Goal: Task Accomplishment & Management: Manage account settings

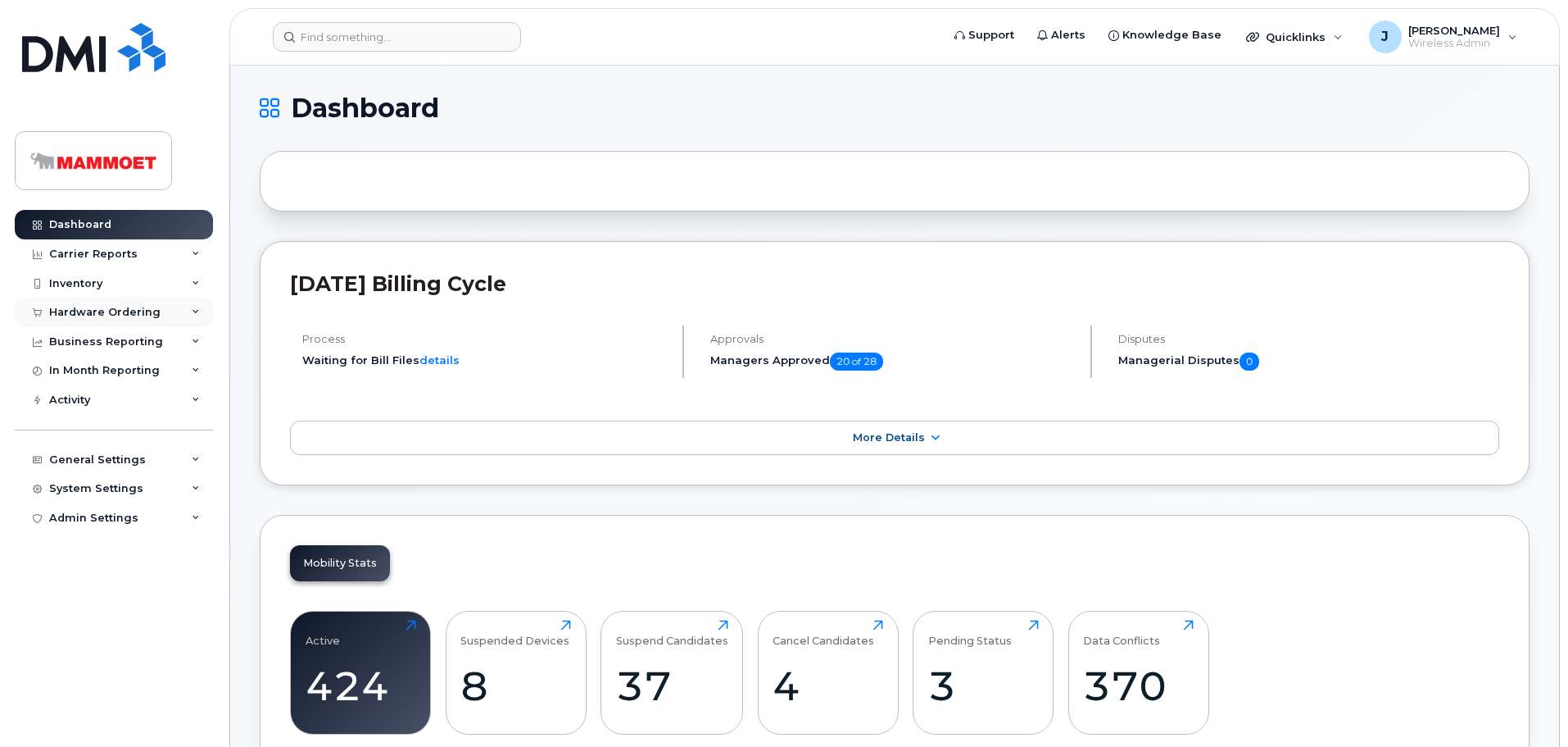
click at [80, 304] on div "Hardware Ordering" at bounding box center [113, 312] width 198 height 30
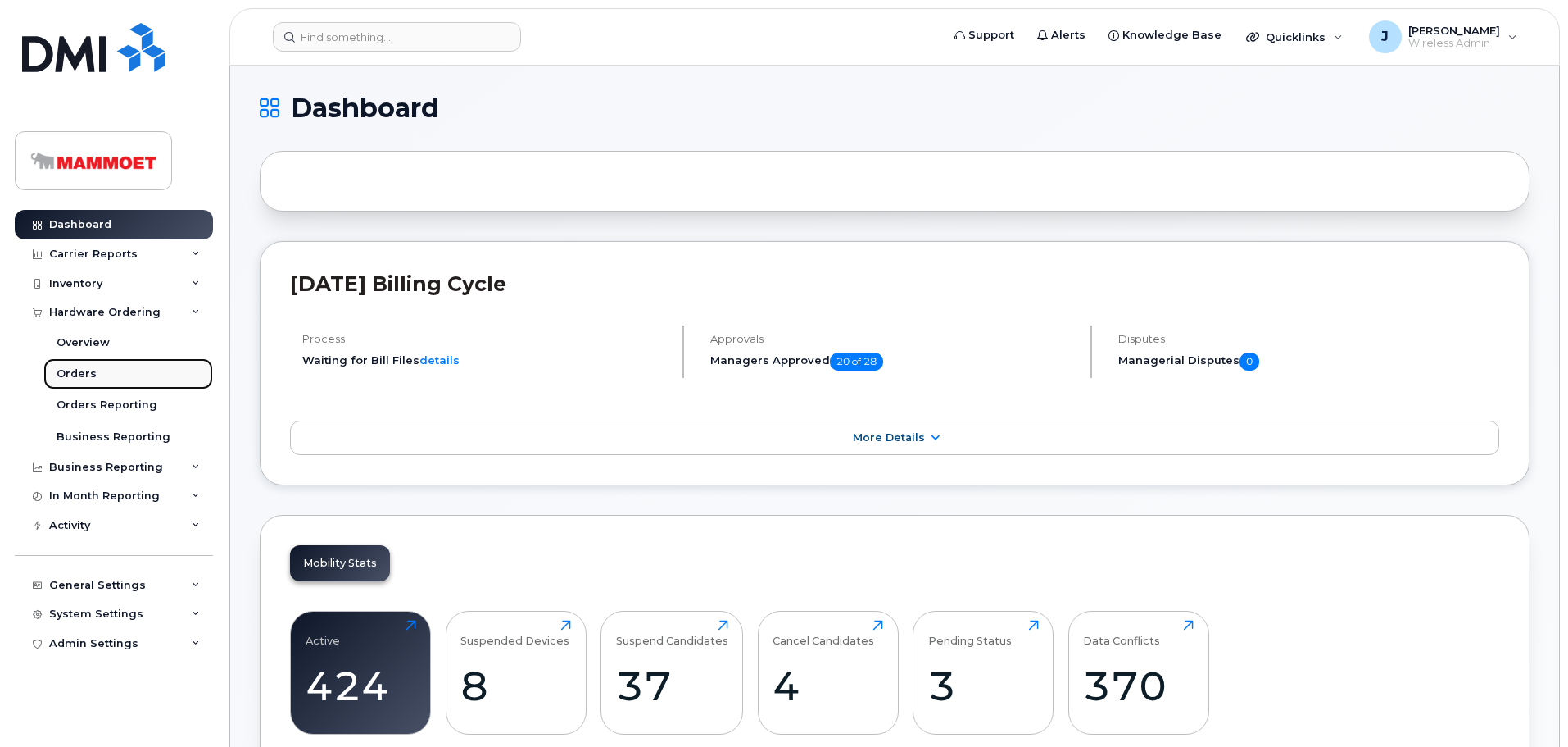
click at [80, 376] on div "Orders" at bounding box center [76, 374] width 40 height 15
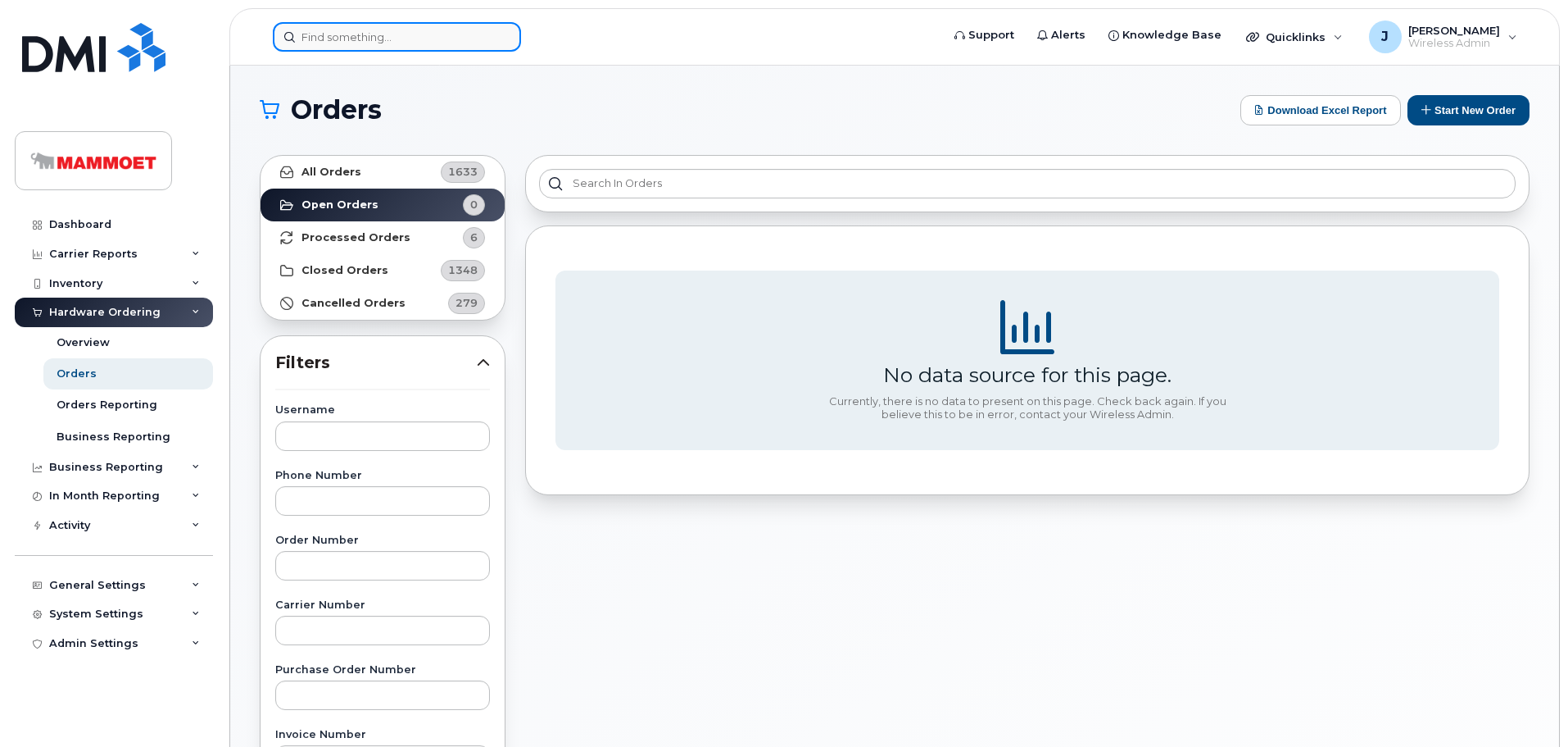
click at [337, 39] on input at bounding box center [397, 37] width 248 height 30
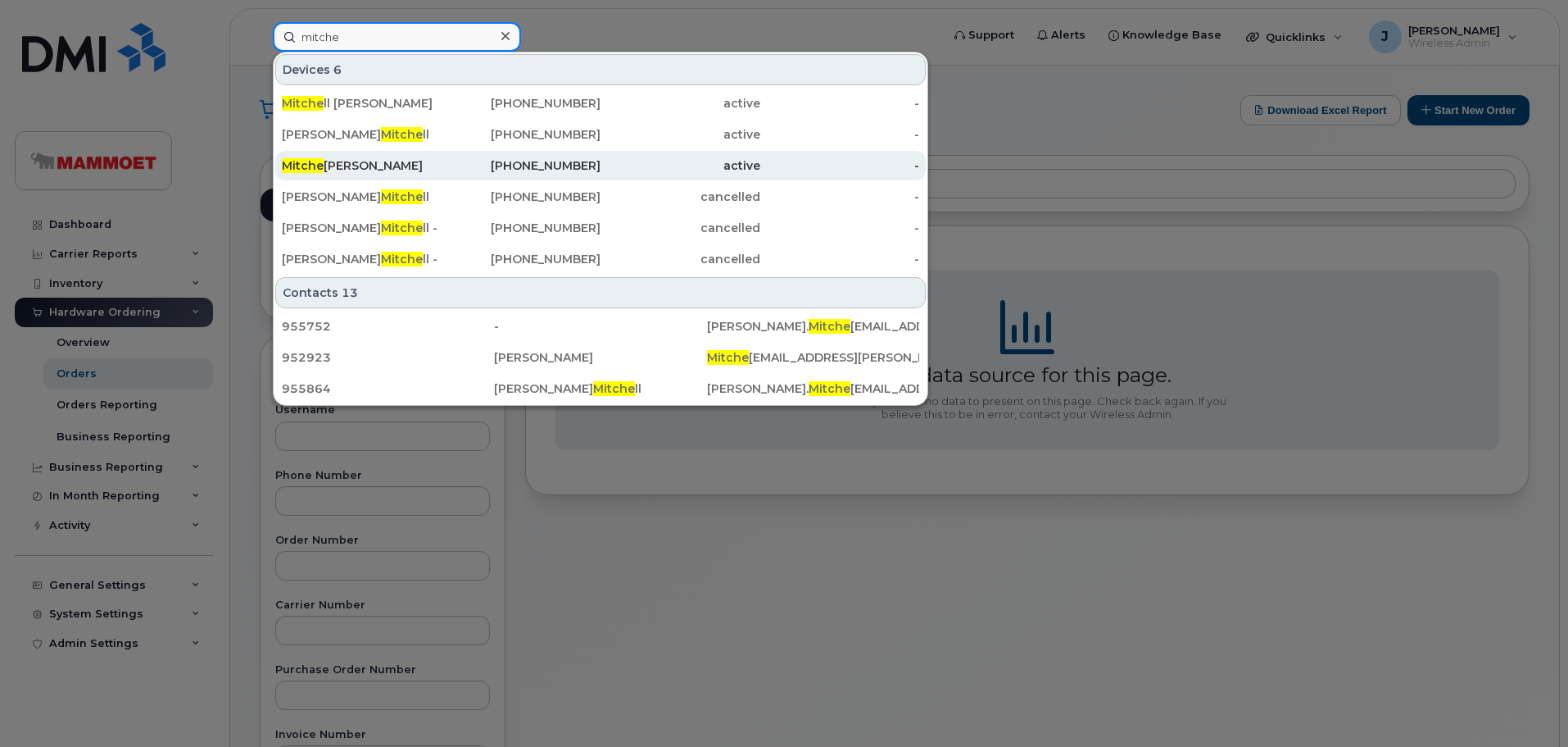
type input "mitche"
click at [344, 156] on div "Mitche ll McAvoy" at bounding box center [361, 166] width 159 height 30
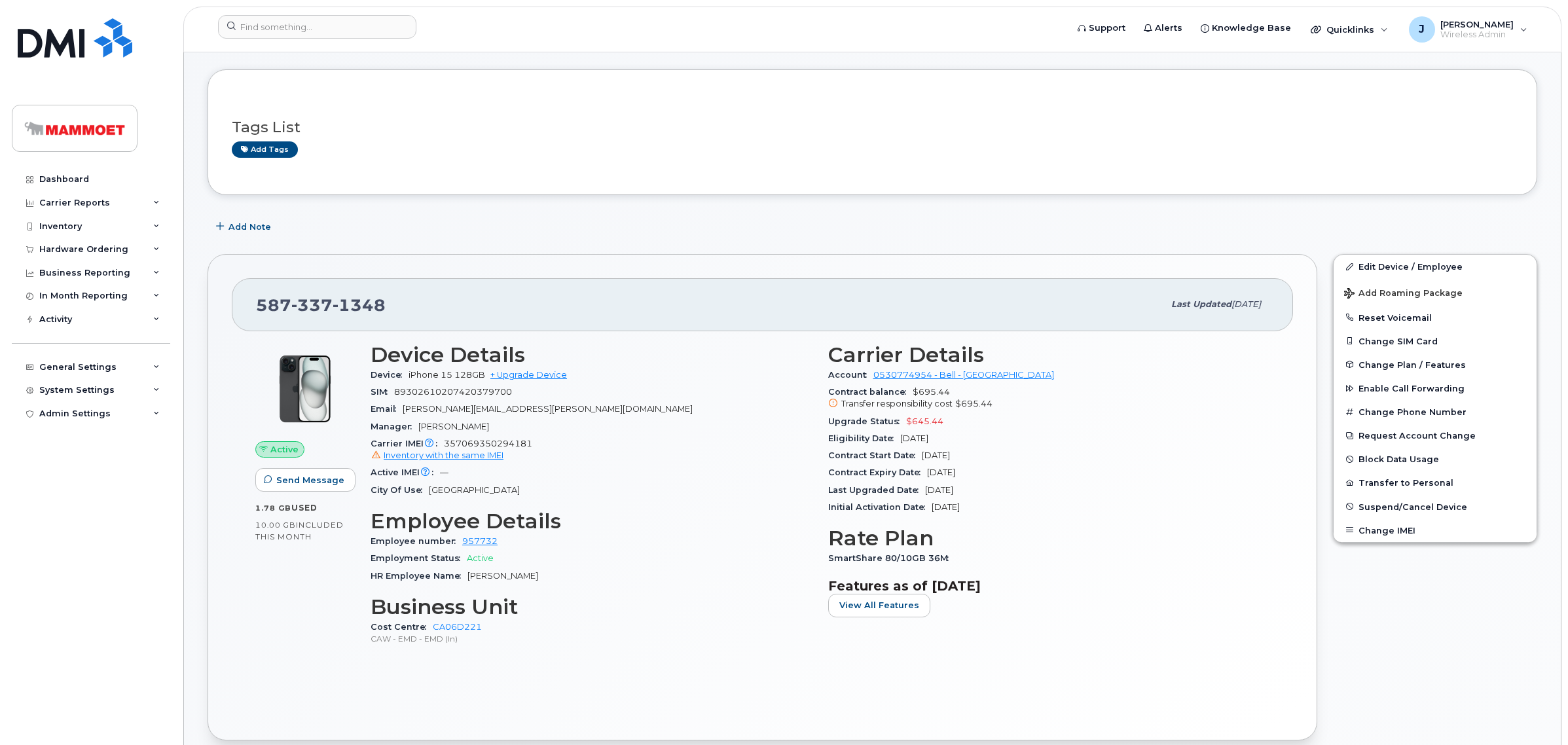
scroll to position [82, 0]
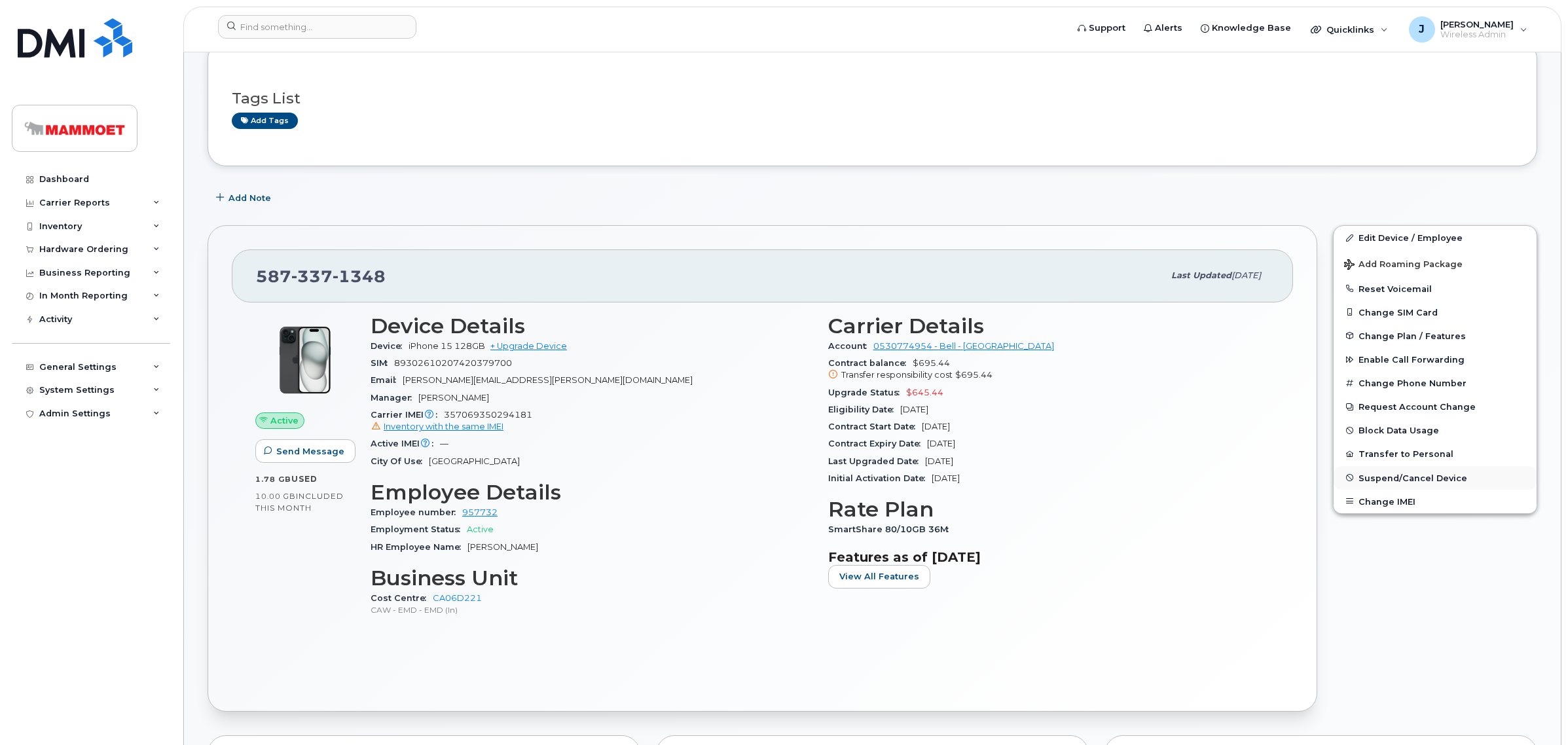
click at [1391, 473] on span "Suspend/Cancel Device" at bounding box center [1413, 477] width 109 height 10
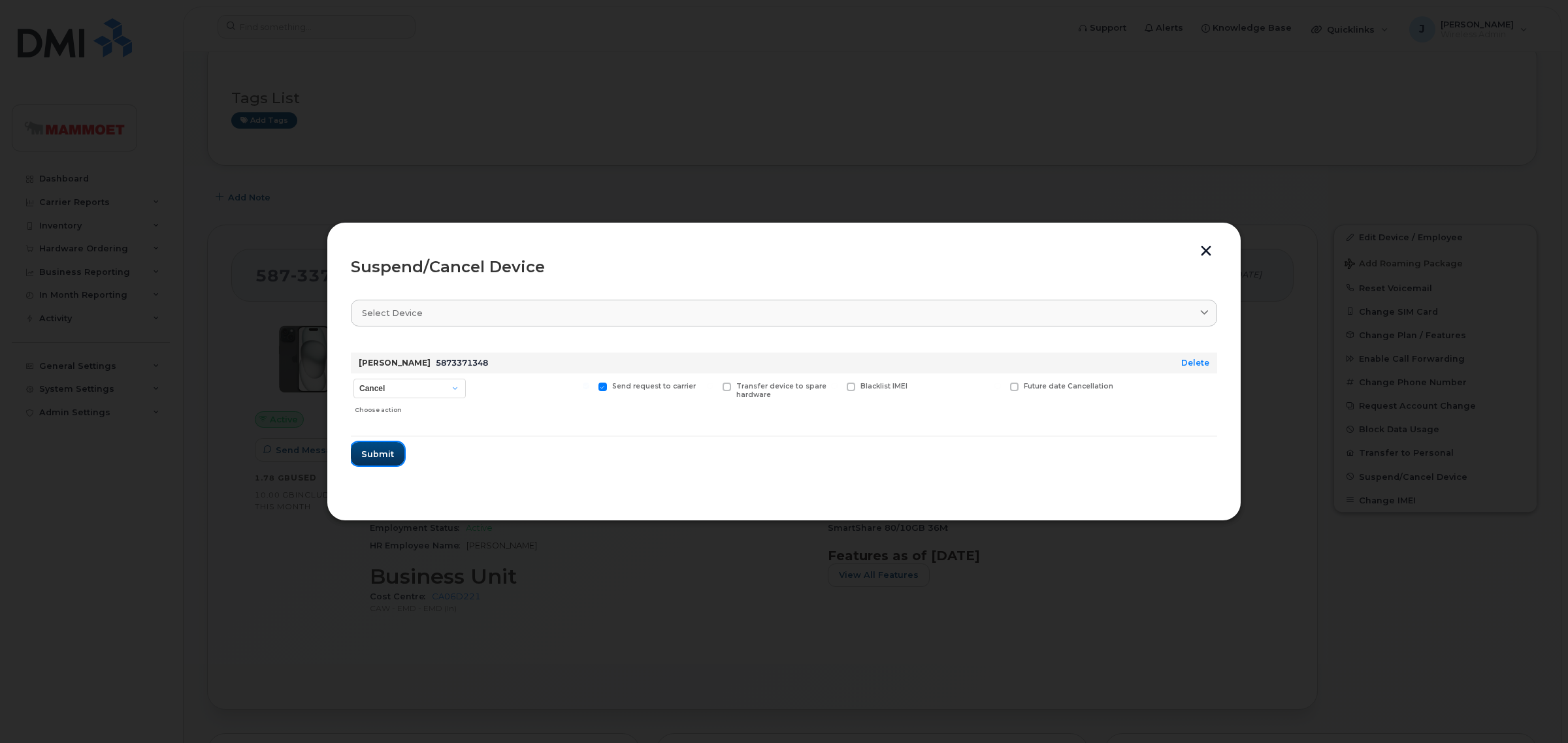
click at [370, 450] on span "Submit" at bounding box center [378, 454] width 33 height 12
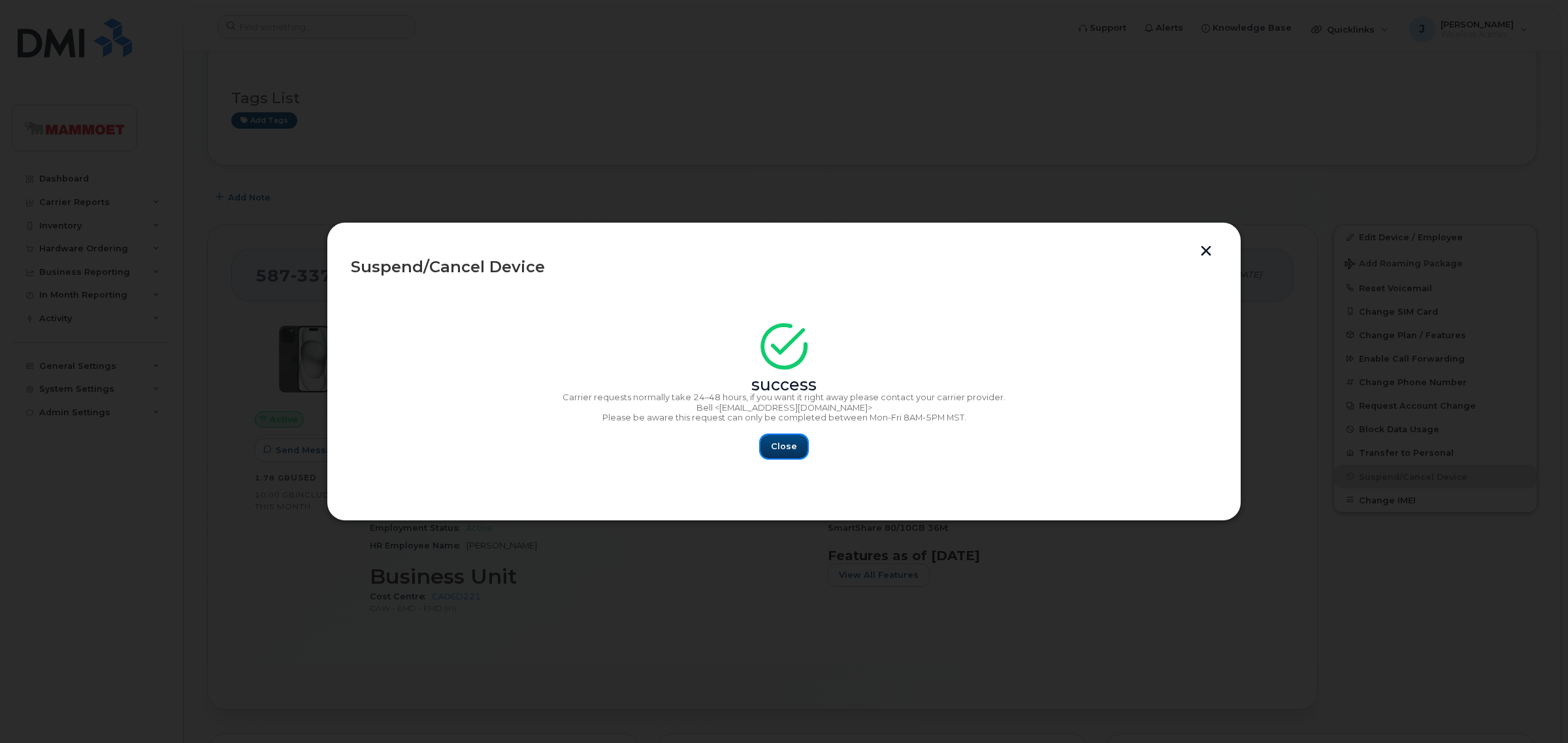
click at [787, 441] on span "Close" at bounding box center [784, 446] width 26 height 12
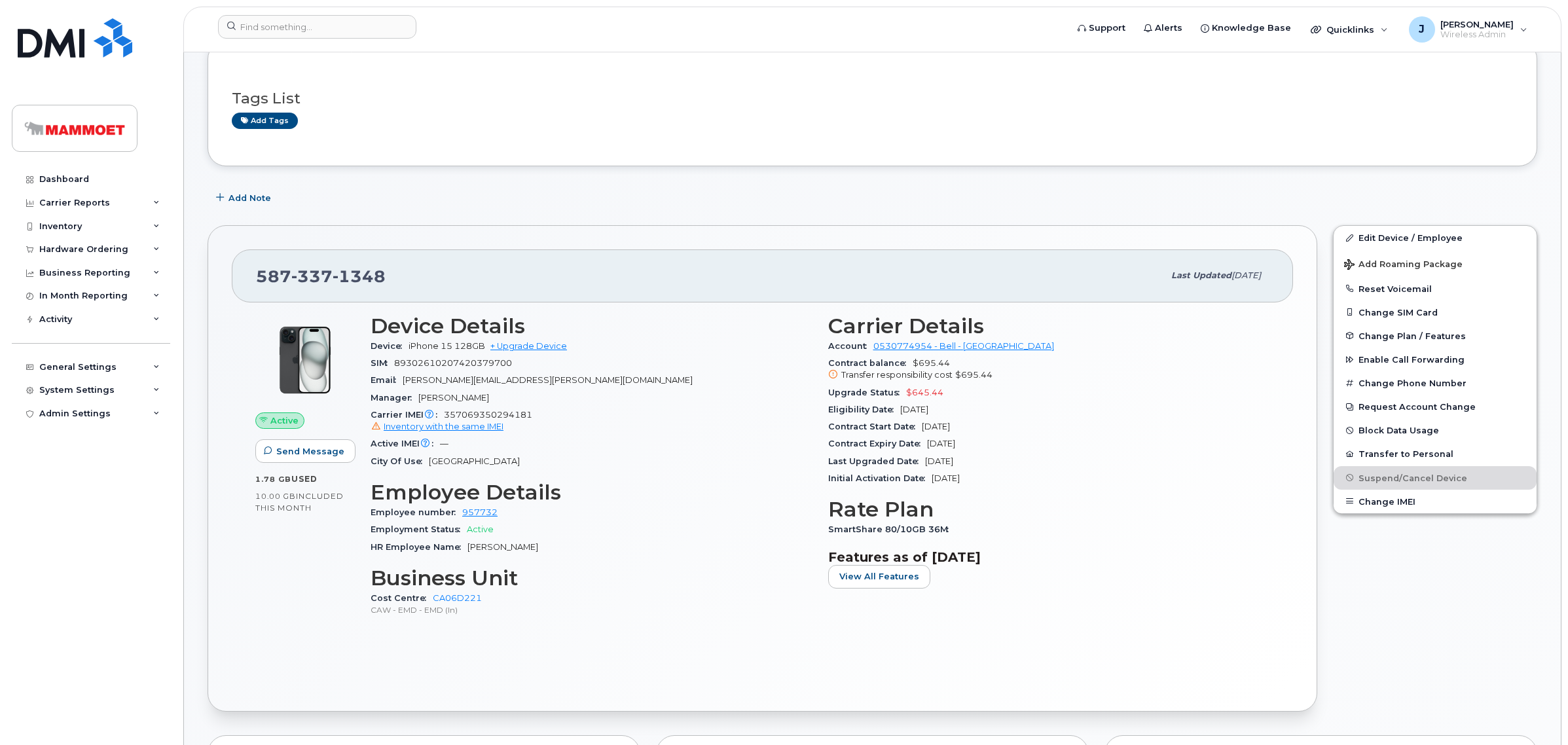
scroll to position [0, 0]
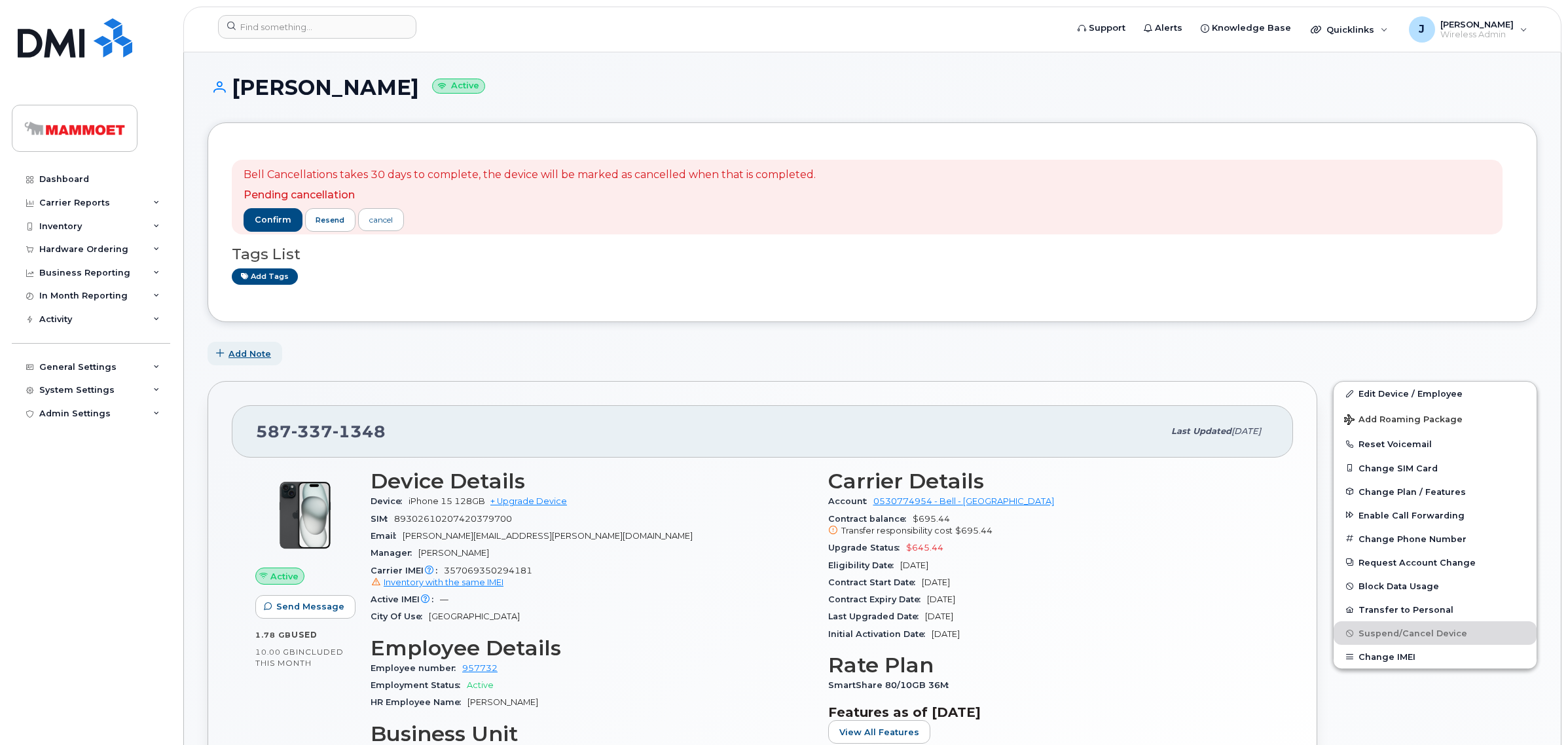
click at [240, 352] on span "Add Note" at bounding box center [249, 354] width 43 height 12
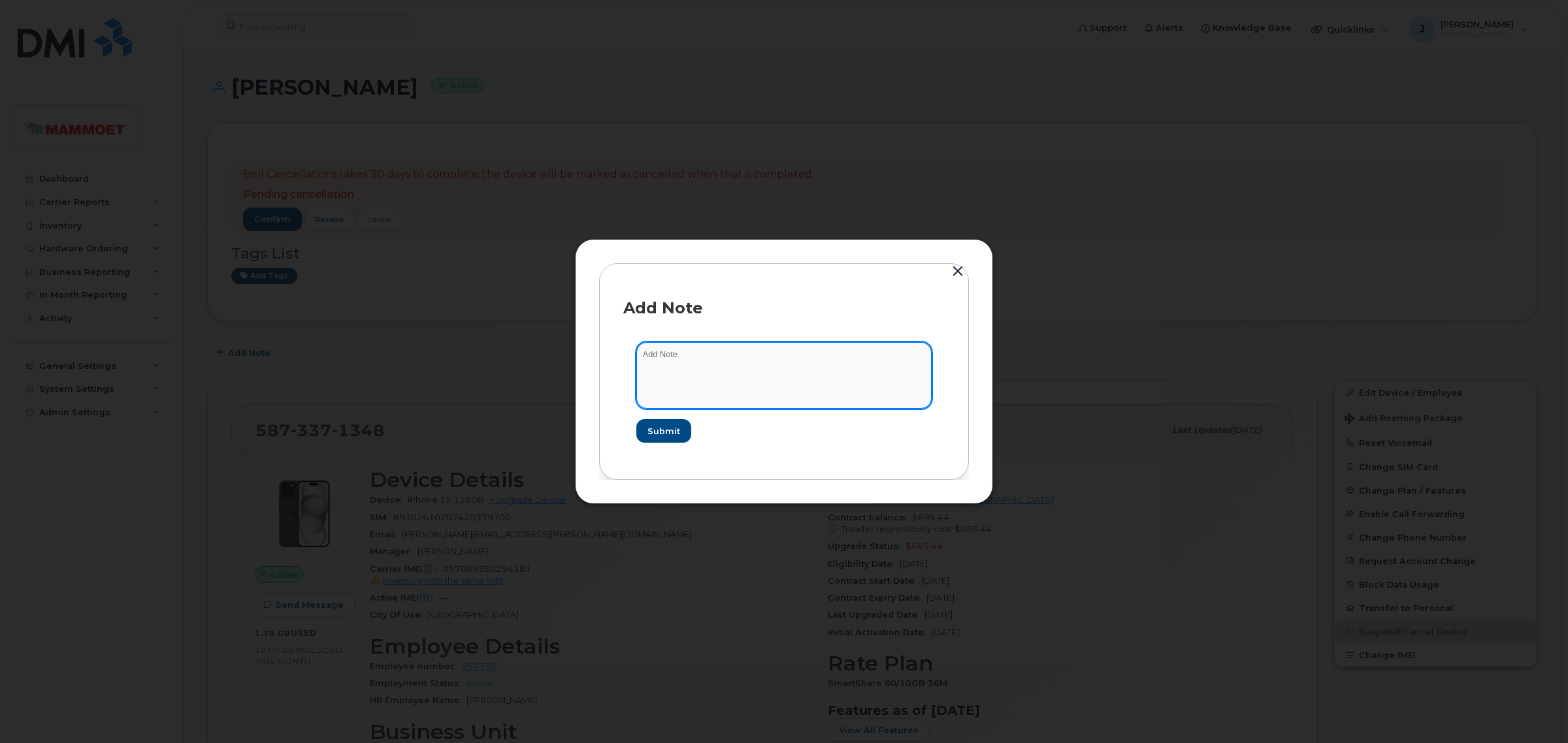
click at [658, 348] on textarea at bounding box center [783, 376] width 295 height 67
type textarea "Requested to cancel on Oct 09 25"
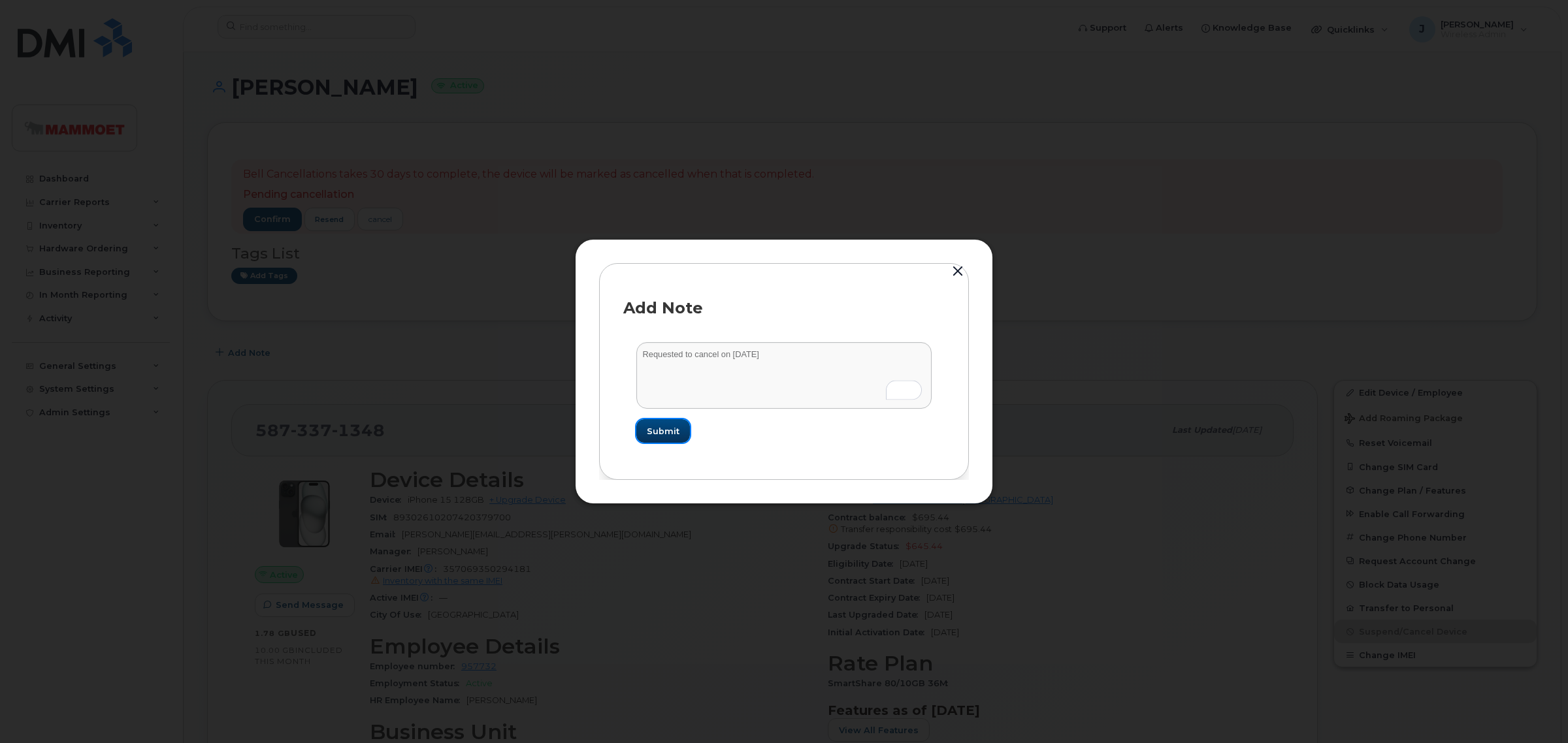
drag, startPoint x: 669, startPoint y: 431, endPoint x: 684, endPoint y: 431, distance: 15.0
click at [670, 431] on span "Submit" at bounding box center [663, 431] width 33 height 12
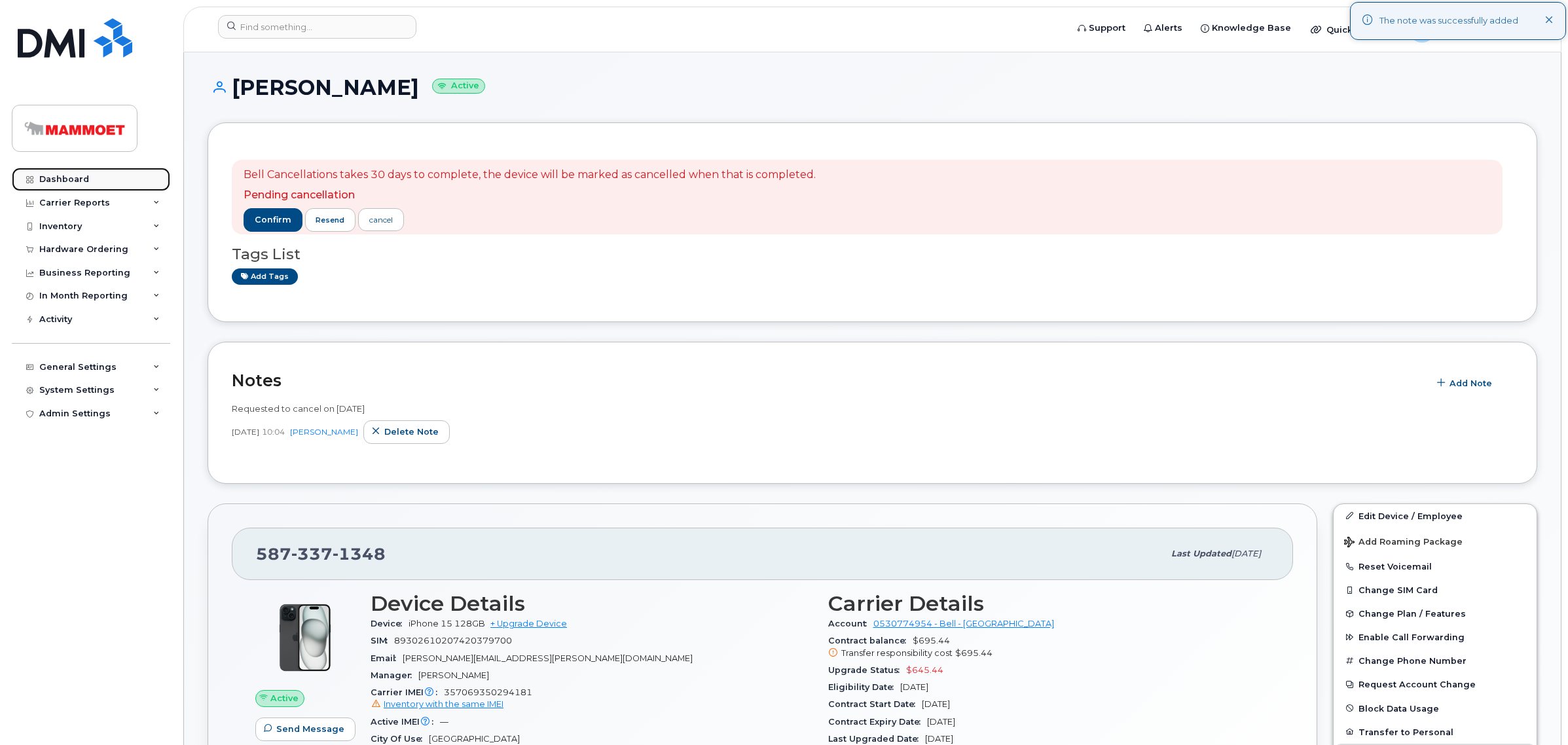
click at [70, 171] on link "Dashboard" at bounding box center [91, 179] width 158 height 24
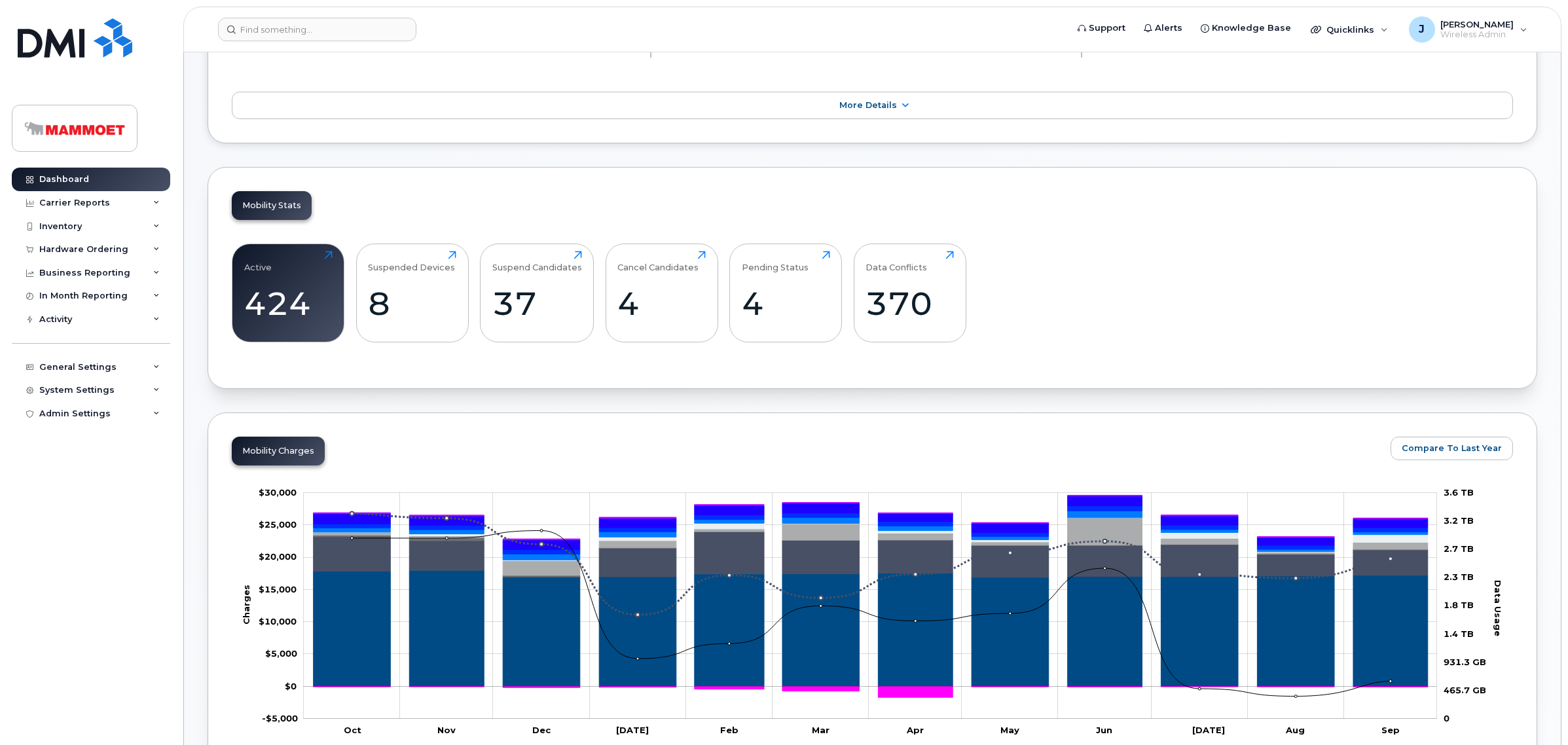
scroll to position [245, 0]
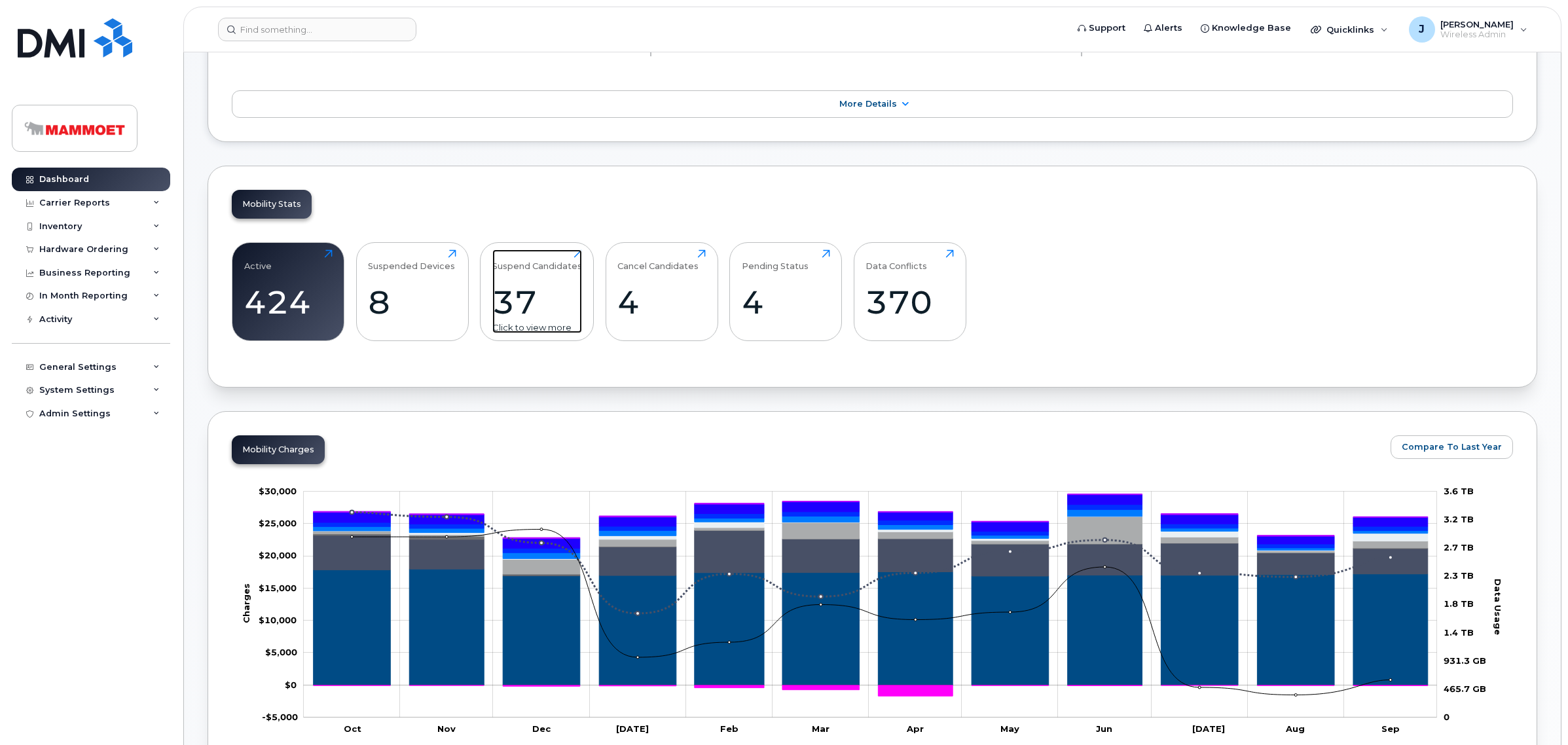
click at [515, 293] on div "37" at bounding box center [537, 302] width 90 height 39
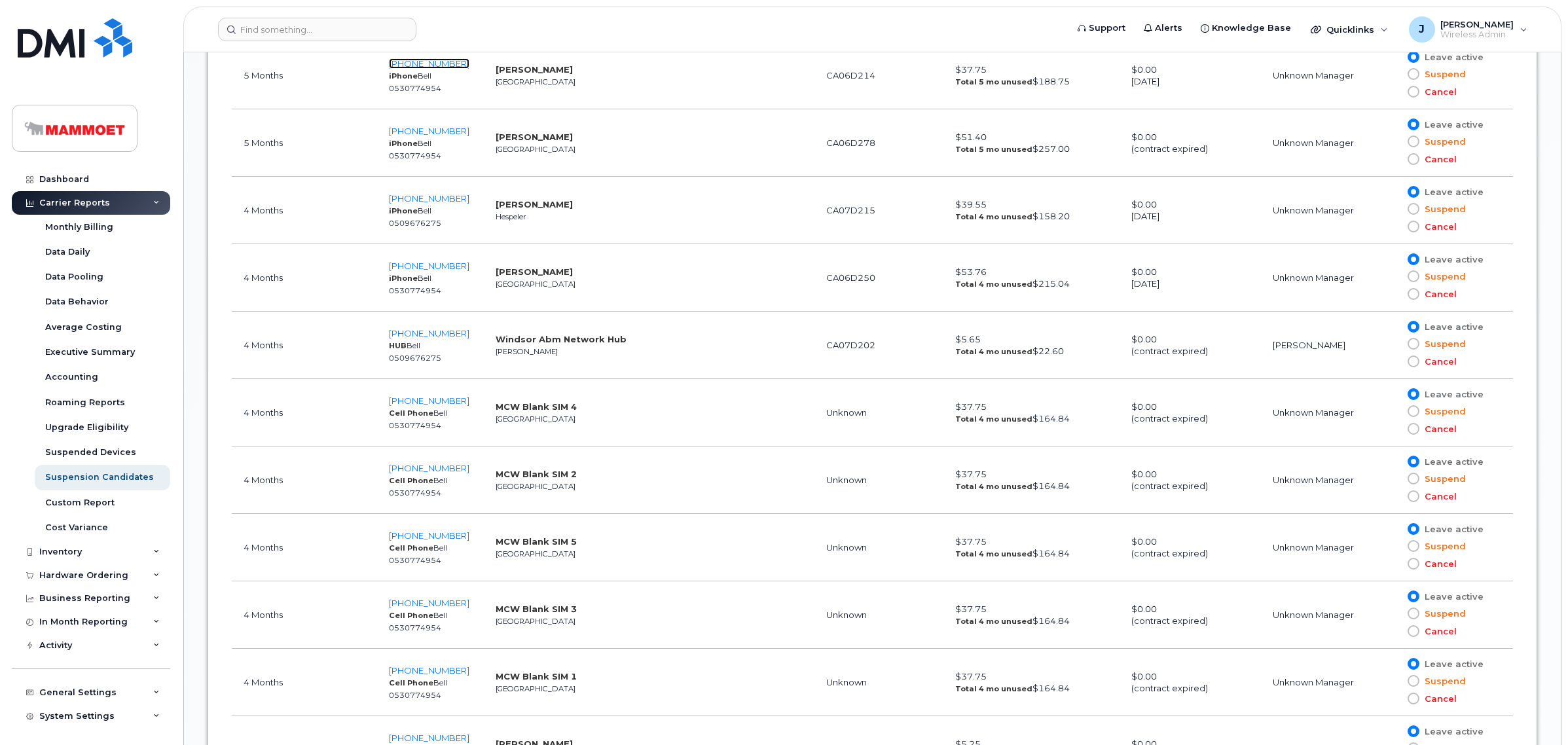
scroll to position [1473, 0]
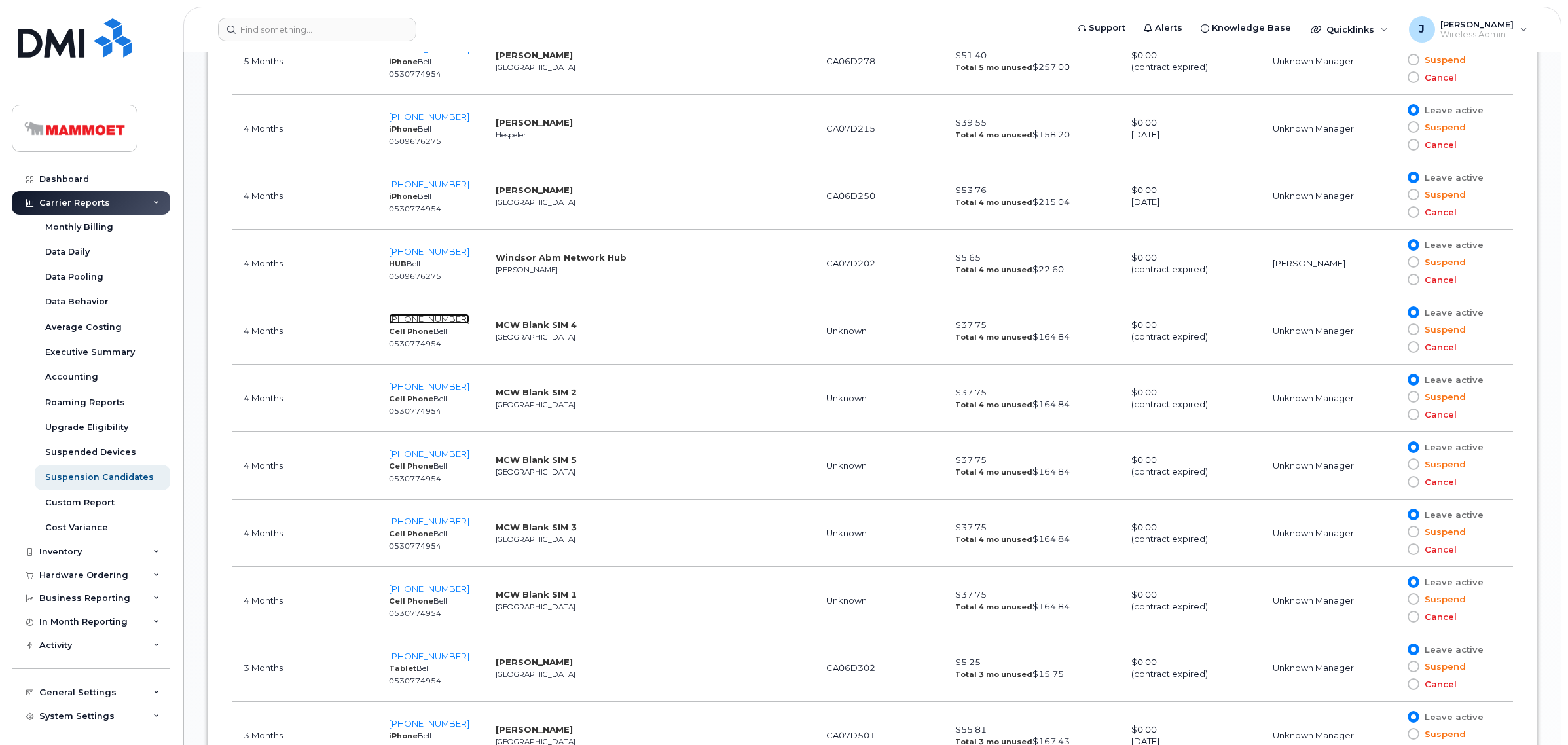
click at [419, 324] on span "587-335-0542" at bounding box center [429, 319] width 81 height 11
click at [425, 388] on span "587-336-2505" at bounding box center [429, 386] width 81 height 11
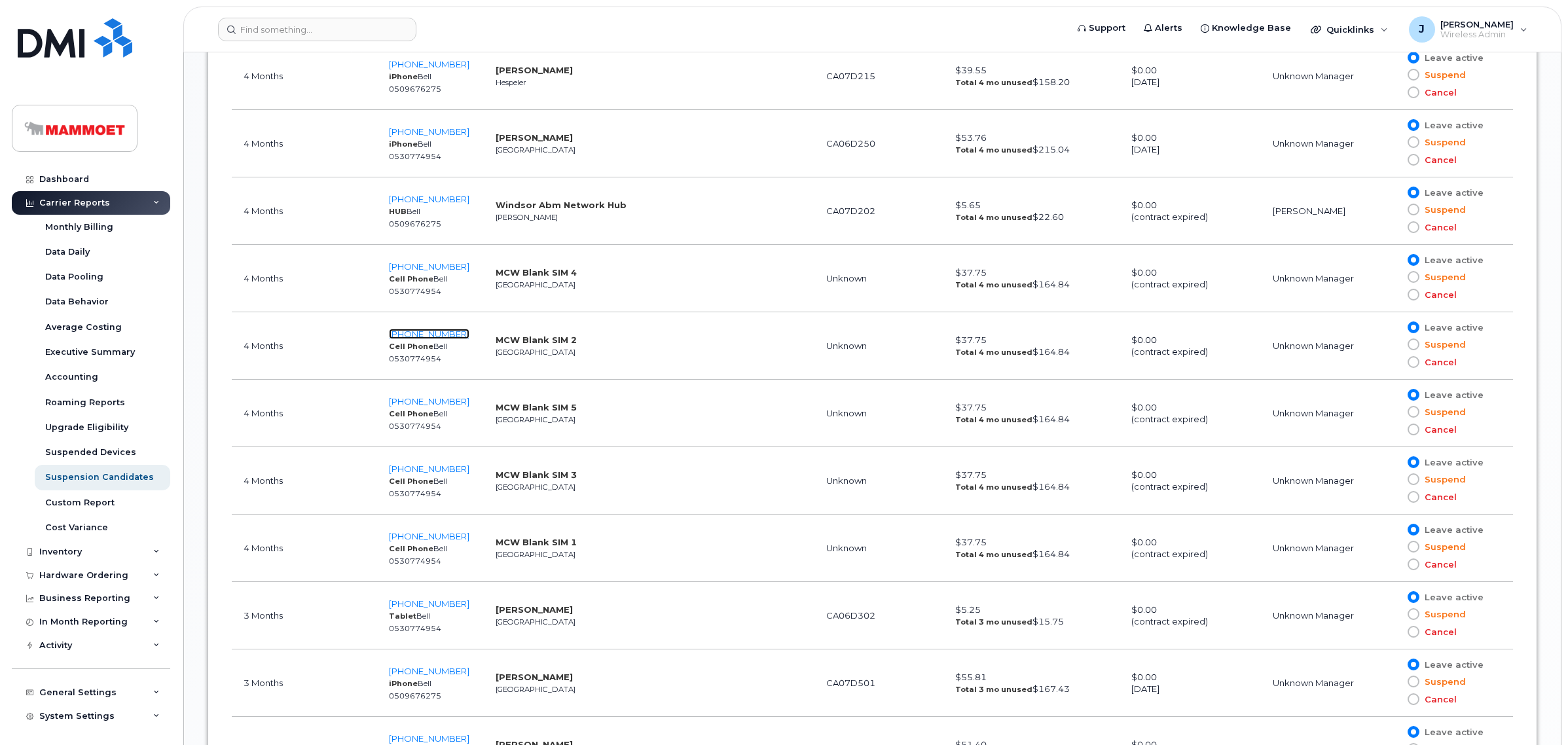
scroll to position [1555, 0]
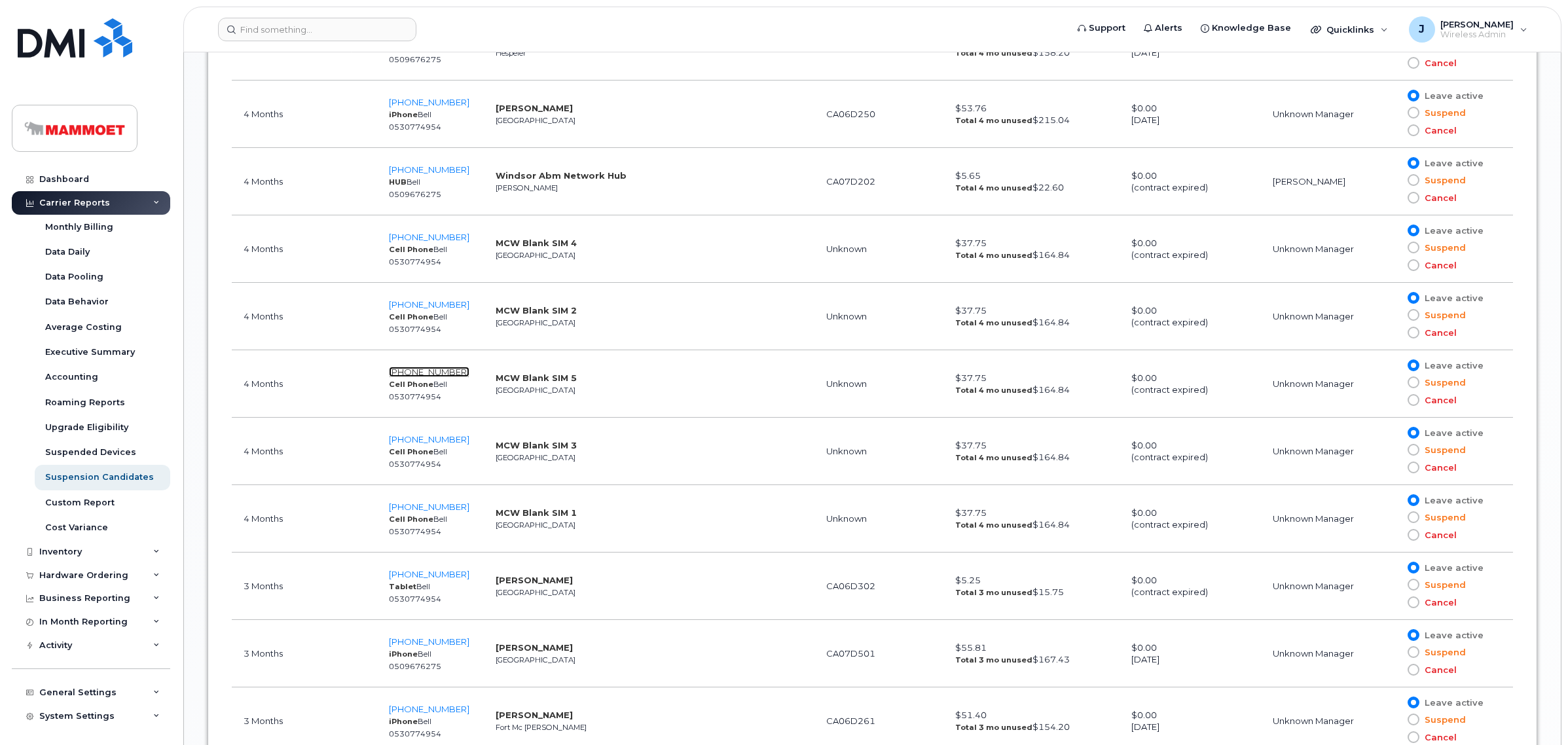
click at [411, 372] on span "587-346-9324" at bounding box center [429, 372] width 81 height 11
click at [414, 440] on span "587-532-7527" at bounding box center [429, 439] width 81 height 11
click at [414, 504] on td "587-545-9561 Cell Phone Bell 0530774954" at bounding box center [430, 519] width 107 height 68
click at [413, 504] on td "587-545-9561 Cell Phone Bell 0530774954" at bounding box center [430, 519] width 107 height 68
click at [411, 509] on span "587-545-9561" at bounding box center [429, 507] width 81 height 11
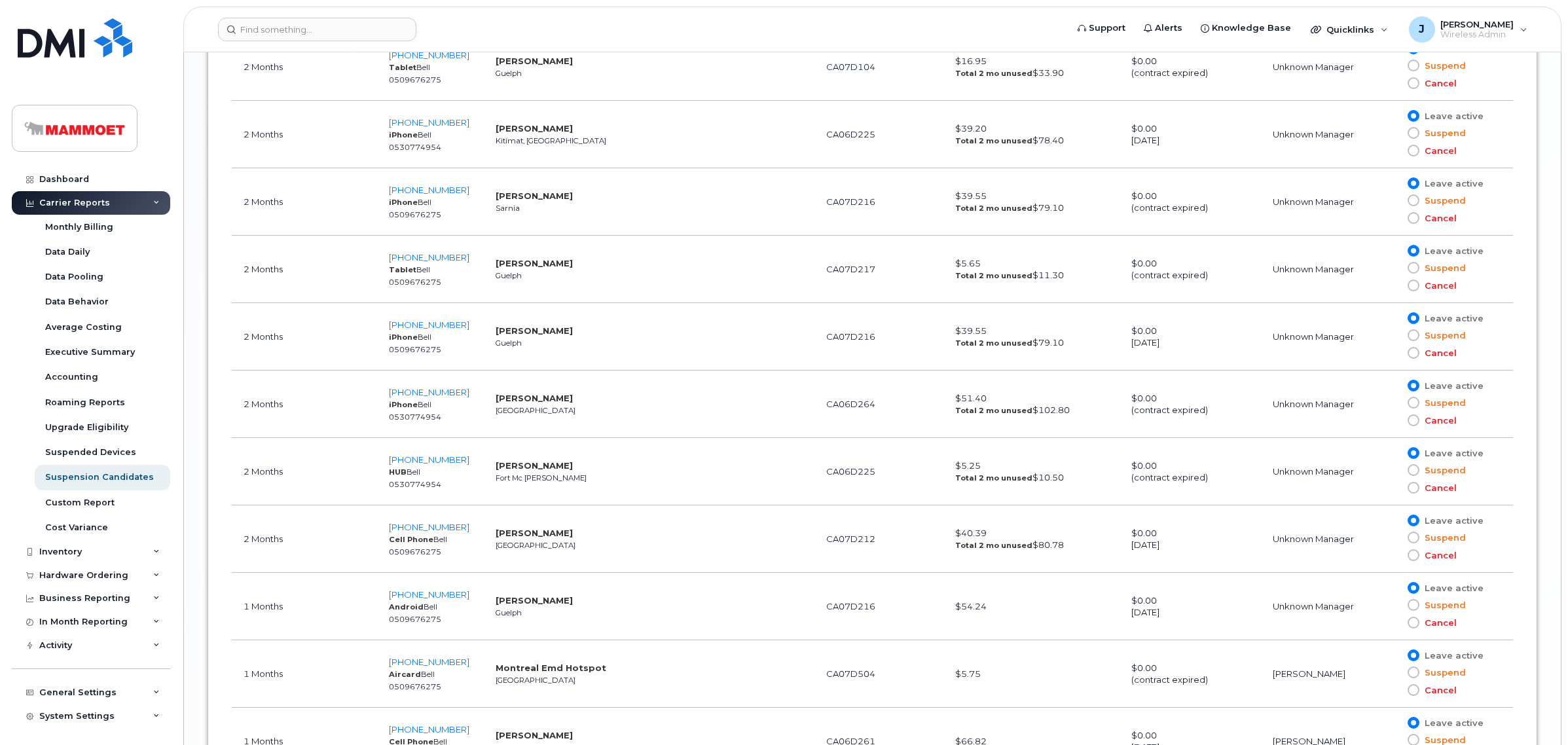
scroll to position [2373, 0]
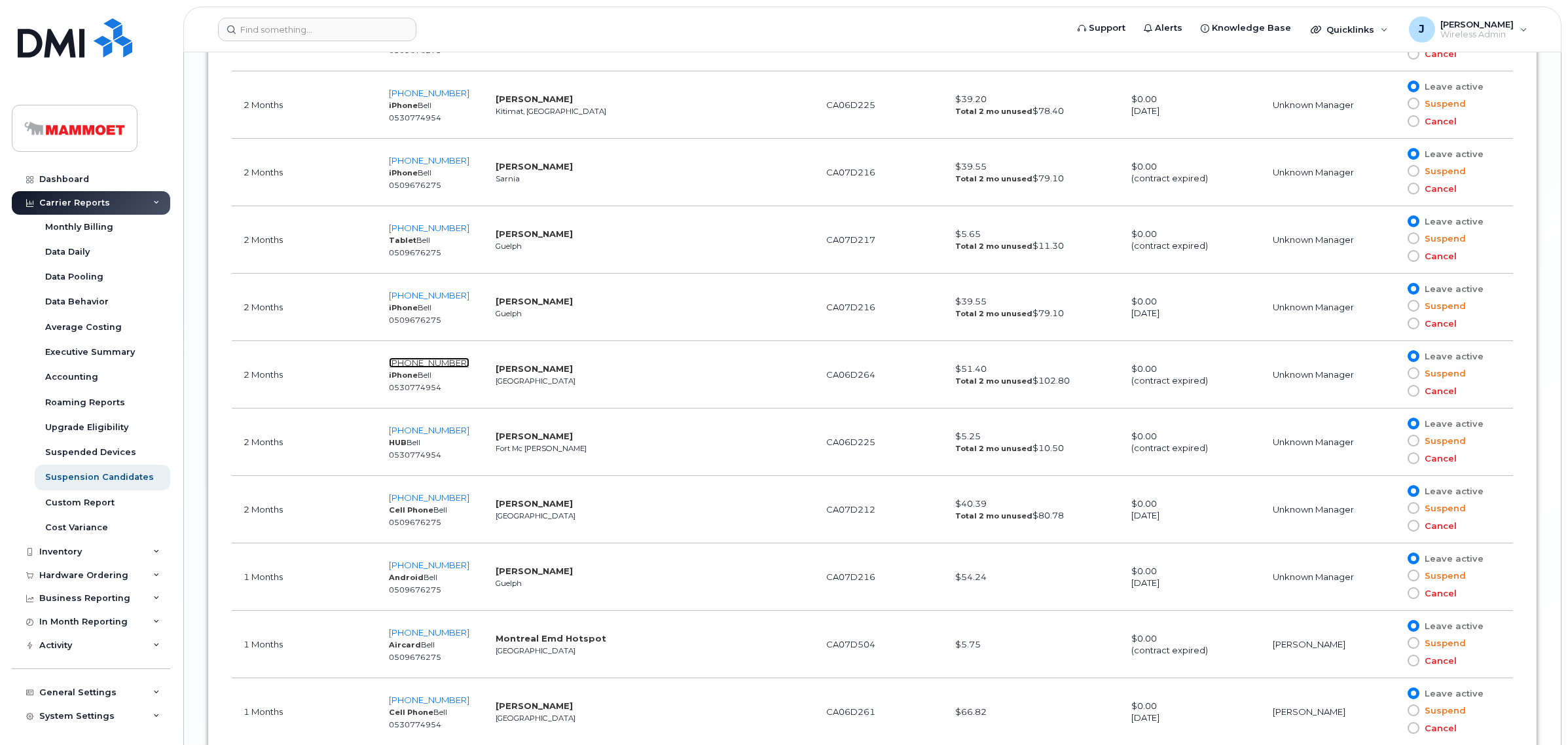
click at [427, 364] on span "587-340-5642" at bounding box center [429, 363] width 81 height 11
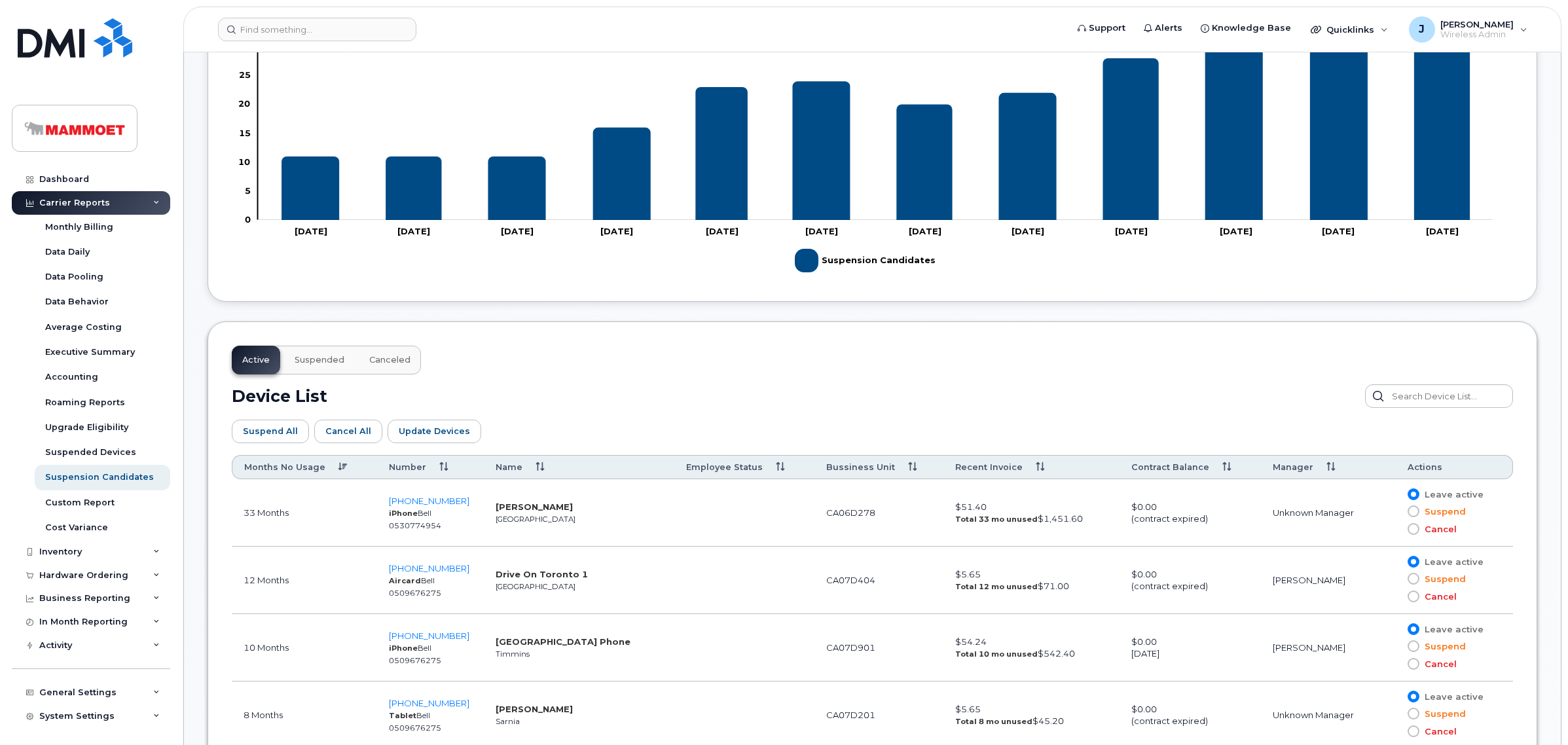
scroll to position [408, 0]
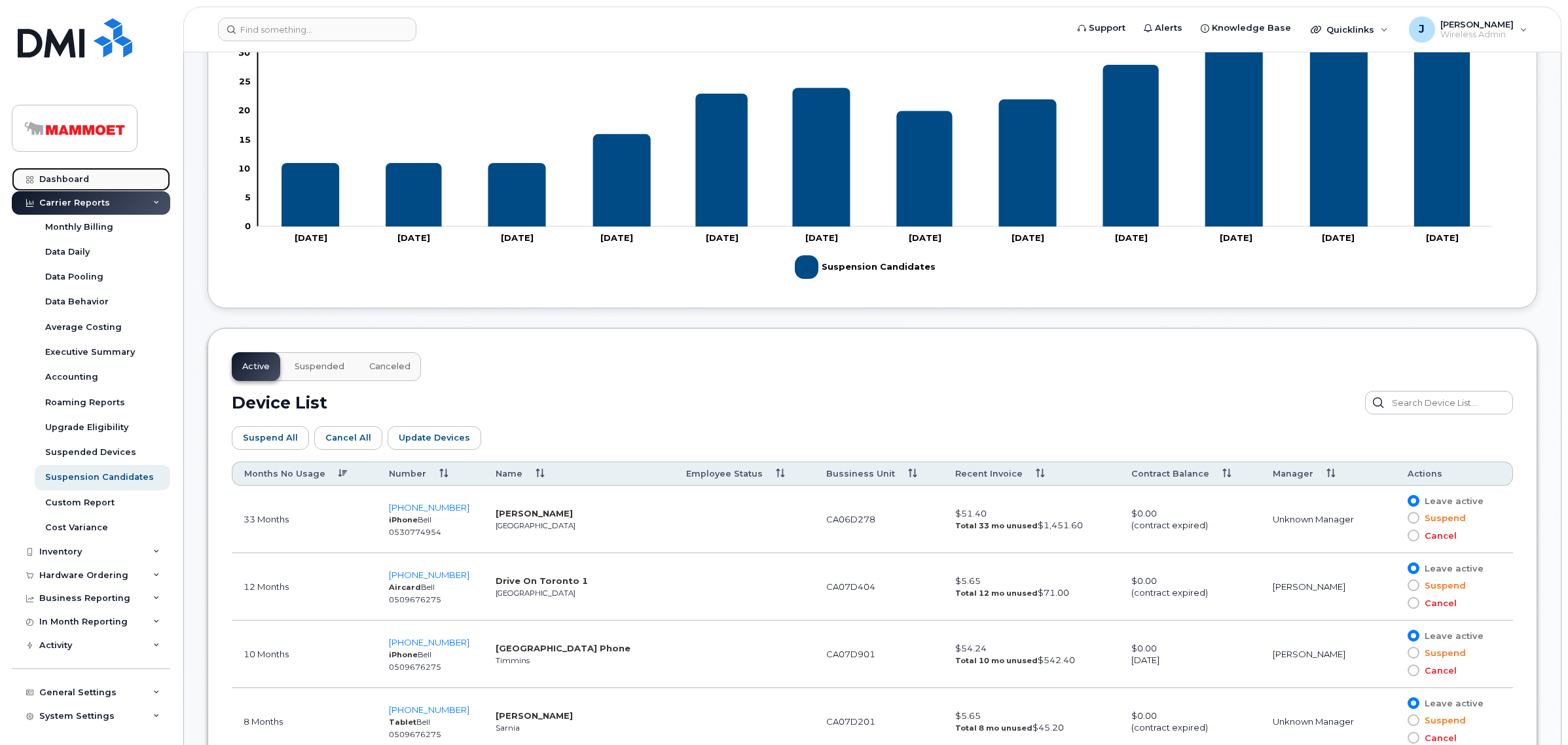
click at [87, 172] on link "Dashboard" at bounding box center [91, 179] width 158 height 24
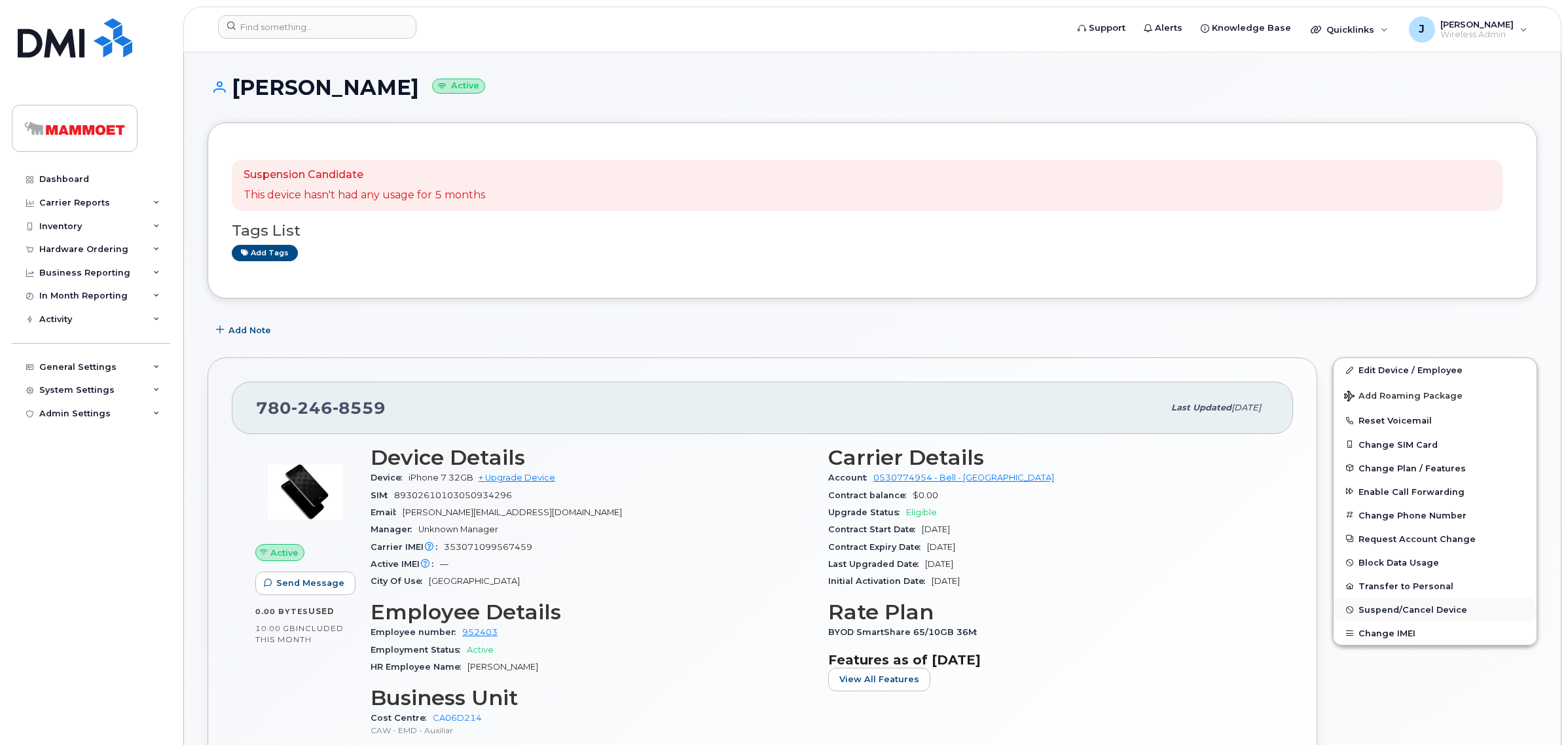
click at [1382, 608] on span "Suspend/Cancel Device" at bounding box center [1413, 610] width 109 height 10
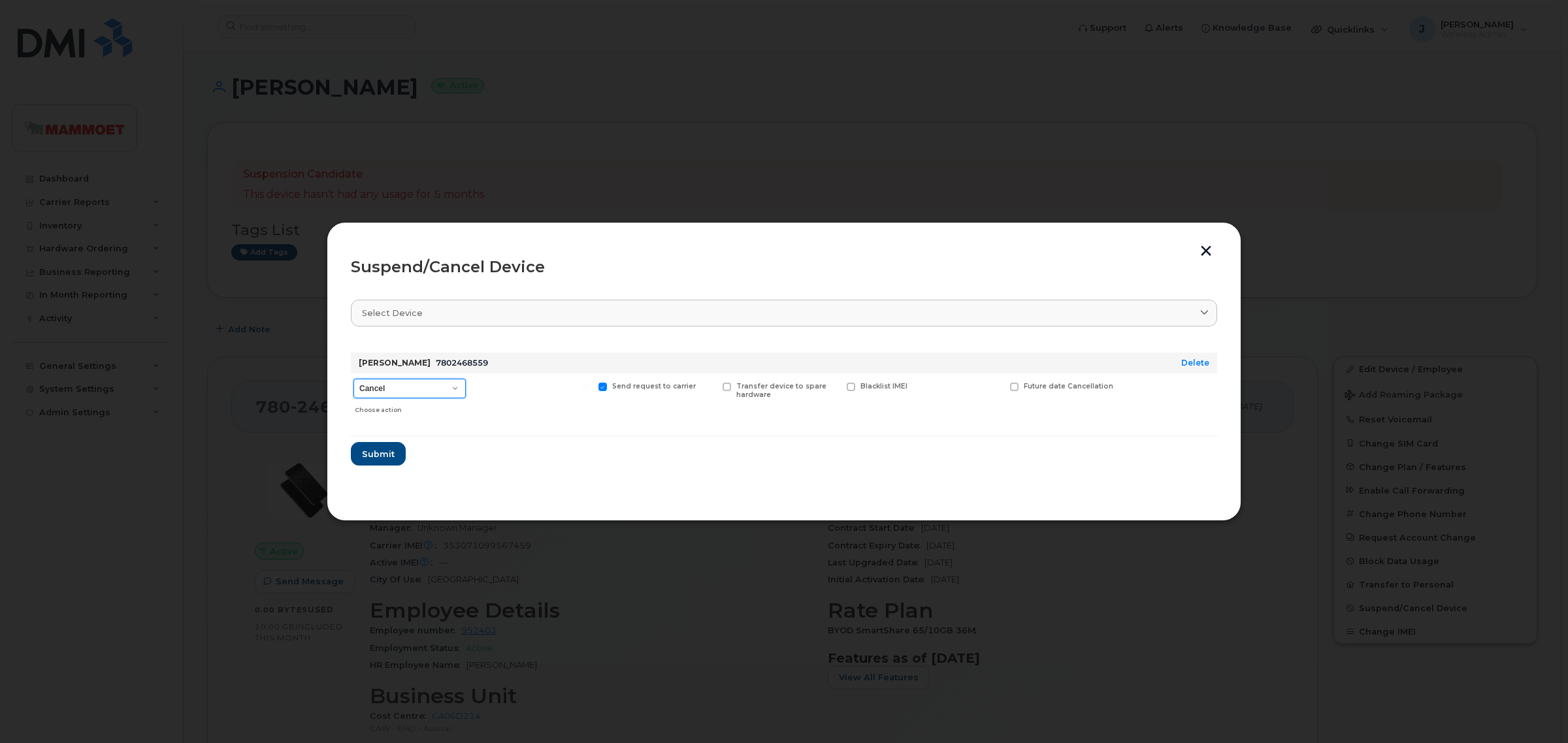
click at [390, 398] on select "Cancel Suspend - Extend Suspension Suspend - Reduced Rate Suspend - Full Rate S…" at bounding box center [410, 388] width 113 height 20
select select "[object Object]"
click at [354, 378] on select "Cancel Suspend - Extend Suspension Suspend - Reduced Rate Suspend - Full Rate S…" at bounding box center [410, 388] width 113 height 20
click at [384, 454] on span "Submit" at bounding box center [378, 454] width 33 height 12
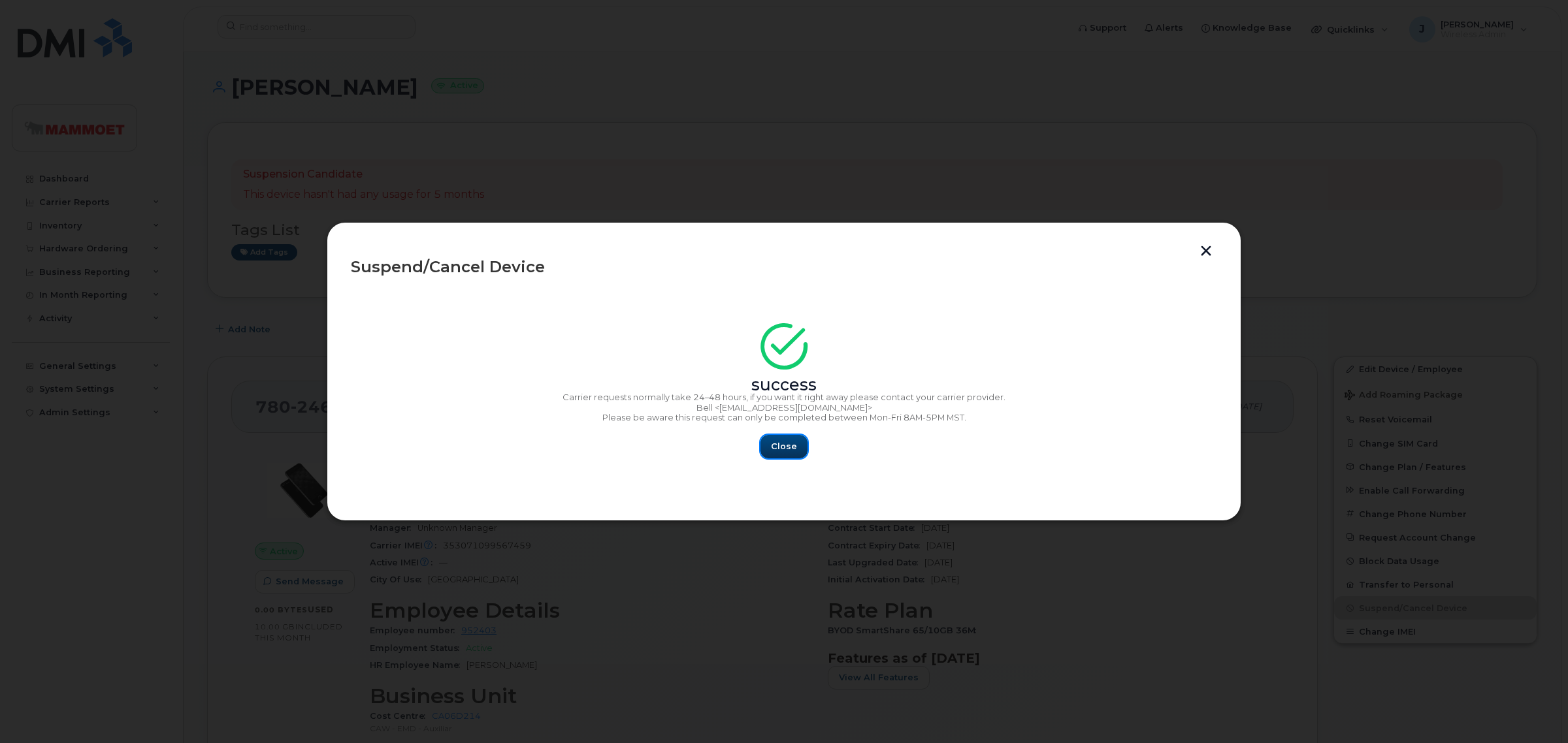
click at [776, 448] on span "Close" at bounding box center [784, 446] width 26 height 12
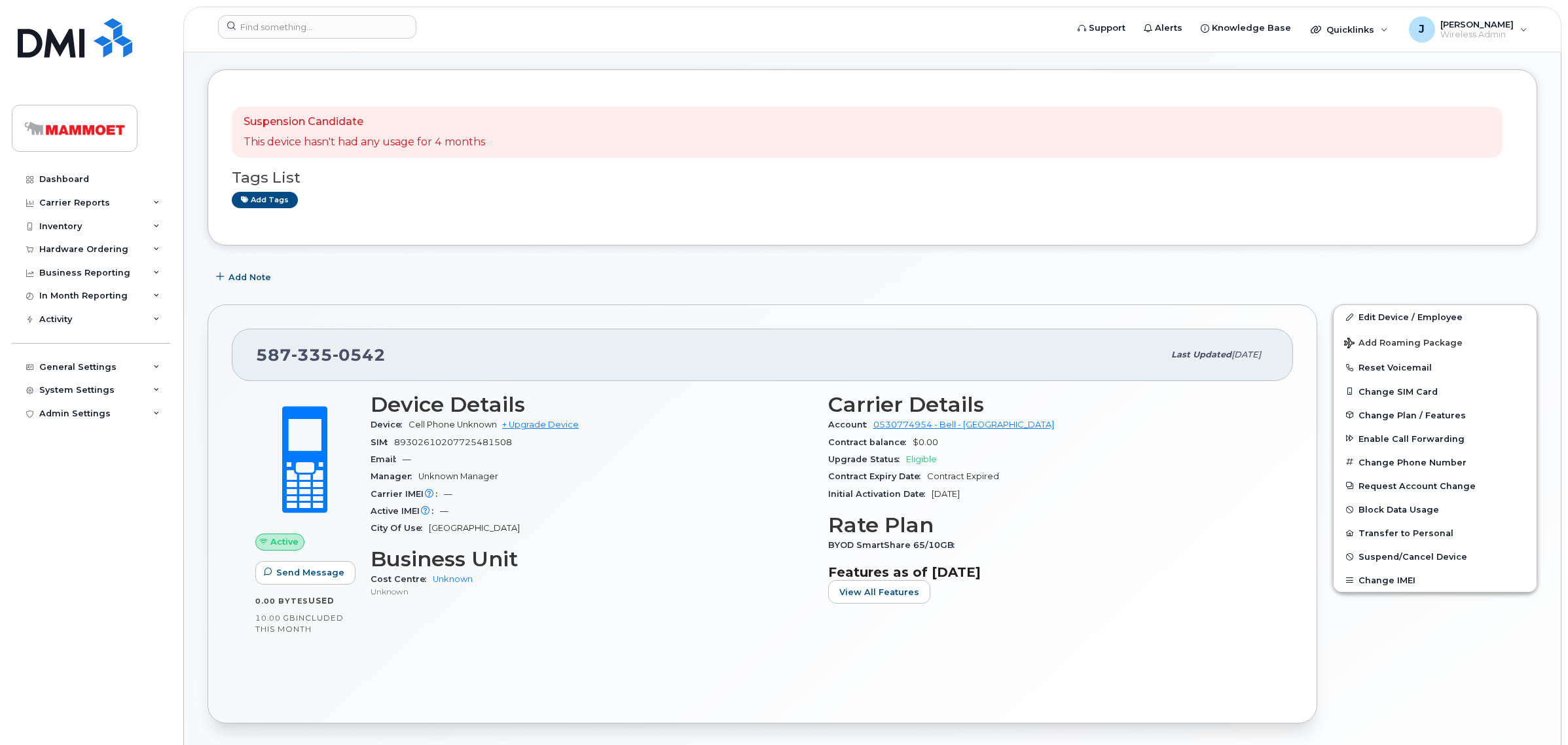
scroll to position [163, 0]
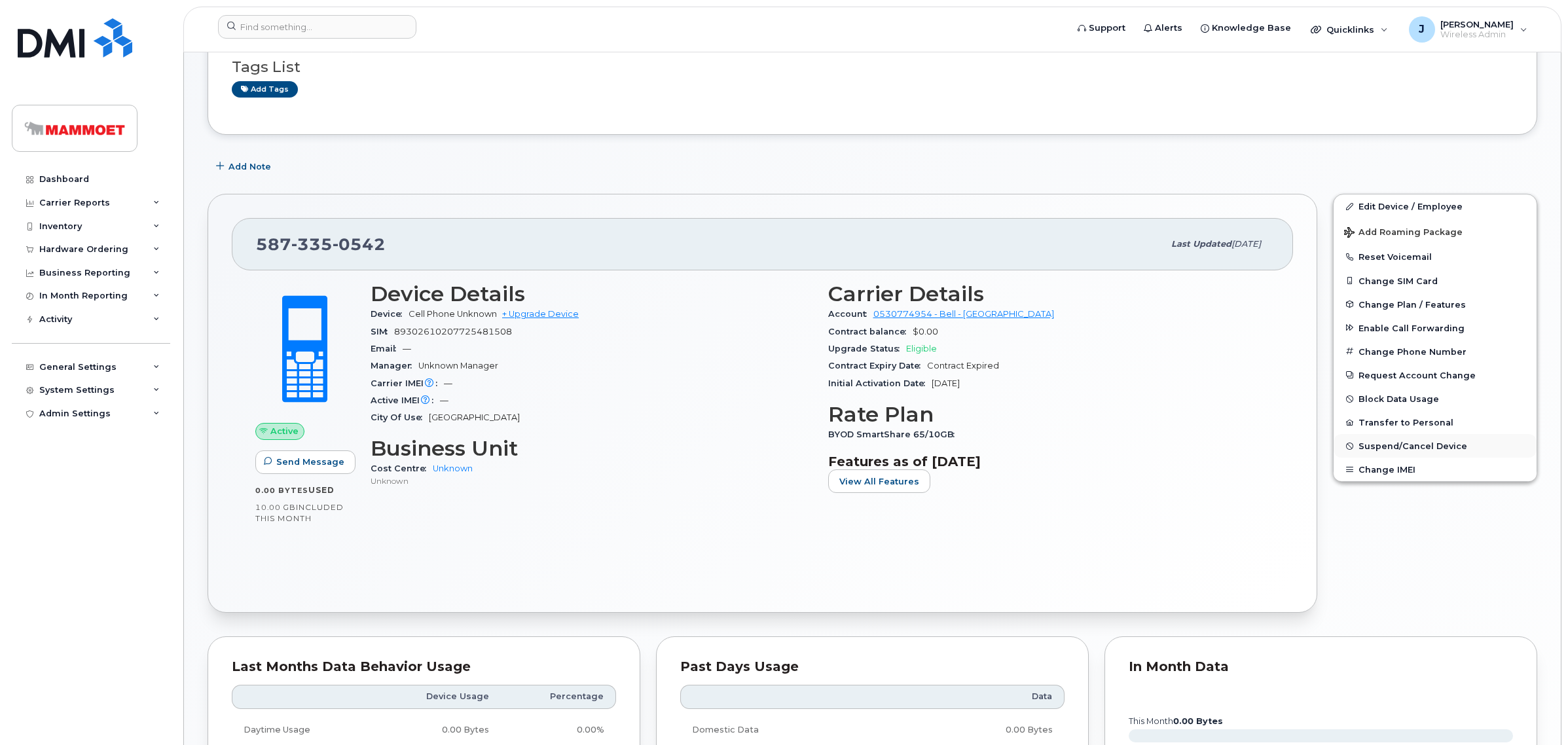
click at [1428, 441] on span "Suspend/Cancel Device" at bounding box center [1413, 446] width 109 height 10
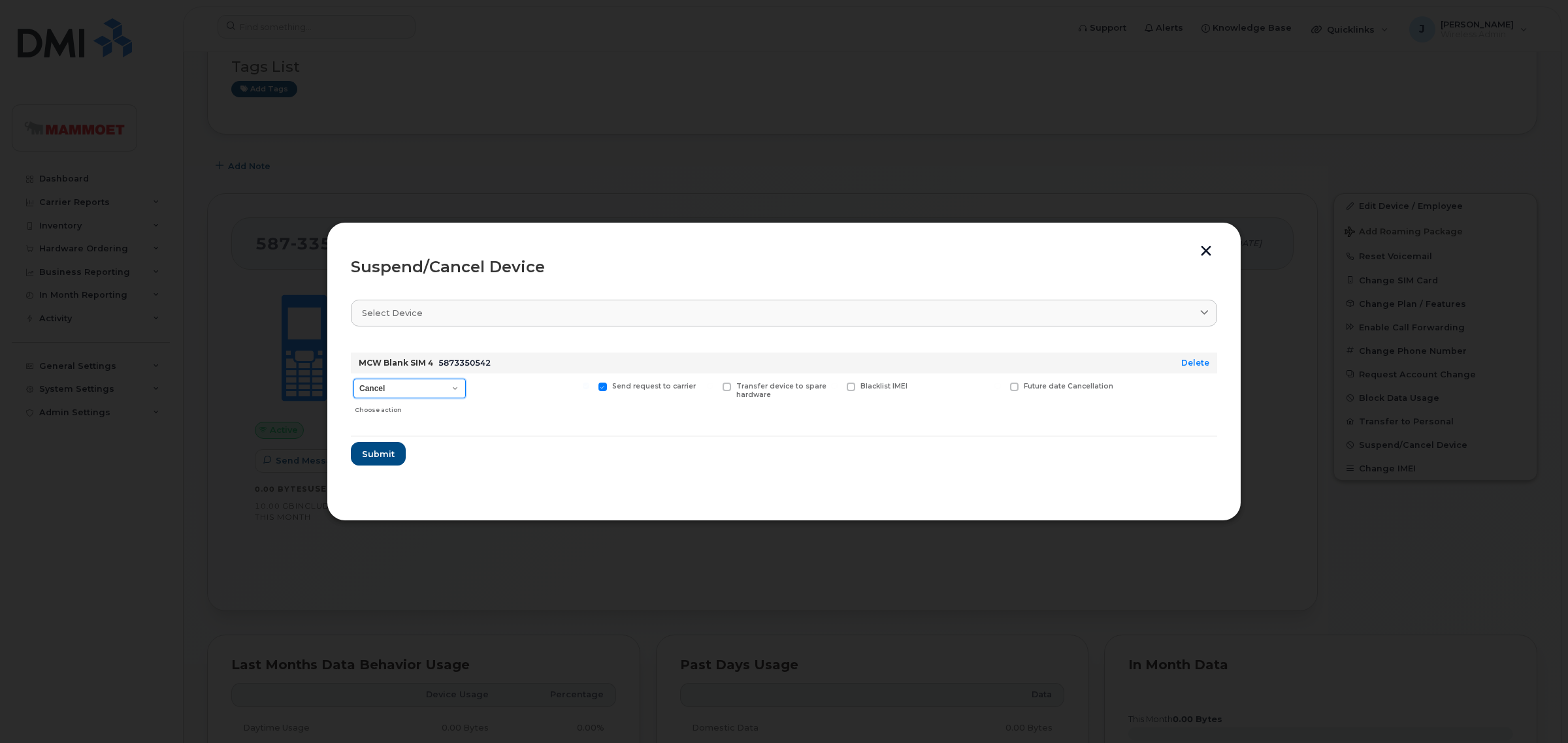
click at [411, 385] on select "Cancel Suspend - Extend Suspension Suspend - Reduced Rate Suspend - Full Rate S…" at bounding box center [410, 388] width 113 height 20
select select "[object Object]"
click at [354, 378] on select "Cancel Suspend - Extend Suspension Suspend - Reduced Rate Suspend - Full Rate S…" at bounding box center [410, 388] width 113 height 20
click at [385, 454] on span "Submit" at bounding box center [378, 454] width 33 height 12
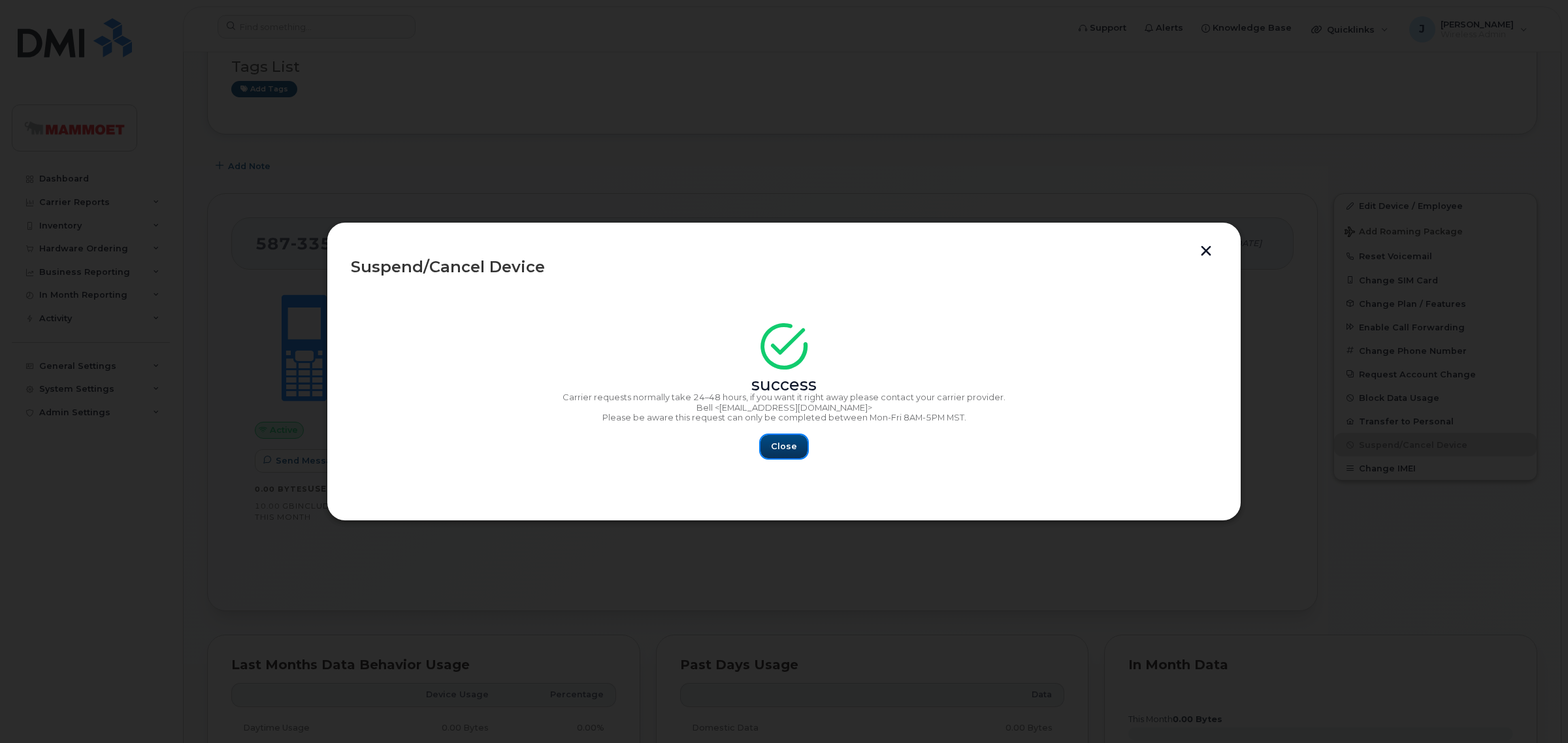
click at [783, 450] on span "Close" at bounding box center [784, 446] width 26 height 12
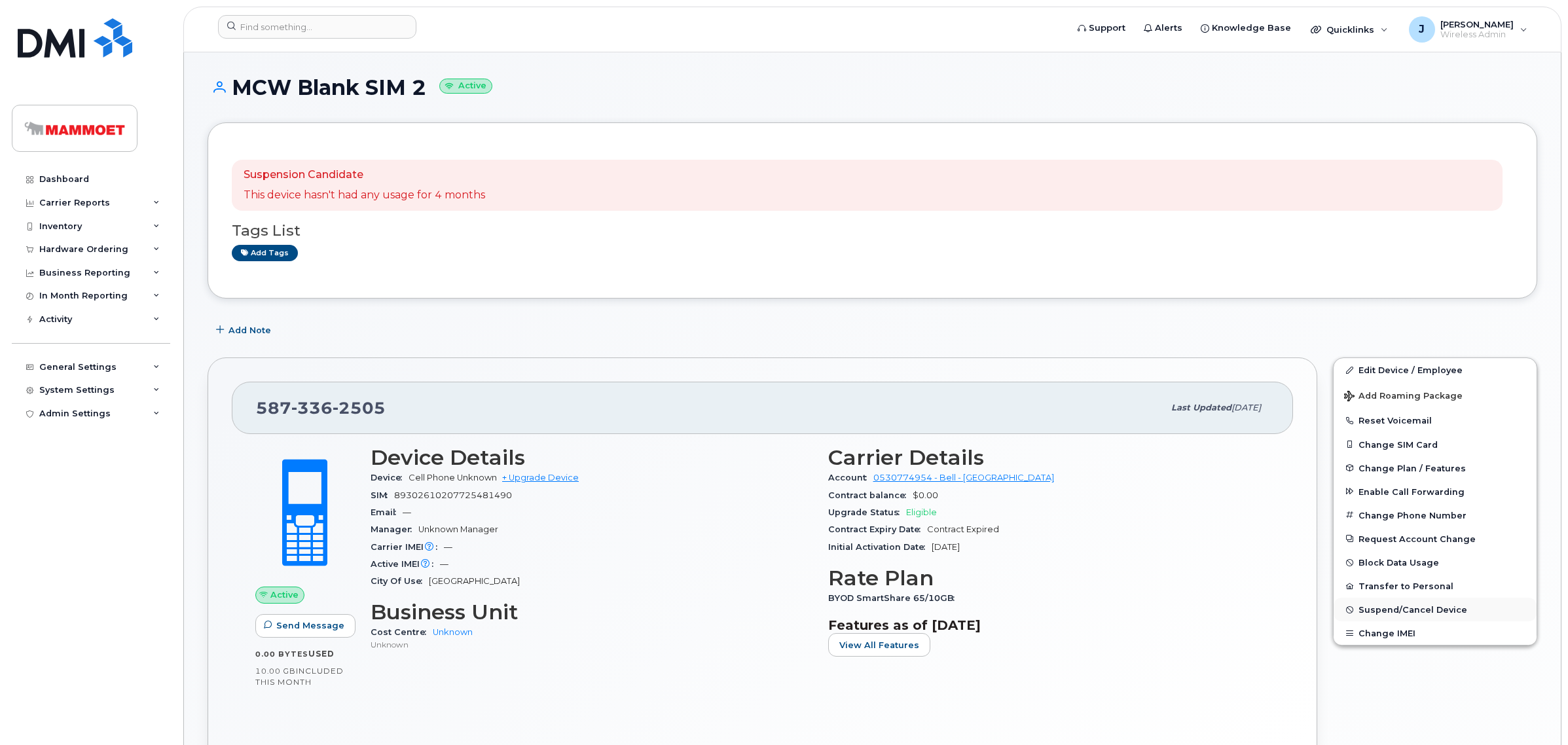
click at [1365, 606] on span "Suspend/Cancel Device" at bounding box center [1413, 610] width 109 height 10
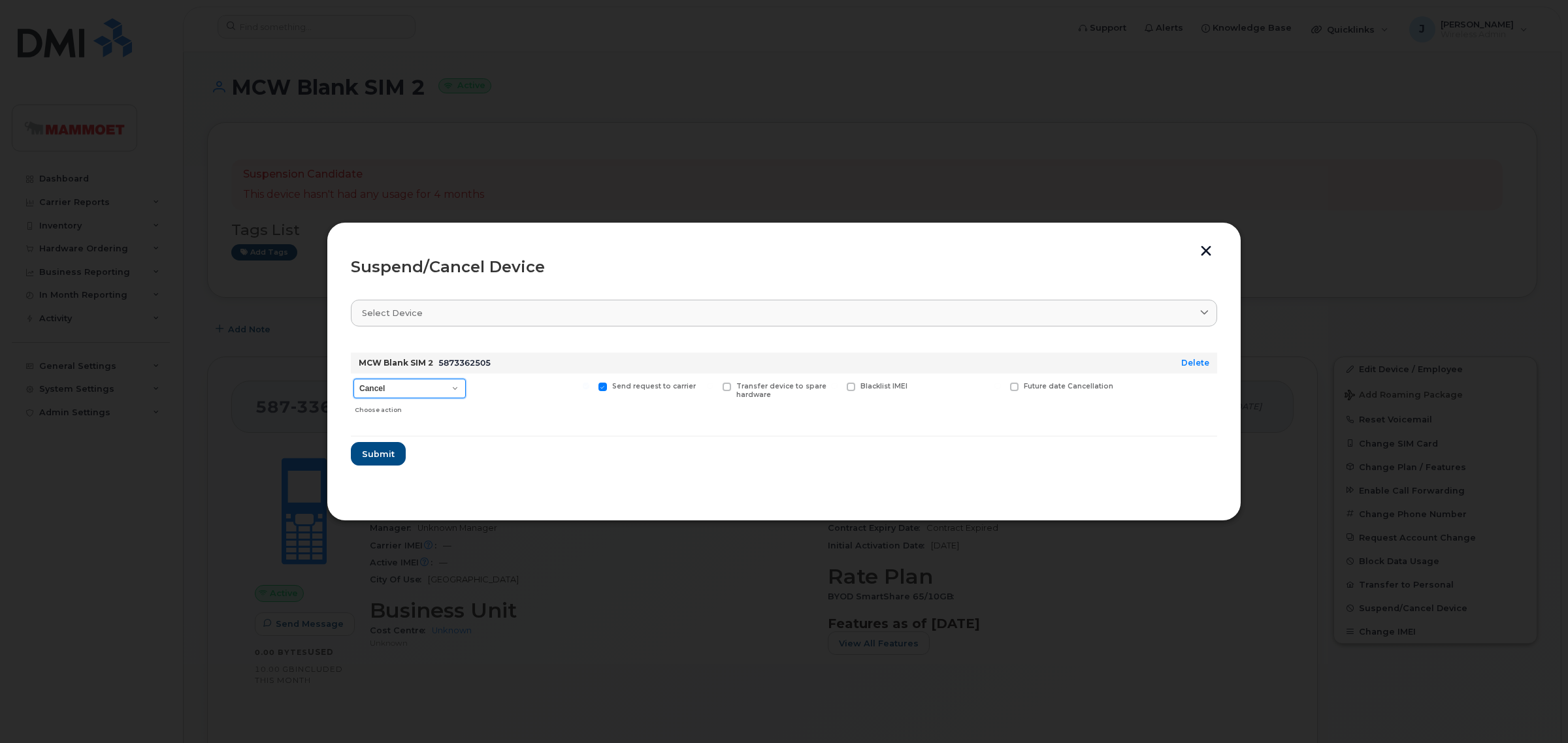
click at [415, 384] on select "Cancel Suspend - Extend Suspension Suspend - Reduced Rate Suspend - Full Rate S…" at bounding box center [410, 388] width 113 height 20
select select "[object Object]"
click at [354, 378] on select "Cancel Suspend - Extend Suspension Suspend - Reduced Rate Suspend - Full Rate S…" at bounding box center [410, 388] width 113 height 20
click at [382, 452] on span "Submit" at bounding box center [378, 454] width 33 height 12
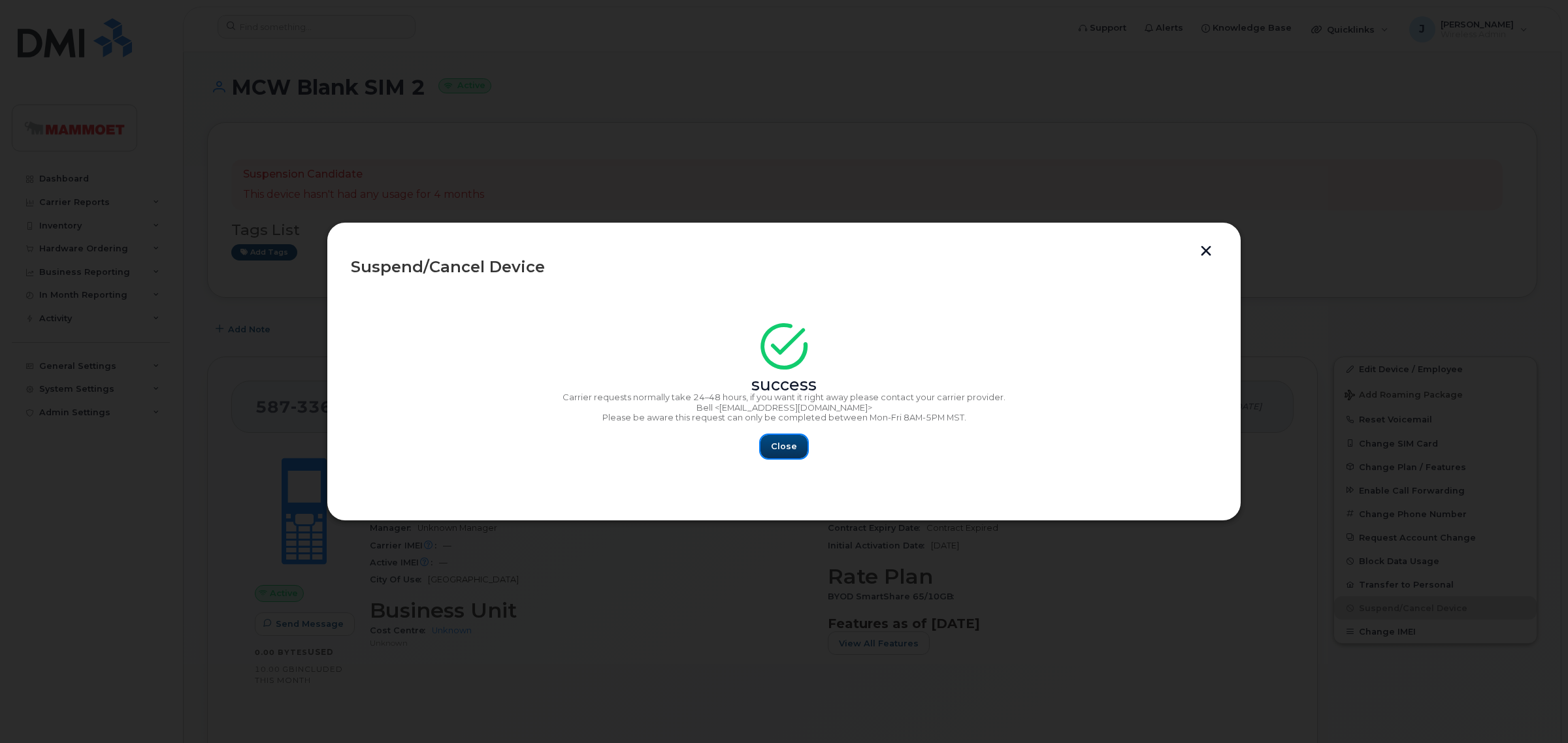
click at [778, 451] on span "Close" at bounding box center [784, 446] width 26 height 12
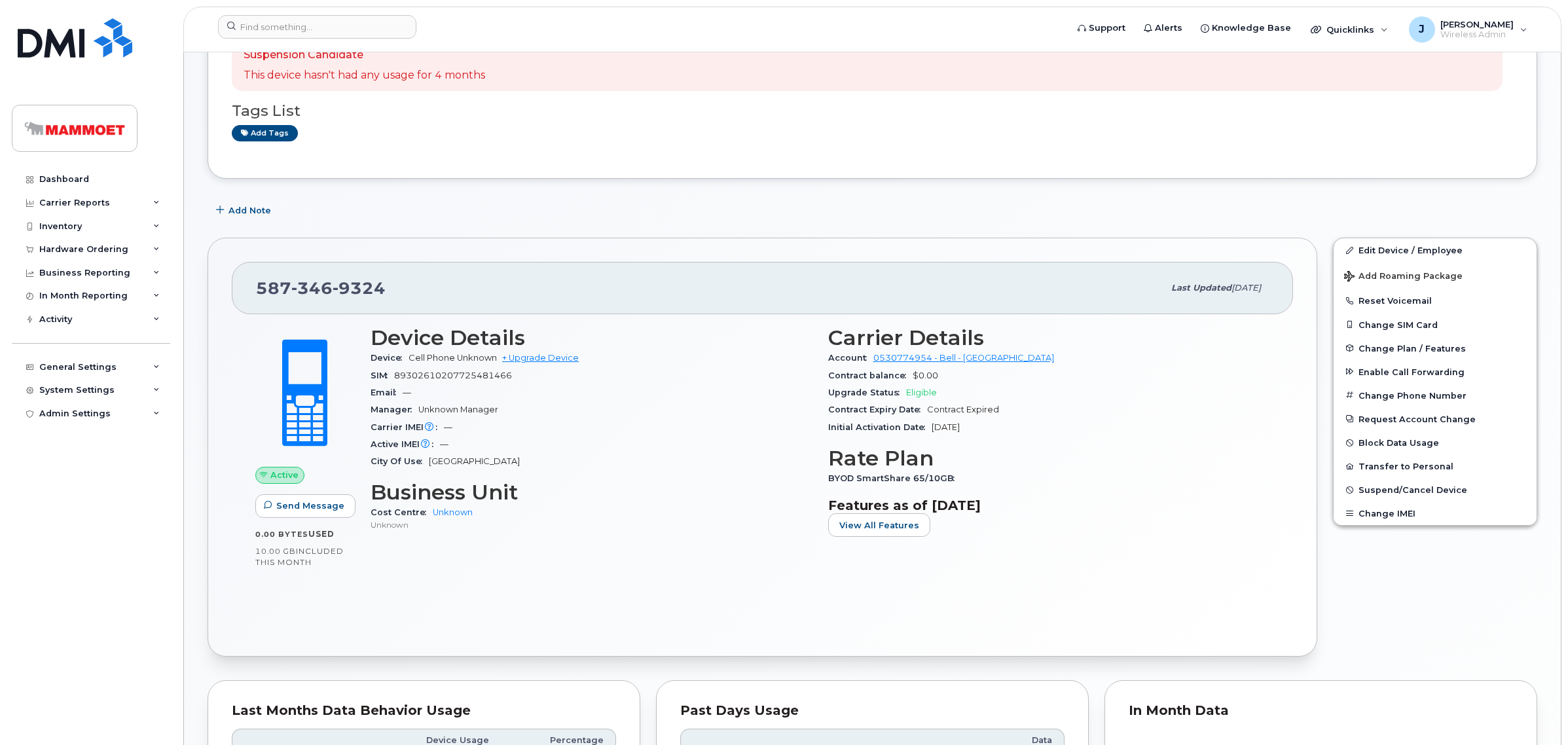
scroll to position [163, 0]
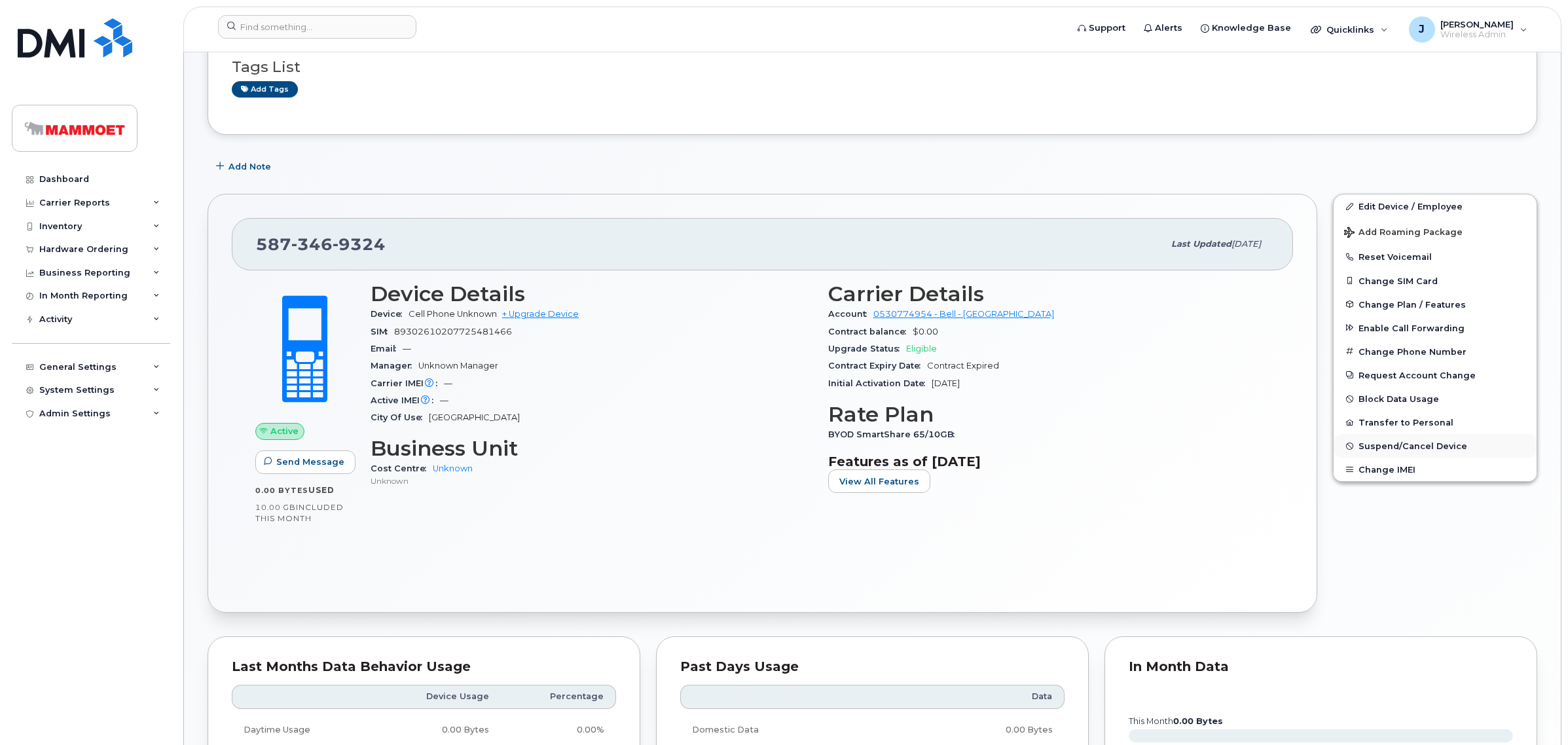
click at [1388, 446] on span "Suspend/Cancel Device" at bounding box center [1413, 446] width 109 height 10
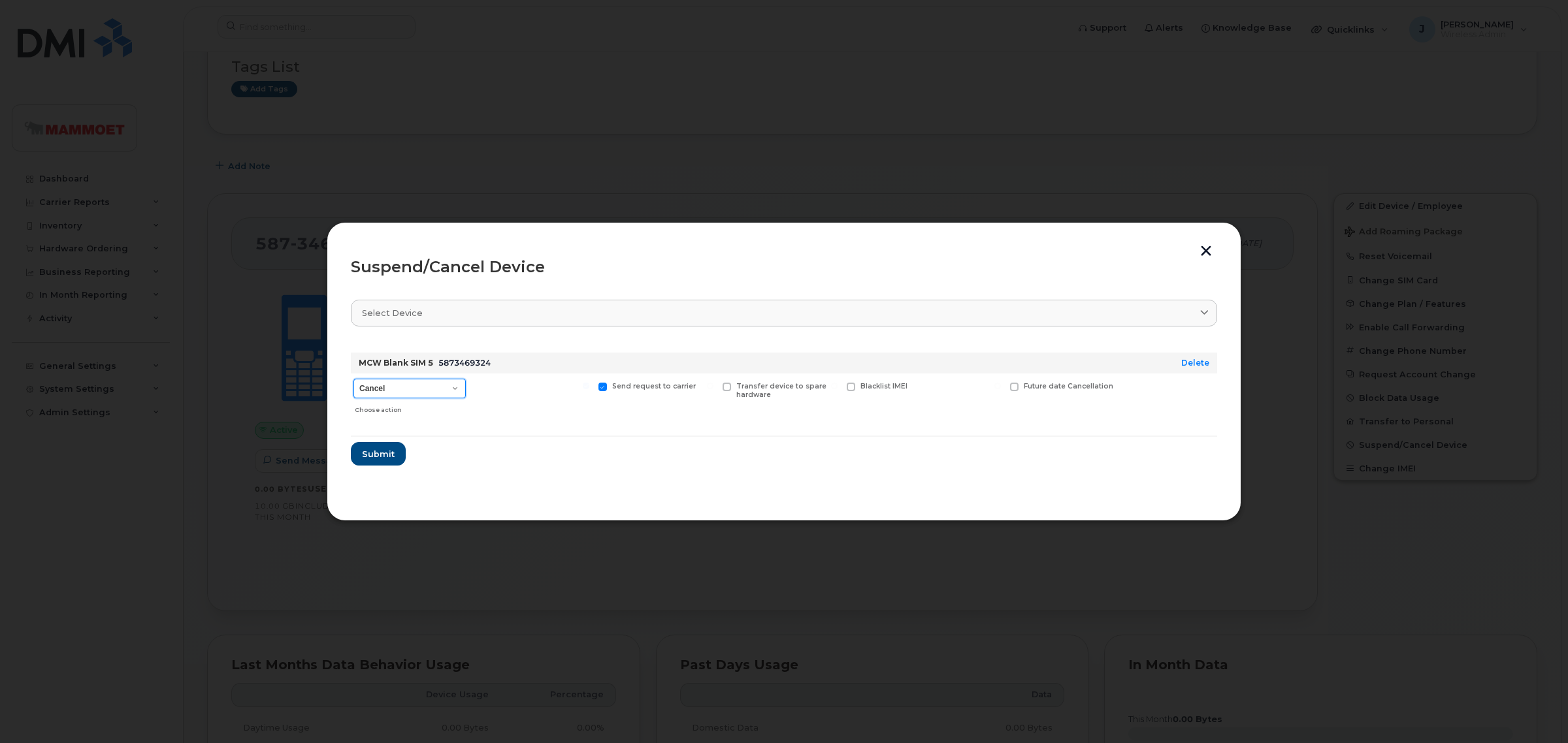
click at [386, 393] on select "Cancel Suspend - Extend Suspension Suspend - Reduced Rate Suspend - Full Rate S…" at bounding box center [410, 388] width 113 height 20
select select "[object Object]"
click at [354, 378] on select "Cancel Suspend - Extend Suspension Suspend - Reduced Rate Suspend - Full Rate S…" at bounding box center [410, 388] width 113 height 20
click at [382, 452] on span "Submit" at bounding box center [378, 454] width 33 height 12
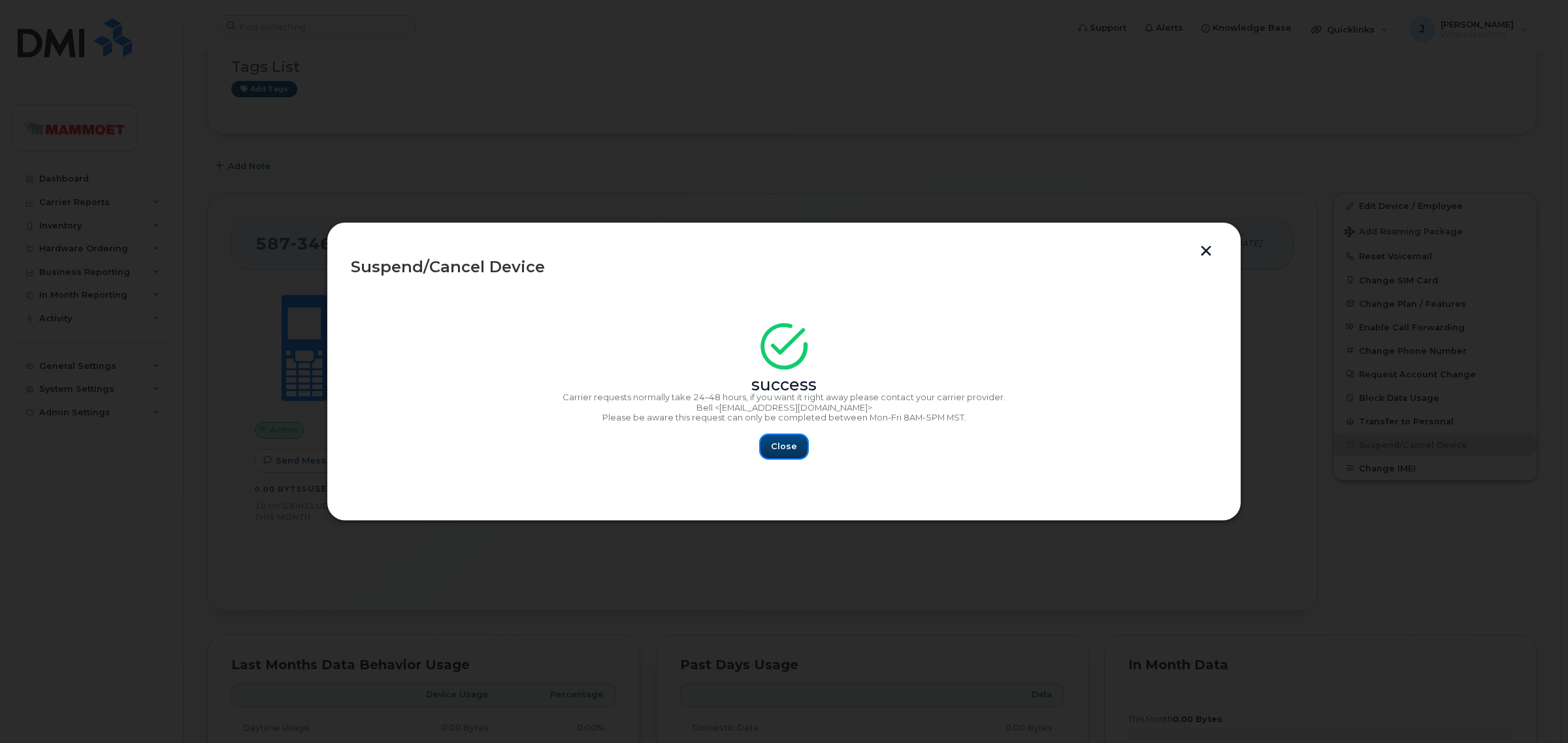
click at [782, 444] on span "Close" at bounding box center [784, 446] width 26 height 12
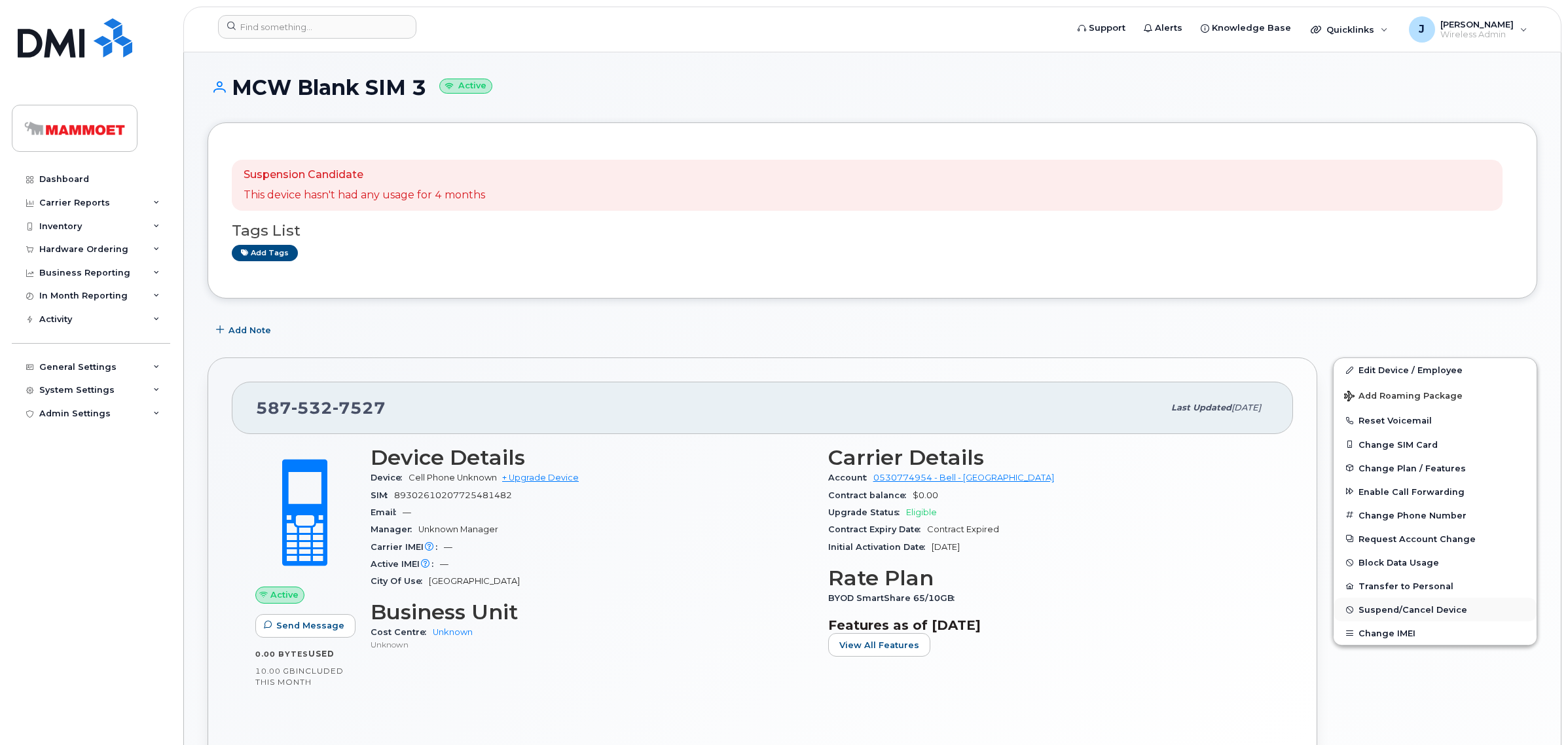
click at [1382, 605] on span "Suspend/Cancel Device" at bounding box center [1413, 610] width 109 height 10
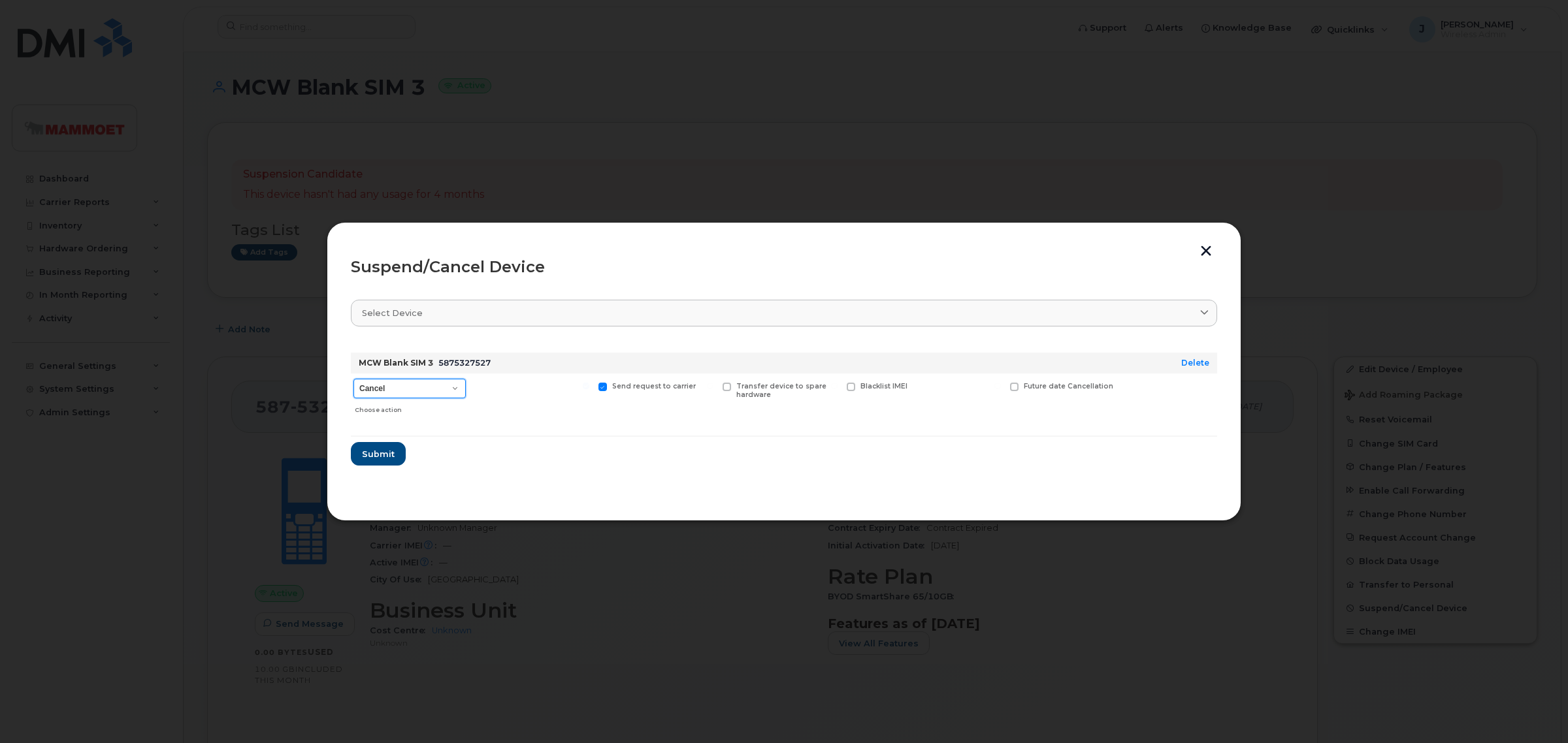
click at [421, 385] on select "Cancel Suspend - Extend Suspension Suspend - Reduced Rate Suspend - Full Rate S…" at bounding box center [410, 388] width 113 height 20
select select "[object Object]"
click at [354, 378] on select "Cancel Suspend - Extend Suspension Suspend - Reduced Rate Suspend - Full Rate S…" at bounding box center [410, 388] width 113 height 20
click at [371, 448] on span "Submit" at bounding box center [378, 454] width 33 height 12
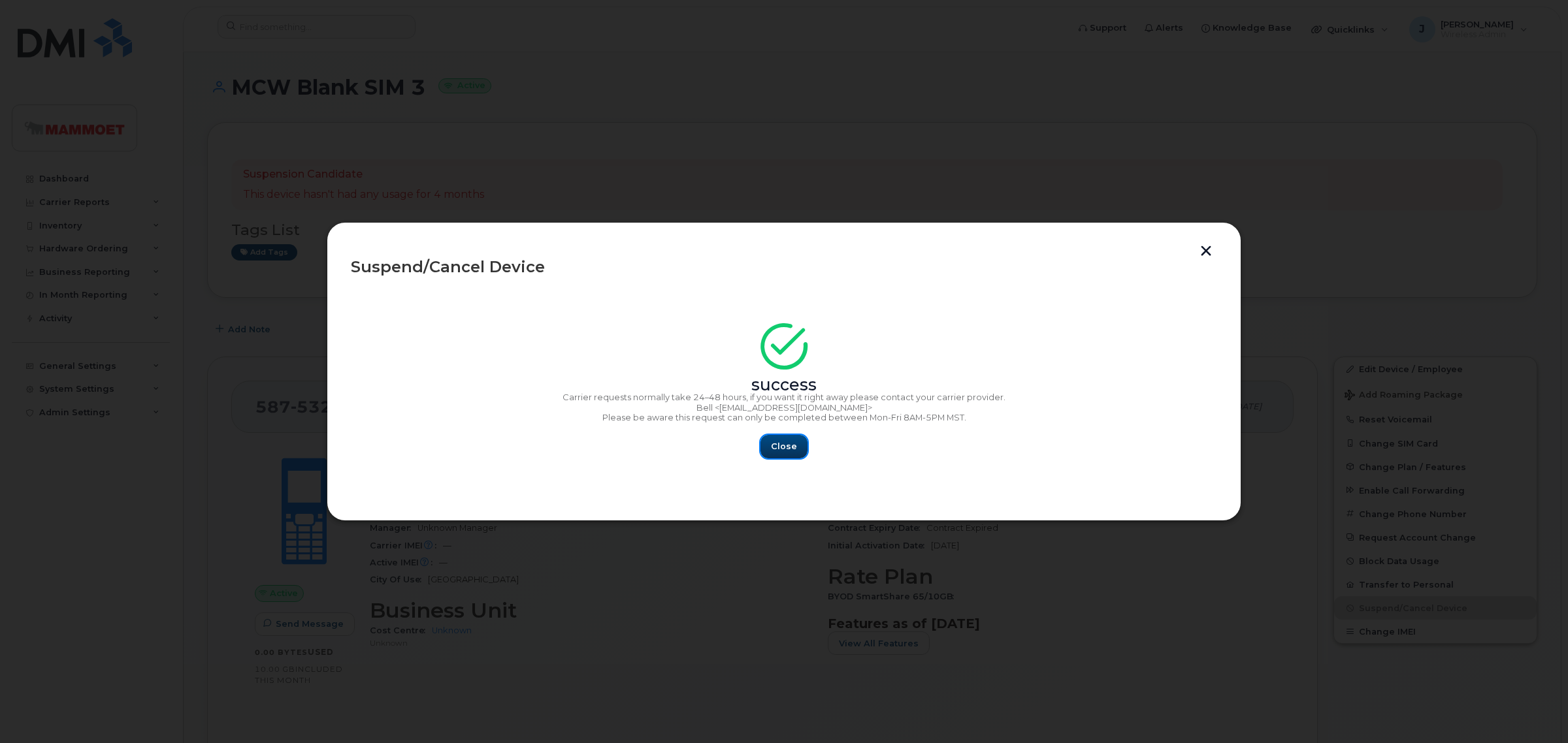
click at [784, 441] on span "Close" at bounding box center [784, 446] width 26 height 12
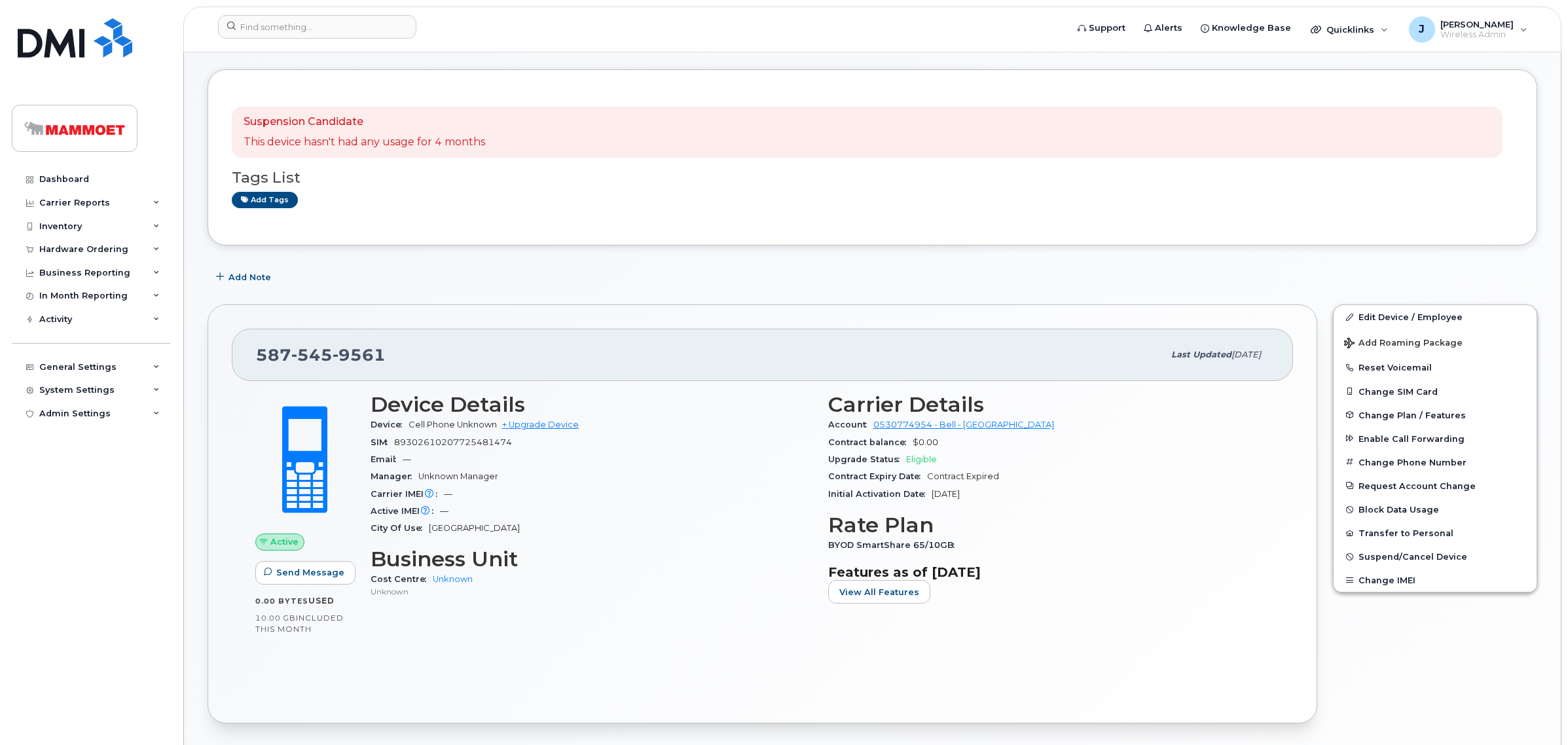
scroll to position [82, 0]
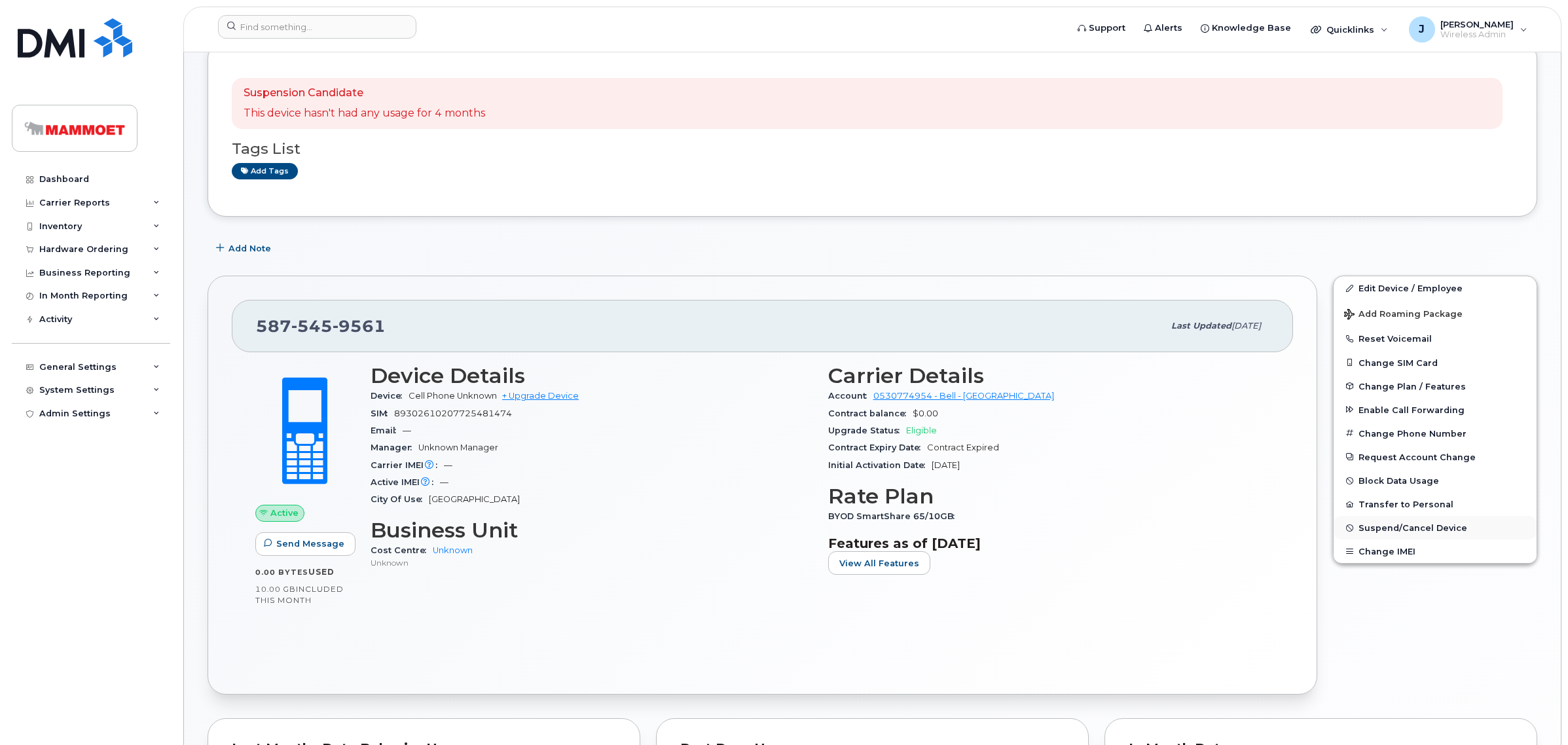
click at [1372, 532] on span "Suspend/Cancel Device" at bounding box center [1413, 528] width 109 height 10
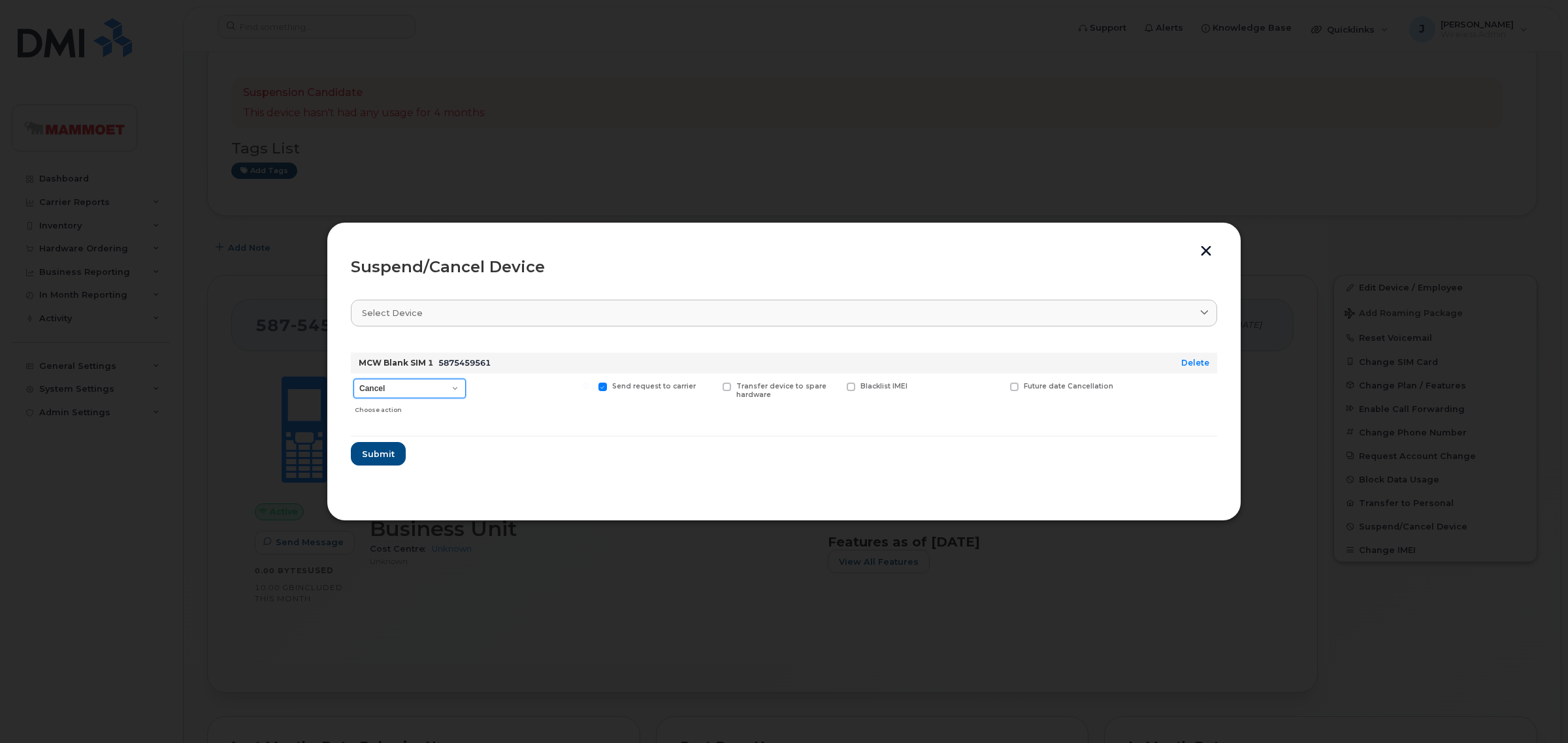
click at [379, 393] on select "Cancel Suspend - Extend Suspension Suspend - Reduced Rate Suspend - Full Rate S…" at bounding box center [410, 388] width 113 height 20
select select "[object Object]"
click at [354, 378] on select "Cancel Suspend - Extend Suspension Suspend - Reduced Rate Suspend - Full Rate S…" at bounding box center [410, 388] width 113 height 20
click at [385, 455] on span "Submit" at bounding box center [378, 454] width 33 height 12
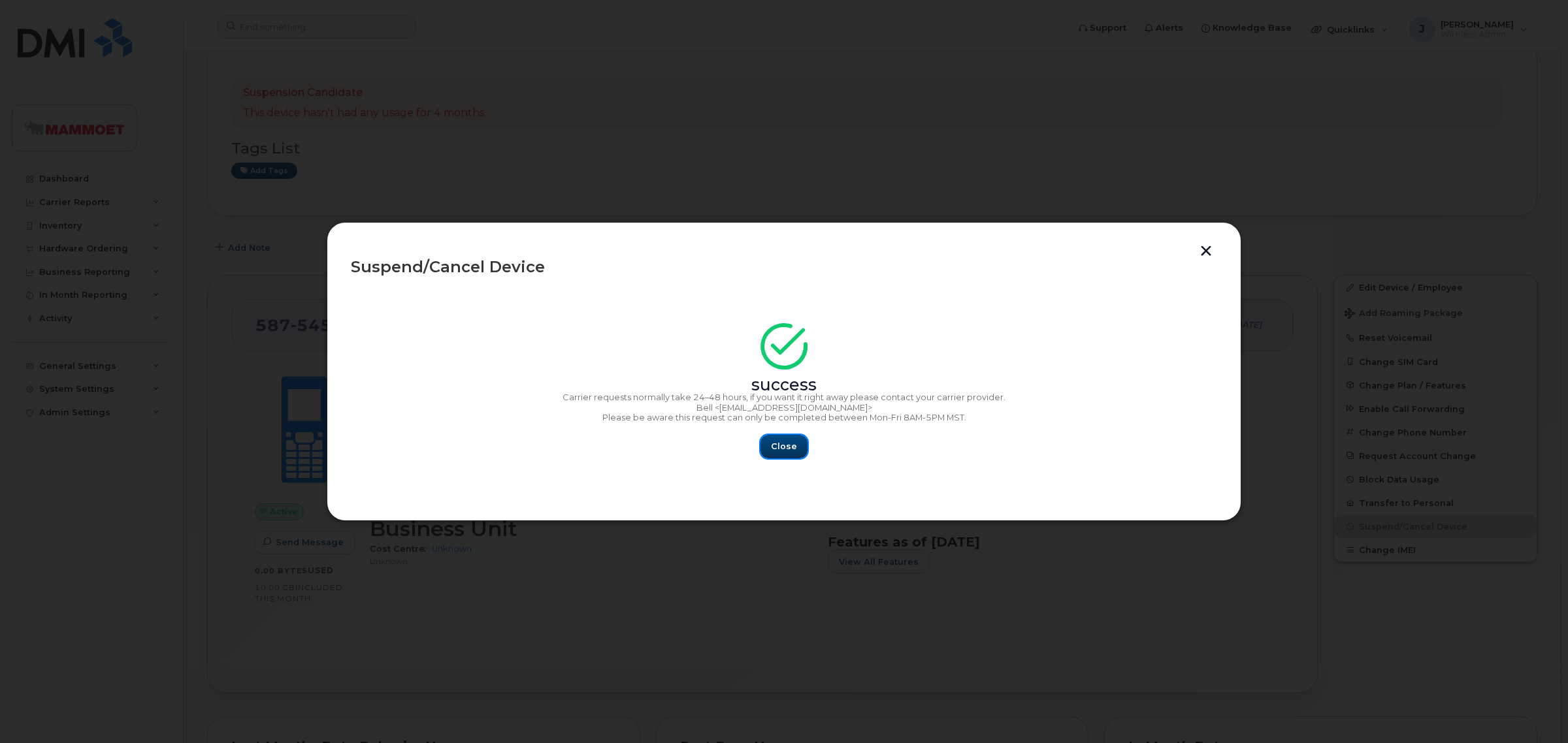
click at [791, 442] on span "Close" at bounding box center [784, 446] width 26 height 12
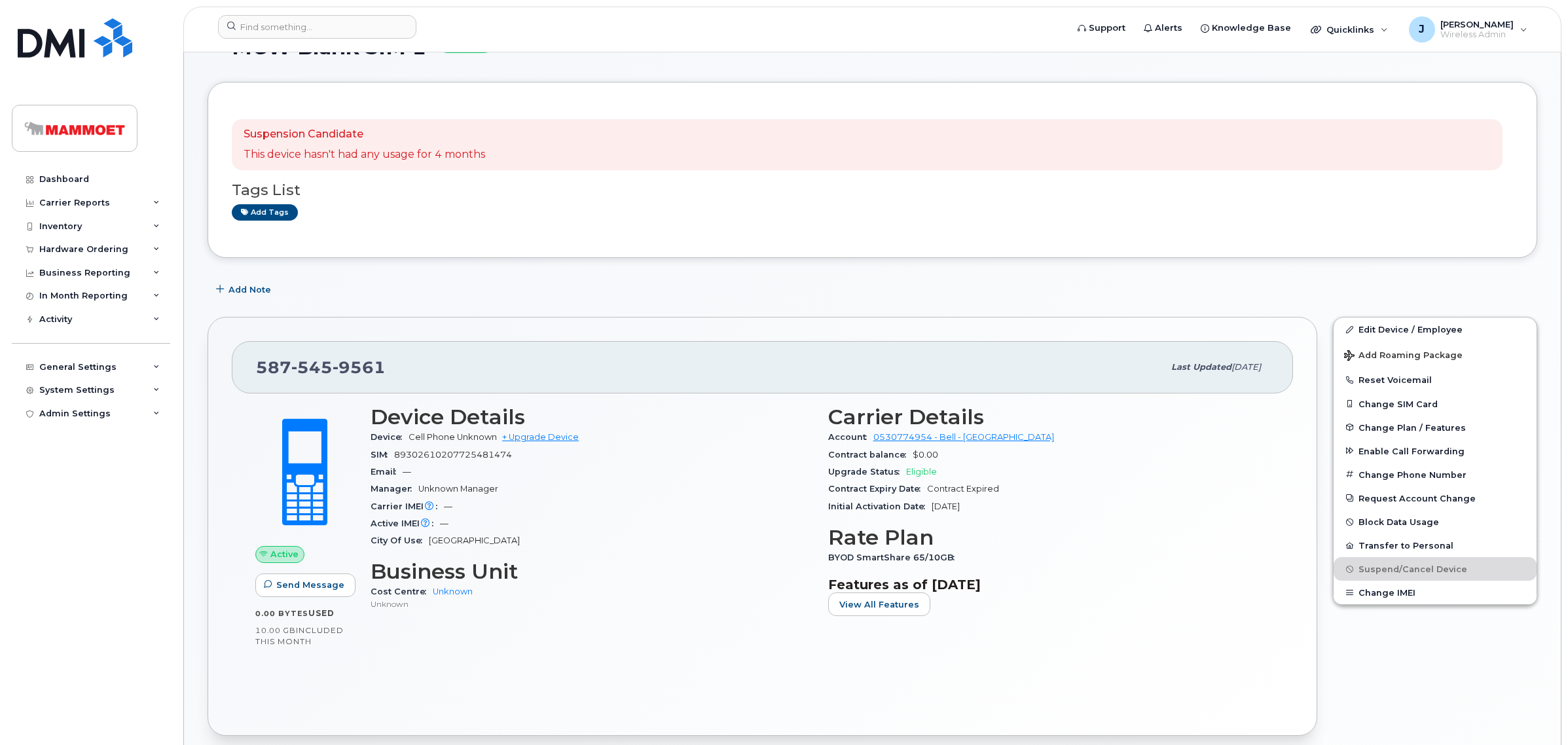
scroll to position [0, 0]
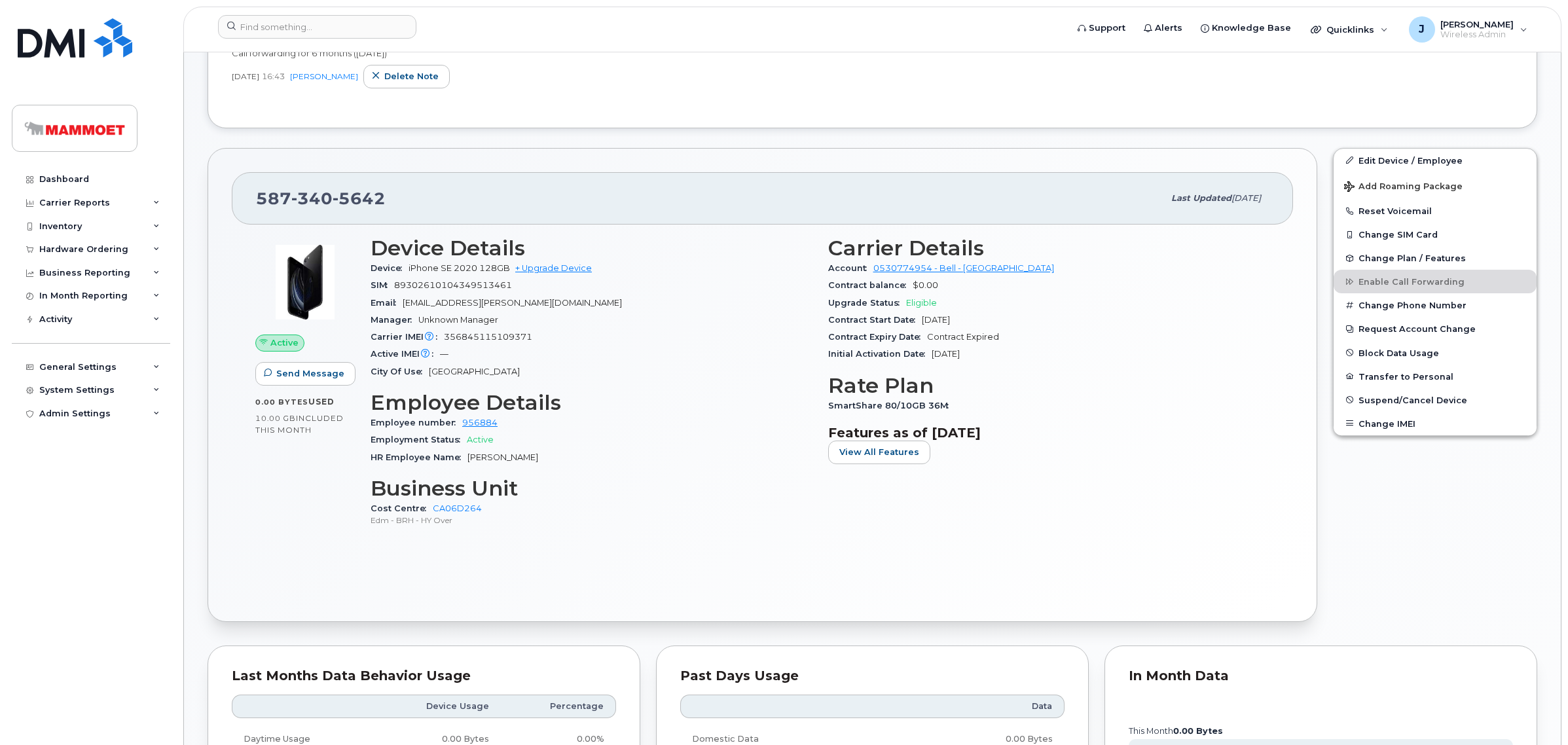
scroll to position [409, 0]
click at [1409, 399] on span "Suspend/Cancel Device" at bounding box center [1413, 398] width 109 height 10
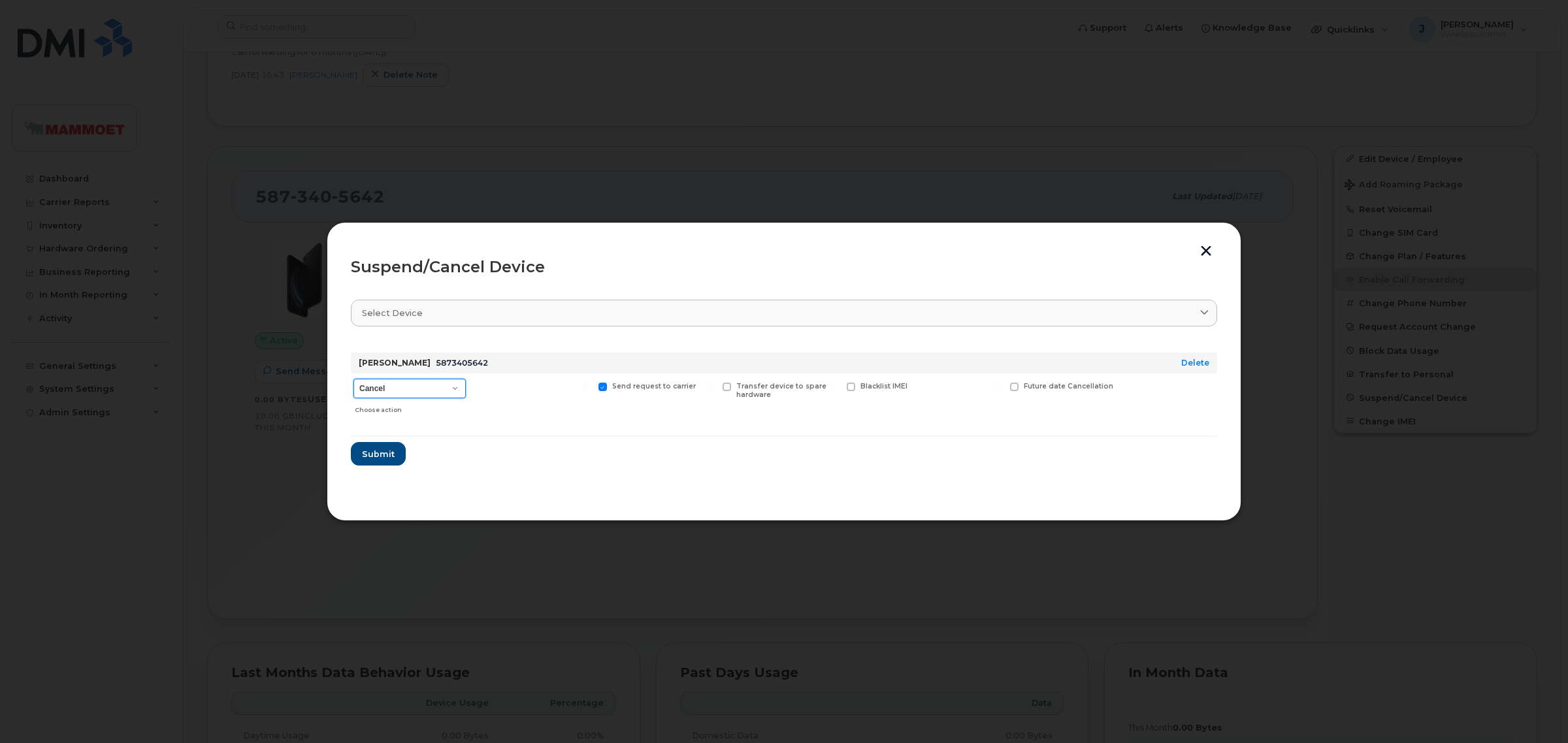
click at [420, 393] on select "Cancel Suspend - Extend Suspension Suspend - Reduced Rate Suspend - Full Rate S…" at bounding box center [410, 388] width 113 height 20
select select "[object Object]"
click at [354, 378] on select "Cancel Suspend - Extend Suspension Suspend - Reduced Rate Suspend - Full Rate S…" at bounding box center [410, 388] width 113 height 20
click at [373, 451] on span "Submit" at bounding box center [378, 454] width 33 height 12
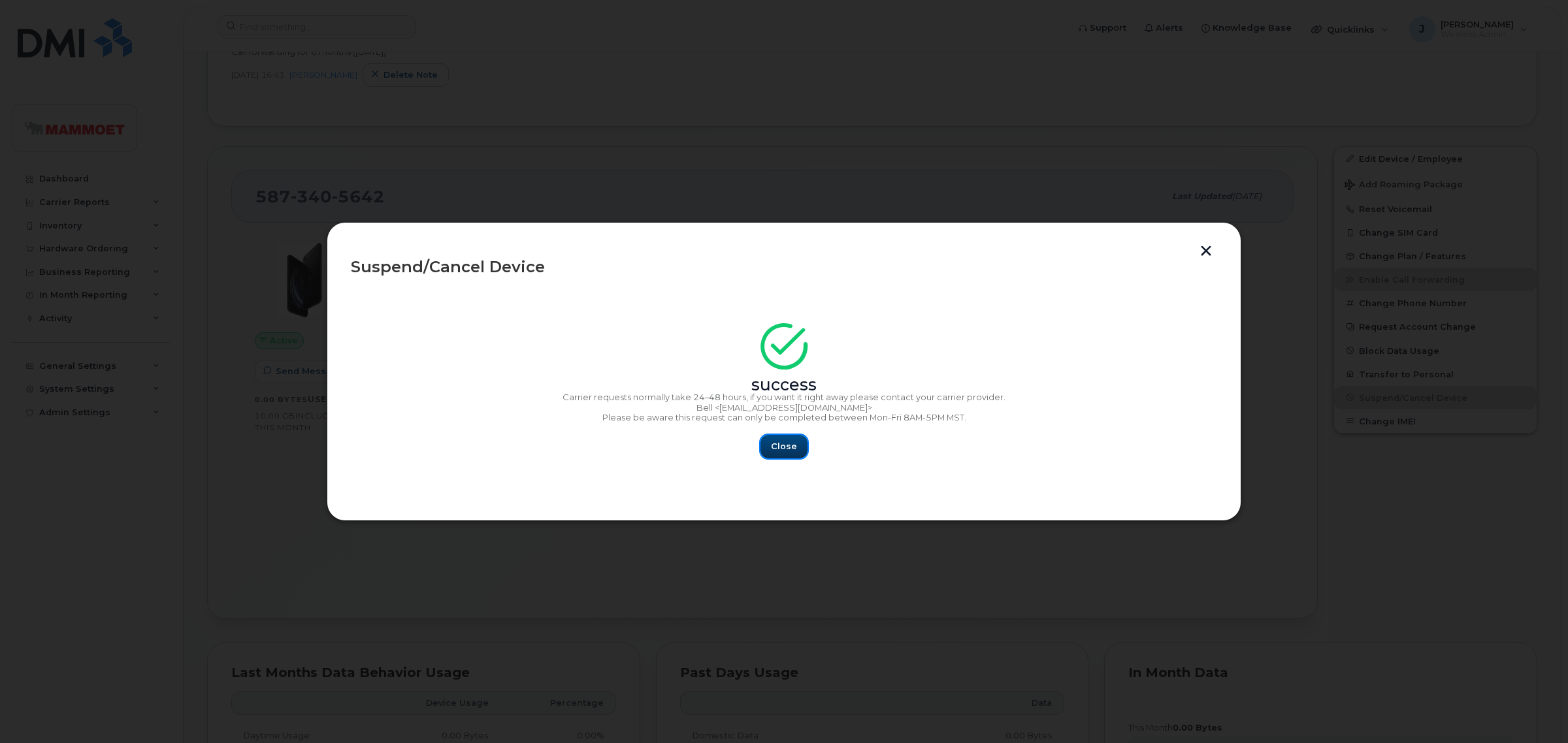
click at [785, 438] on button "Close" at bounding box center [784, 446] width 47 height 24
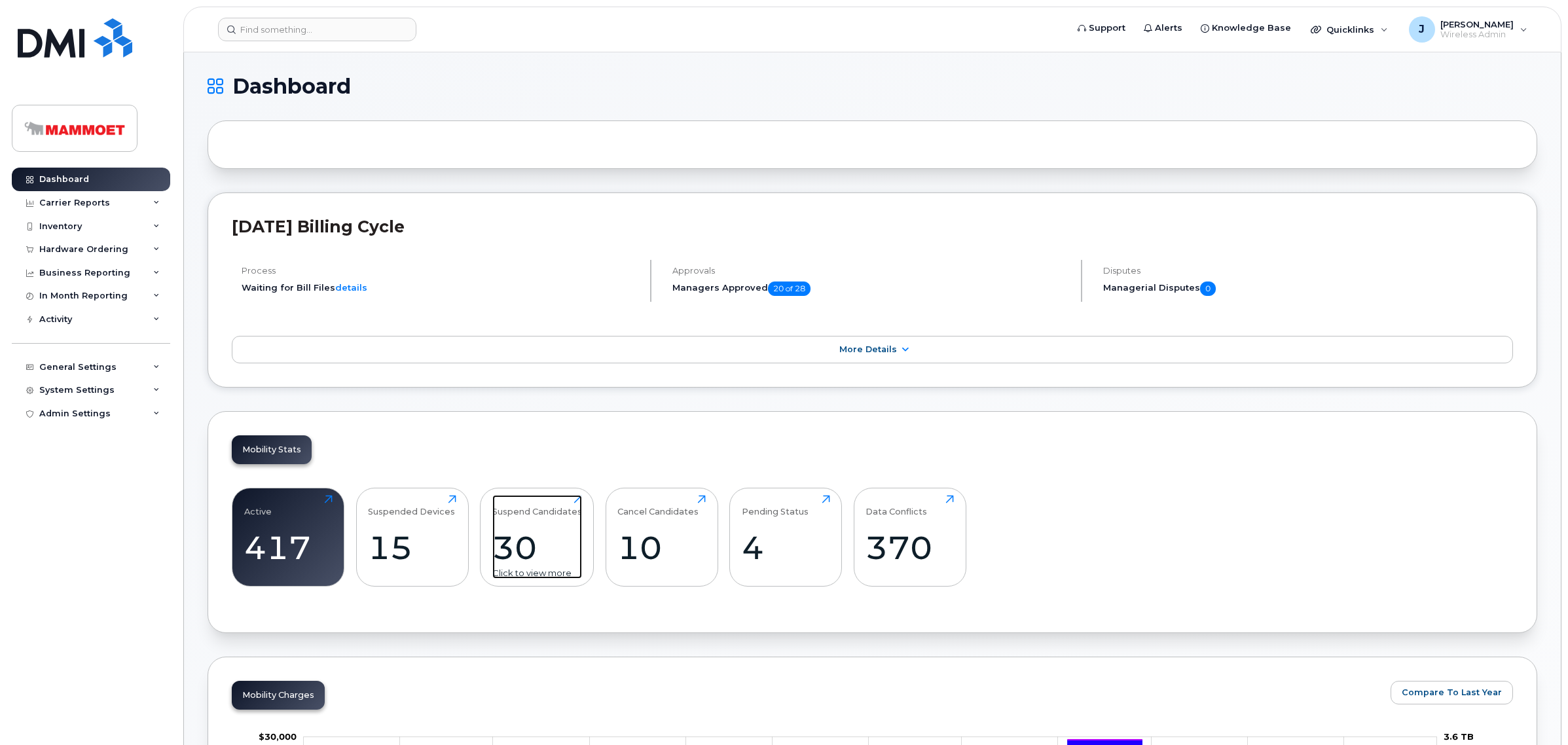
click at [561, 534] on div "30" at bounding box center [537, 547] width 90 height 39
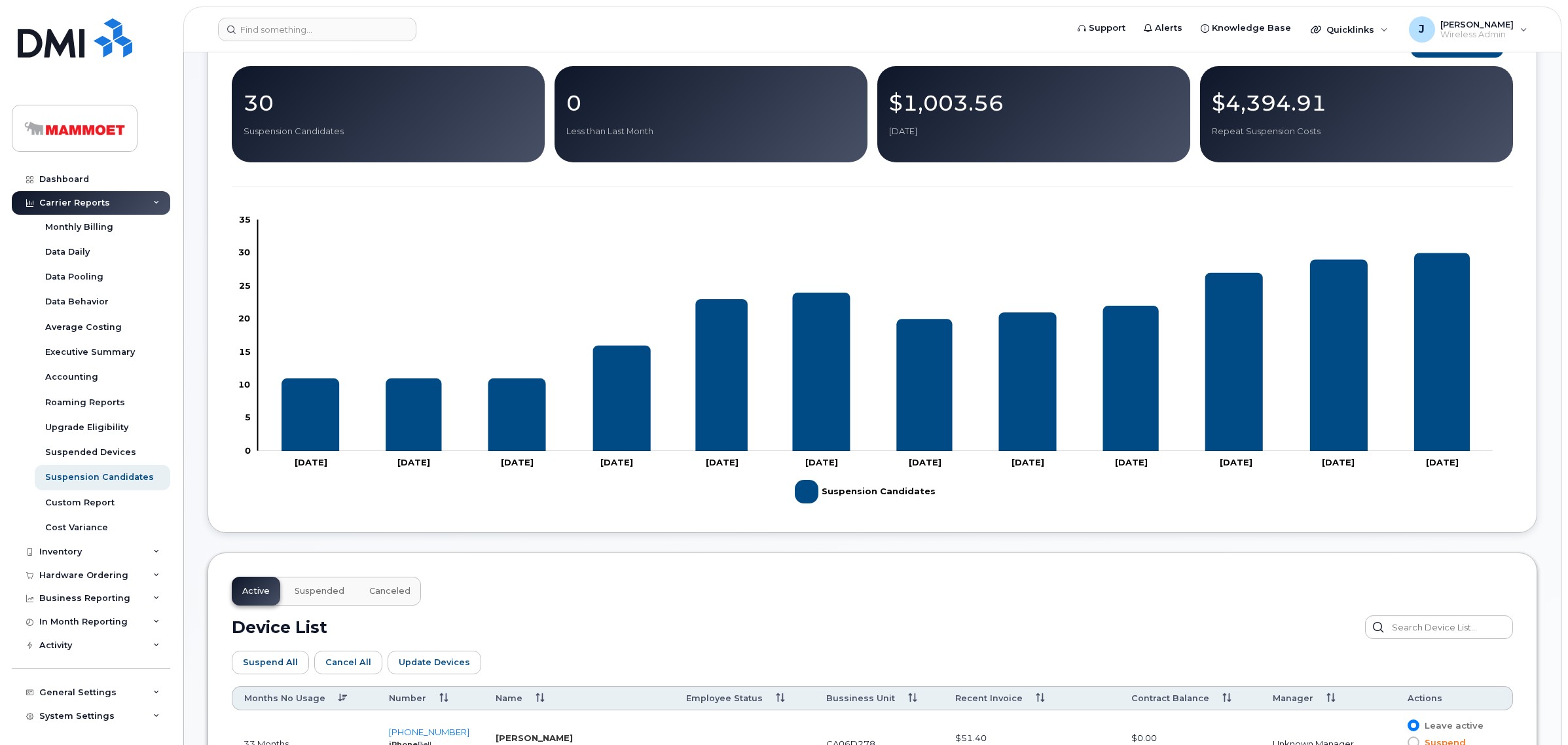
scroll to position [181, 0]
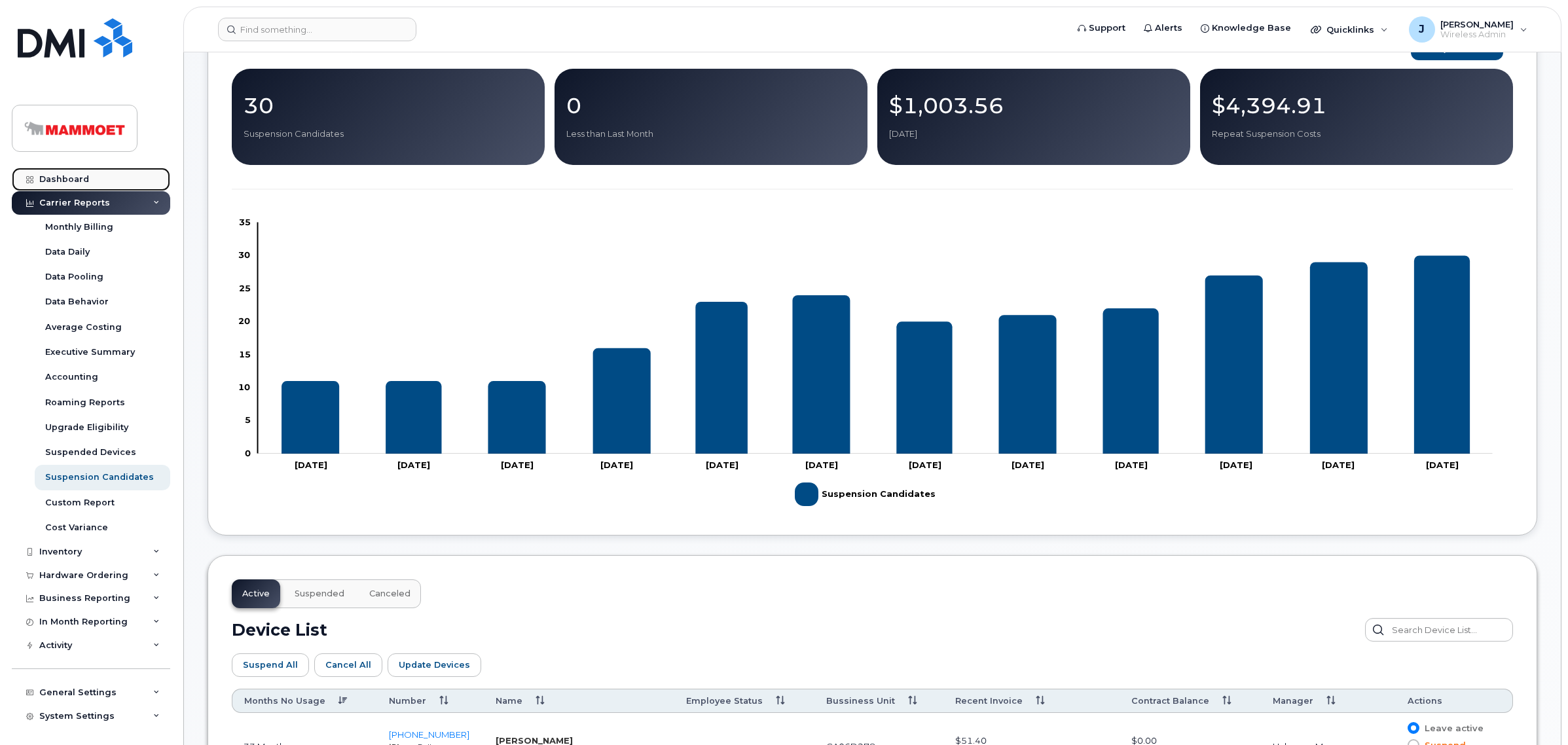
click at [77, 180] on div "Dashboard" at bounding box center [64, 179] width 50 height 11
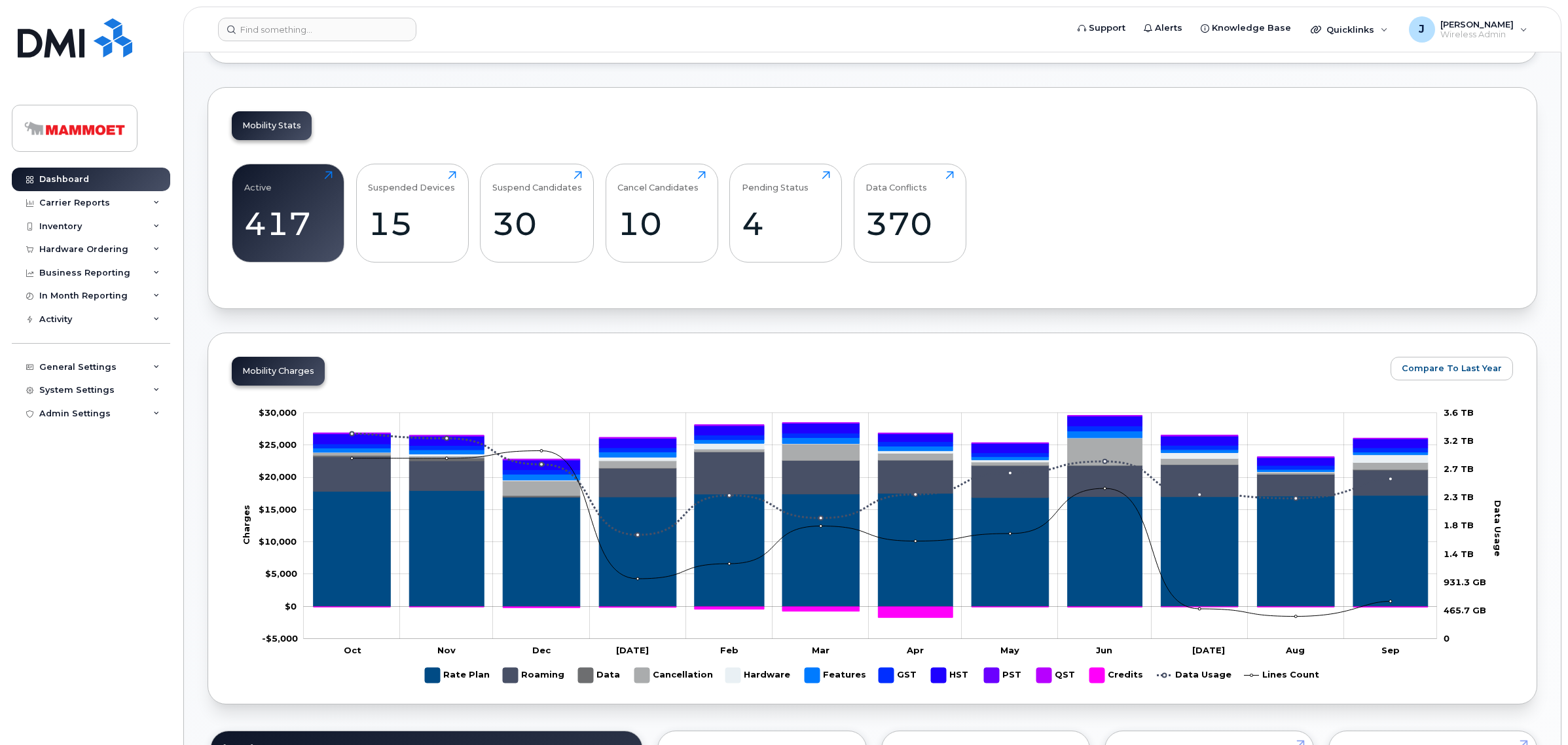
scroll to position [328, 0]
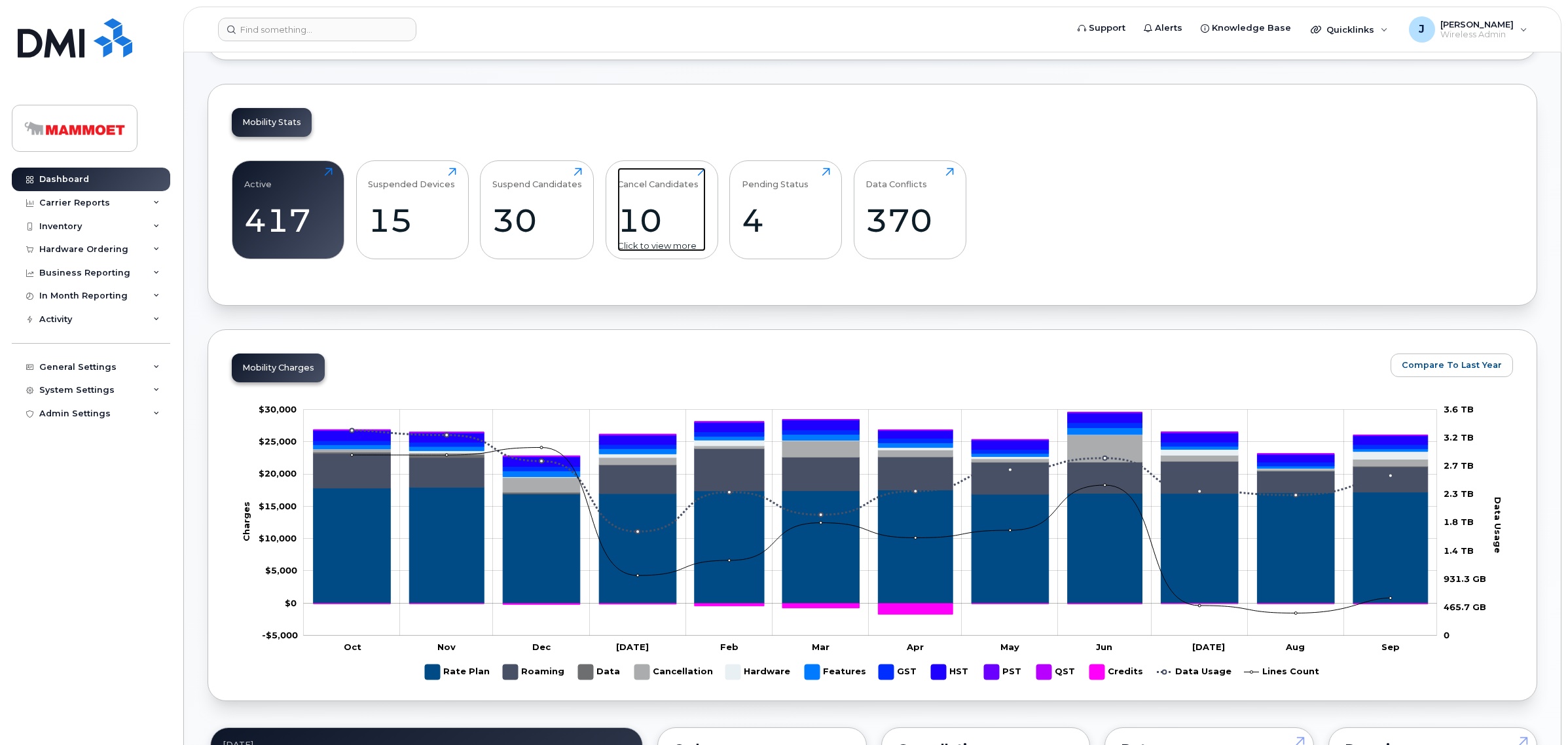
click at [700, 195] on div "Cancel Candidates 10 Click to view more" at bounding box center [662, 209] width 89 height 84
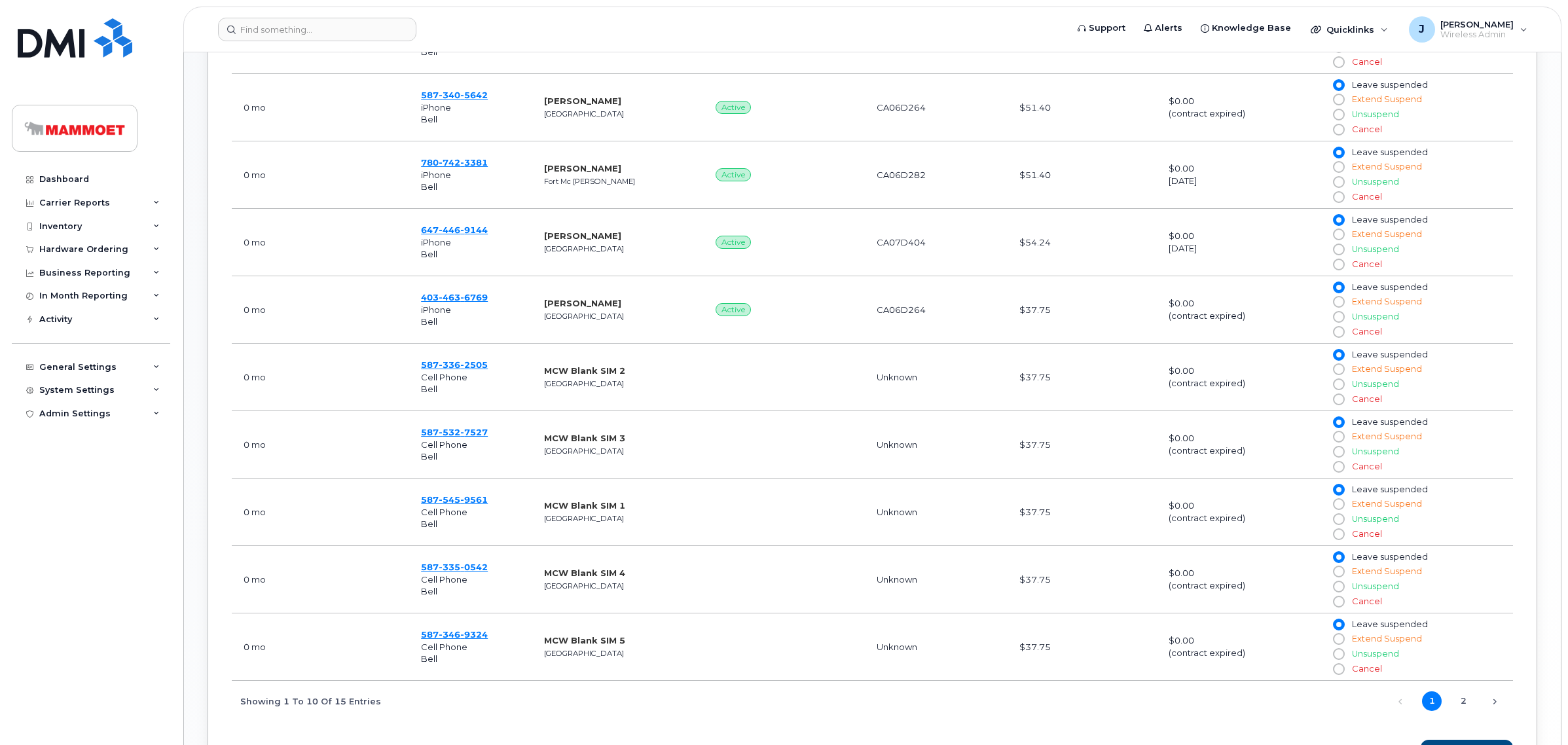
scroll to position [736, 0]
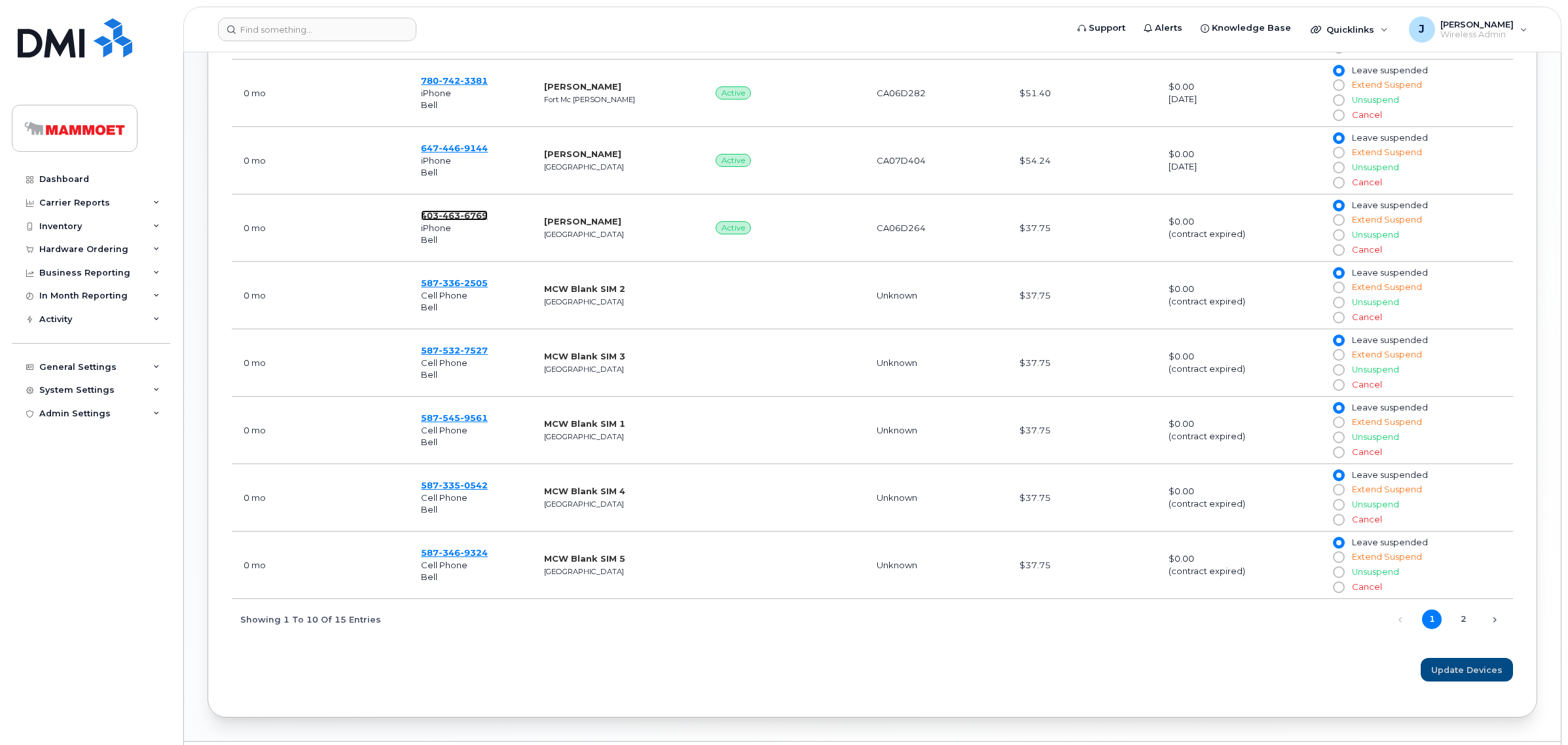
click at [453, 221] on span "463" at bounding box center [449, 215] width 22 height 11
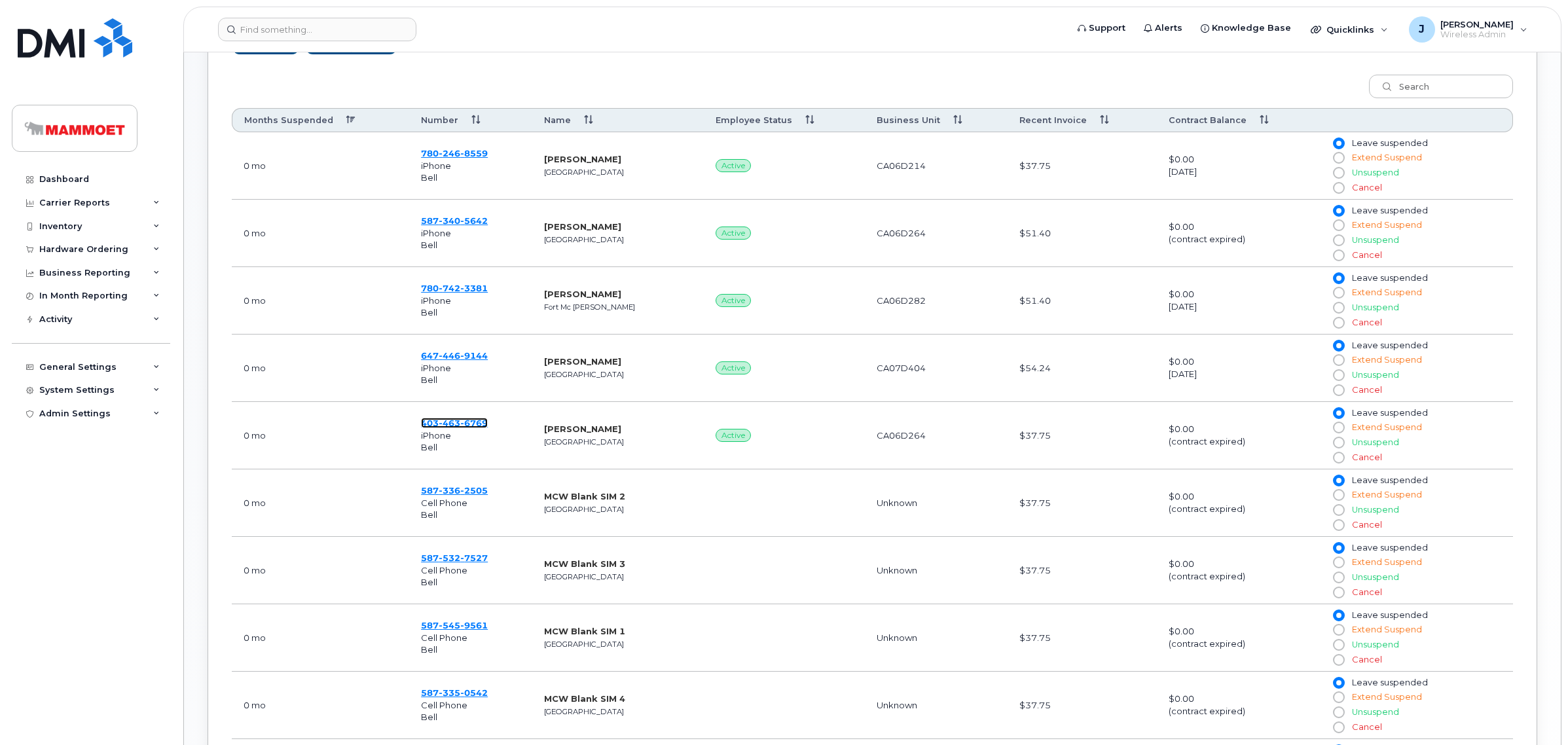
scroll to position [491, 0]
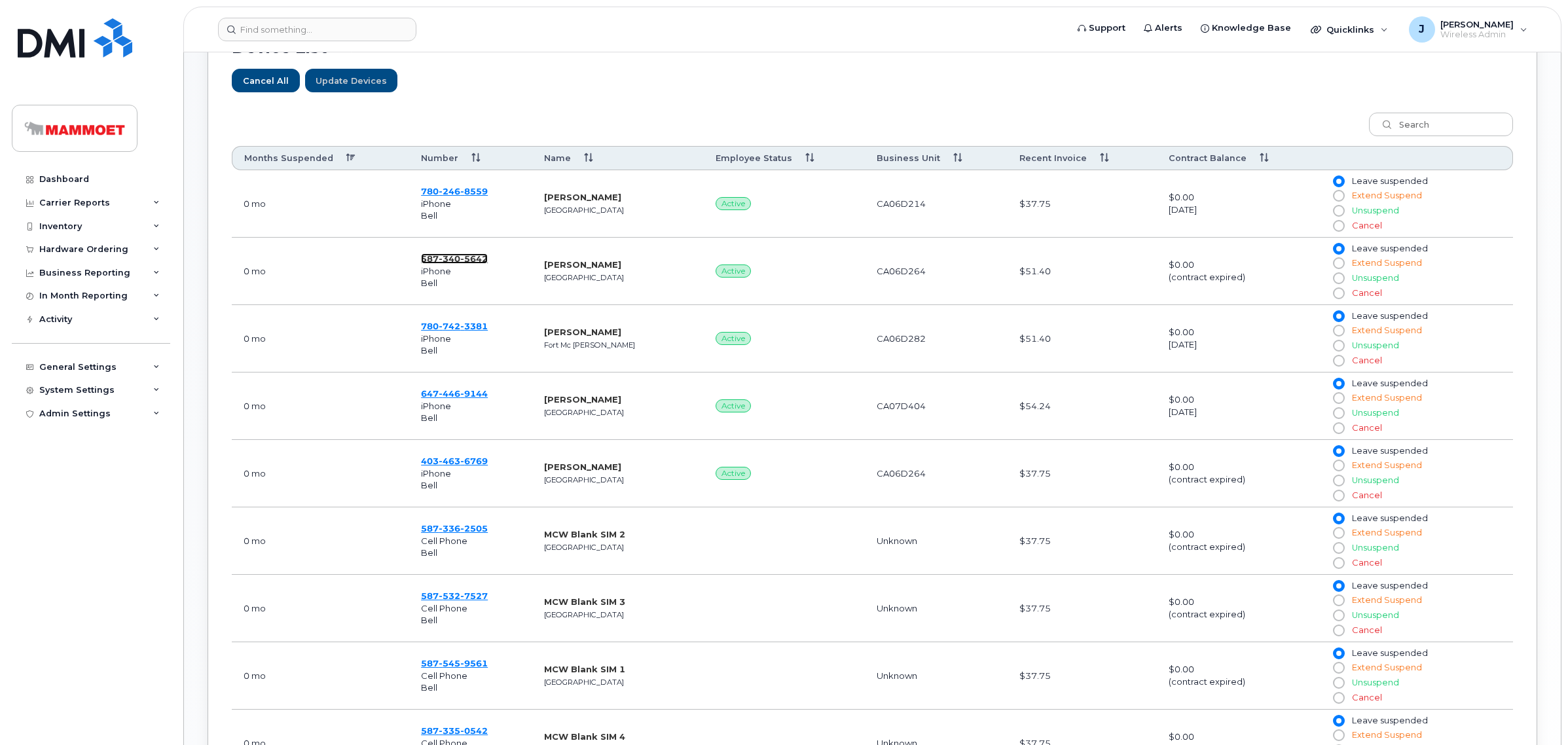
click at [447, 261] on span "340" at bounding box center [449, 259] width 22 height 11
click at [461, 331] on span "3381" at bounding box center [474, 326] width 28 height 11
click at [60, 172] on link "Dashboard" at bounding box center [91, 179] width 158 height 24
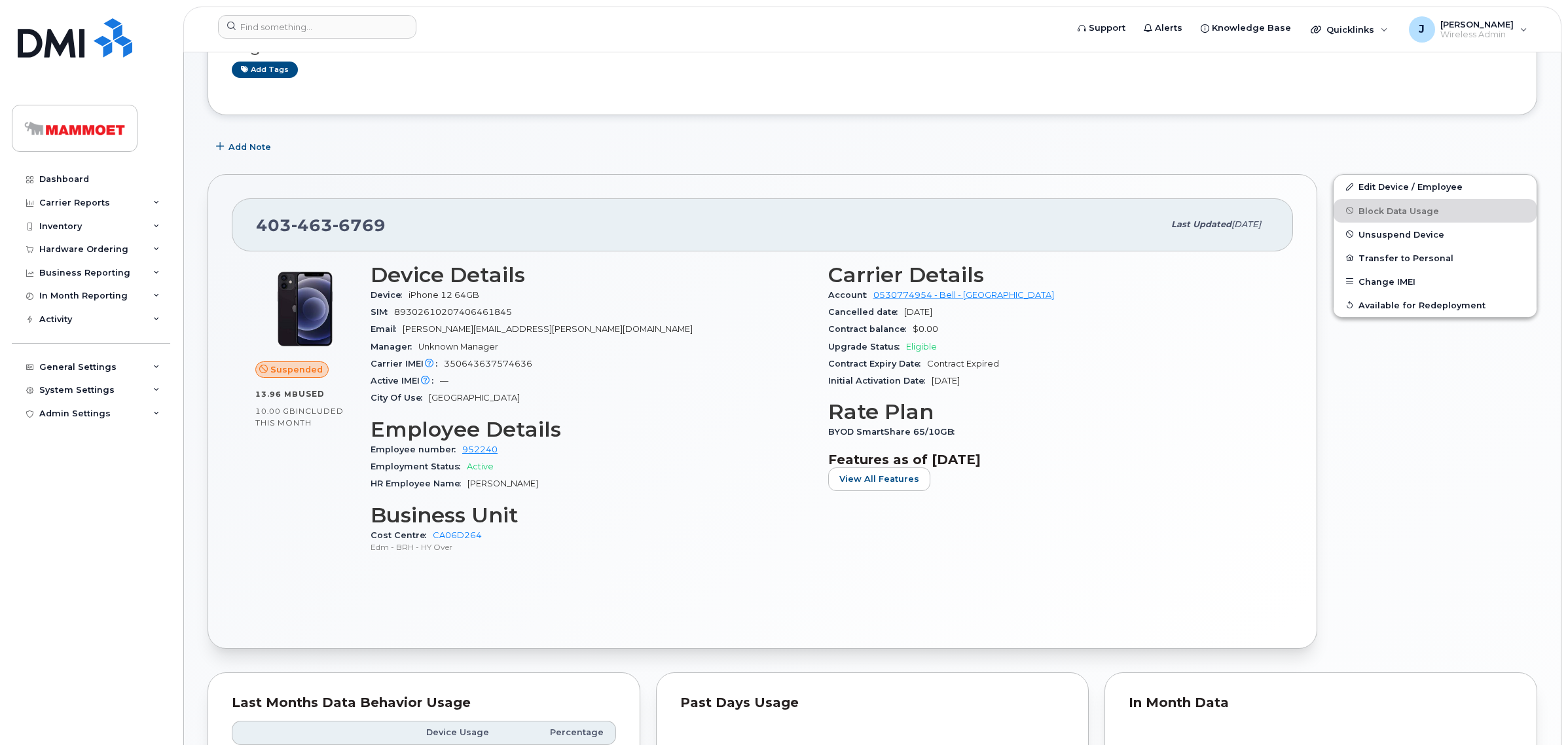
scroll to position [163, 0]
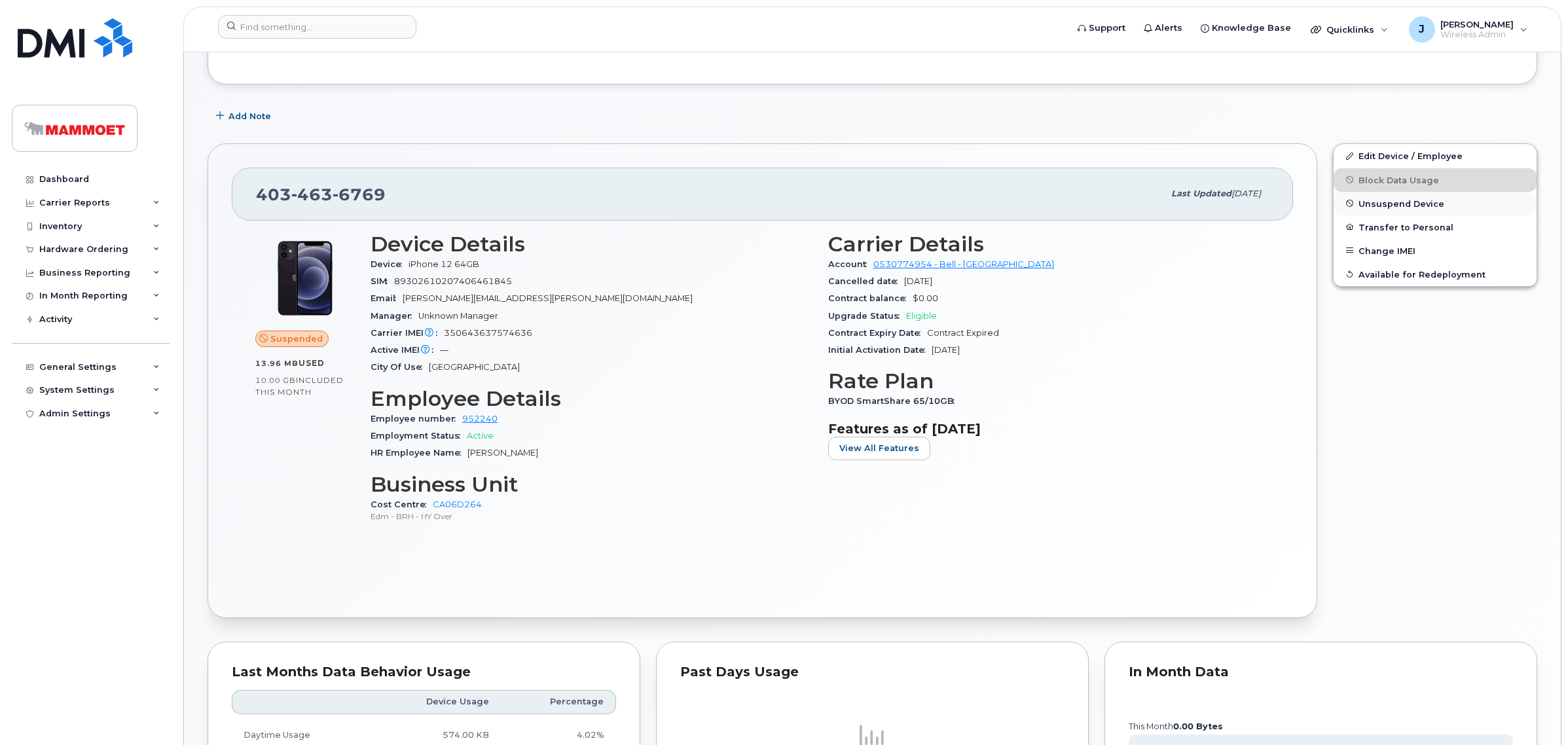
click at [1388, 200] on span "Unsuspend Device" at bounding box center [1401, 203] width 86 height 10
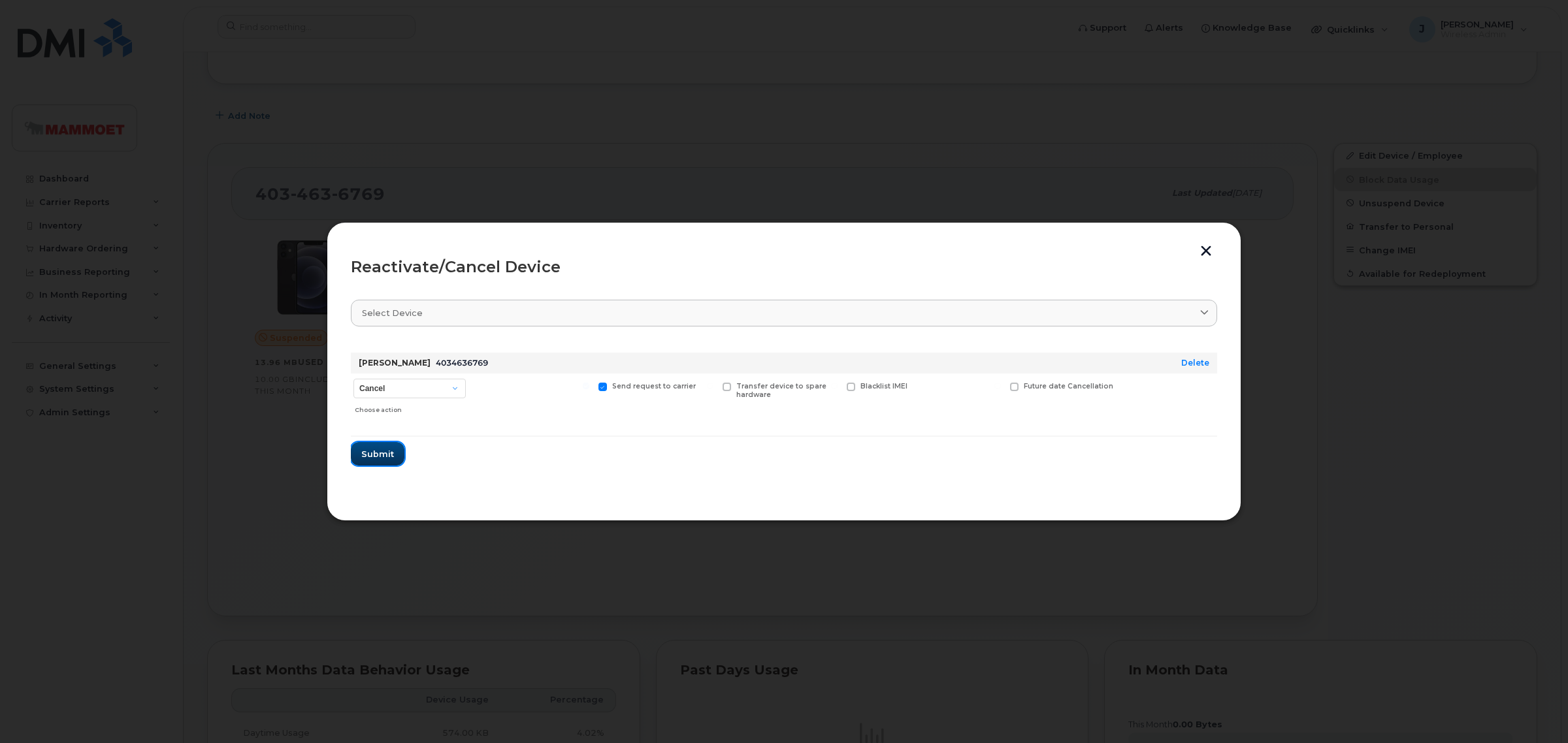
click at [375, 454] on span "Submit" at bounding box center [378, 454] width 33 height 12
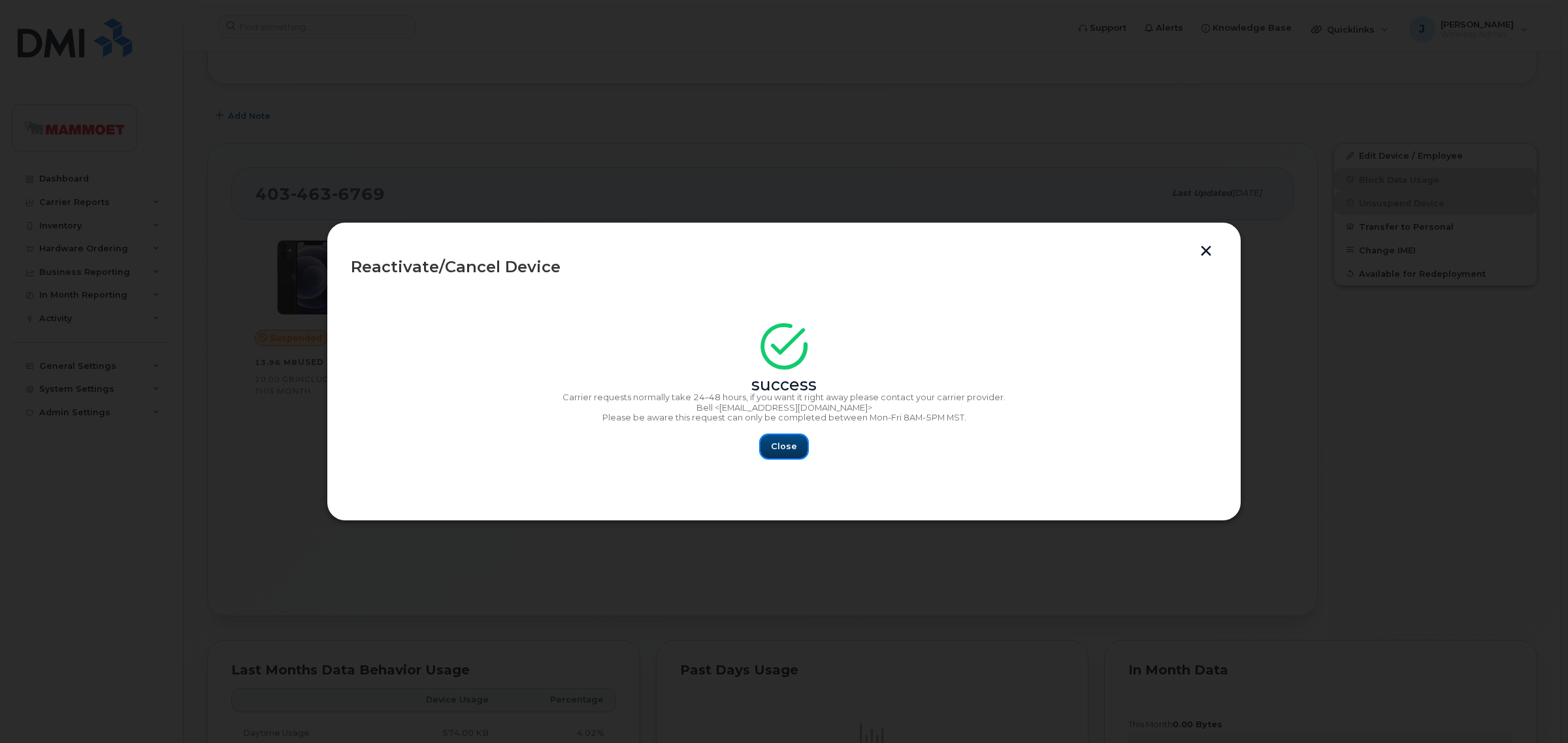
click at [798, 446] on button "Close" at bounding box center [784, 446] width 47 height 24
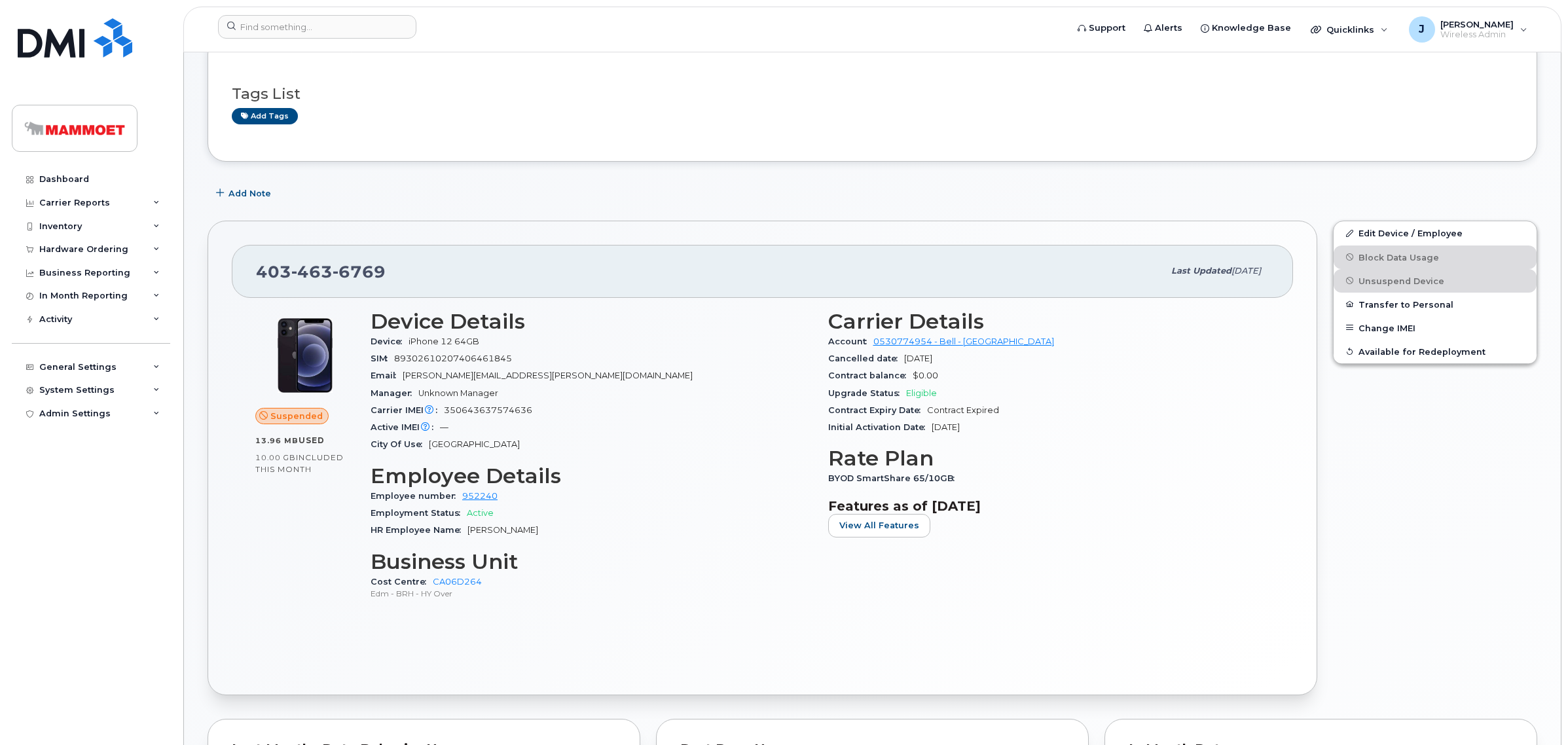
scroll to position [0, 0]
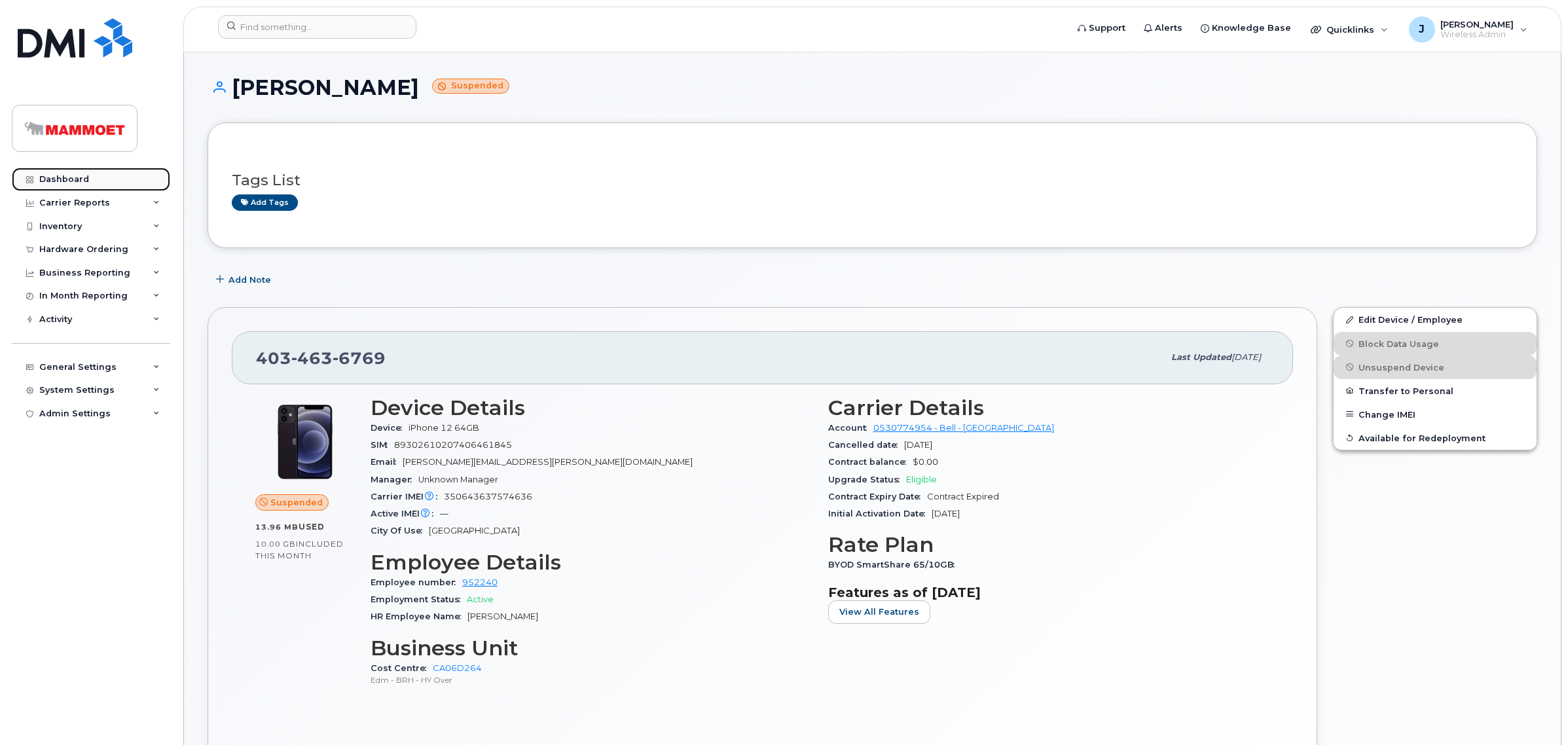
click at [75, 178] on div "Dashboard" at bounding box center [64, 179] width 50 height 11
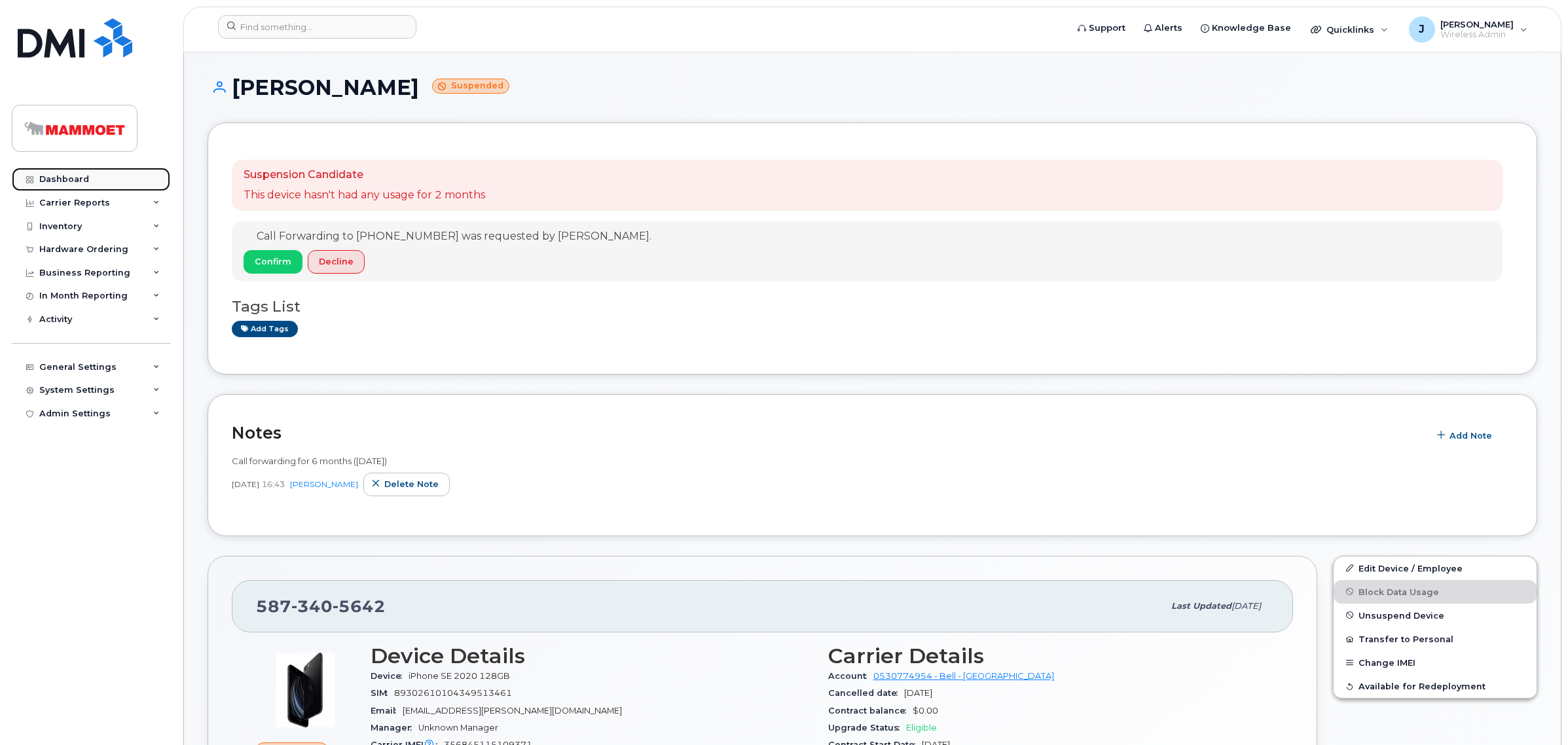
click at [56, 177] on div "Dashboard" at bounding box center [64, 179] width 50 height 11
